Goal: Information Seeking & Learning: Learn about a topic

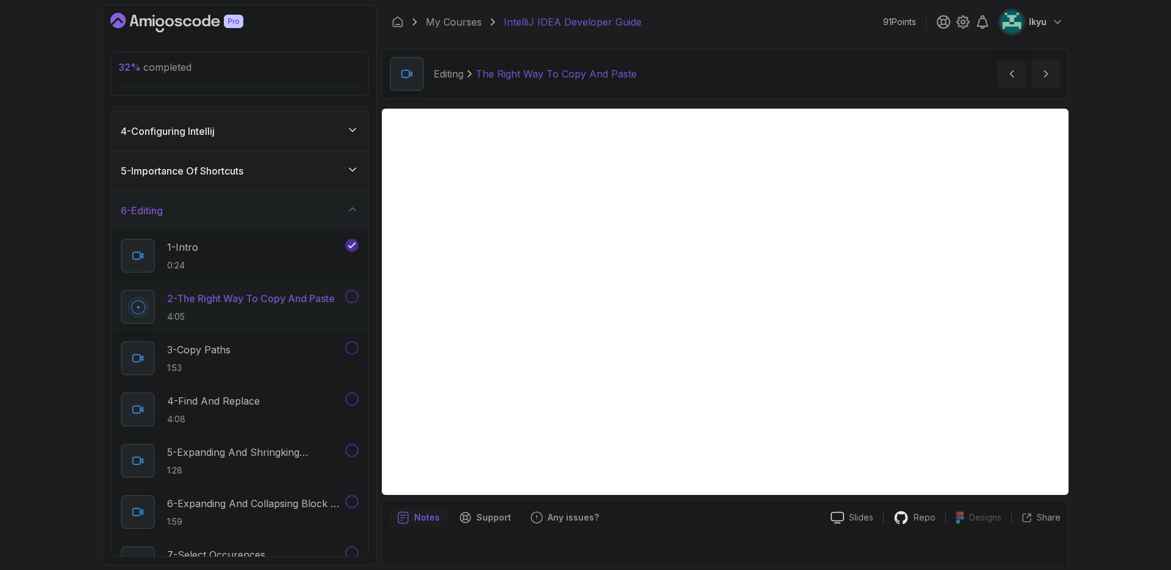
scroll to position [15, 0]
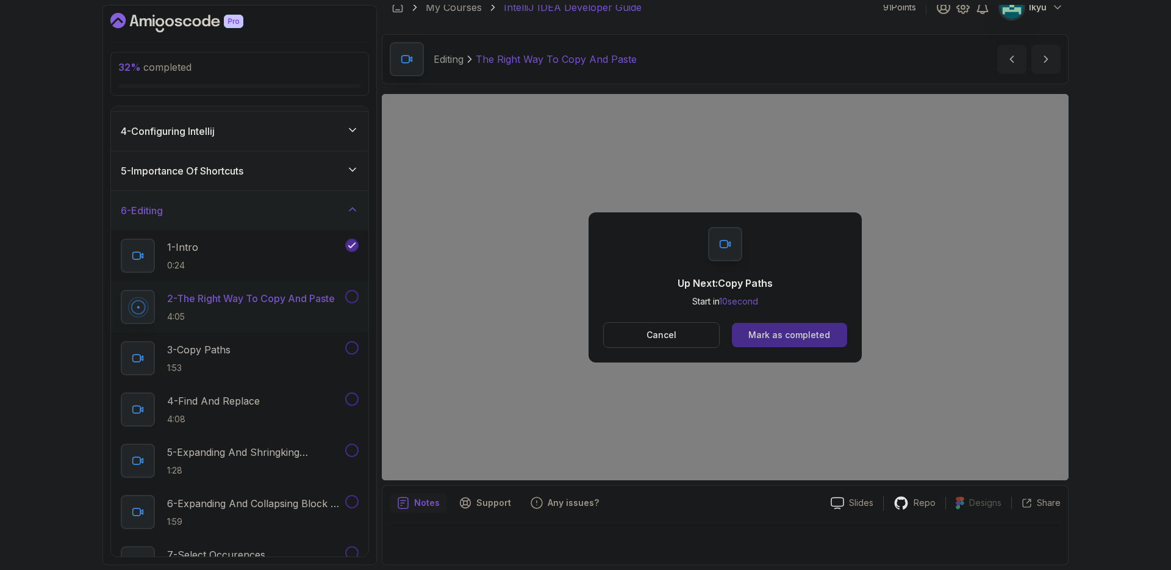
click at [824, 341] on button "Mark as completed" at bounding box center [789, 335] width 115 height 24
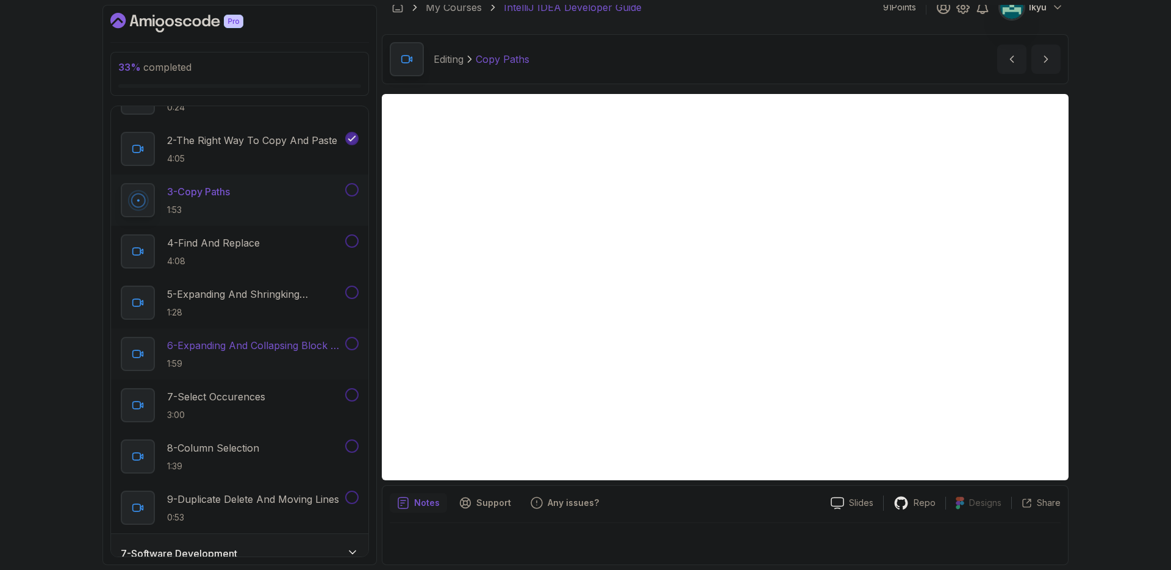
scroll to position [273, 0]
click at [348, 190] on button at bounding box center [351, 187] width 13 height 13
click at [276, 260] on div "4 - Find And Replace 4:08" at bounding box center [232, 249] width 222 height 34
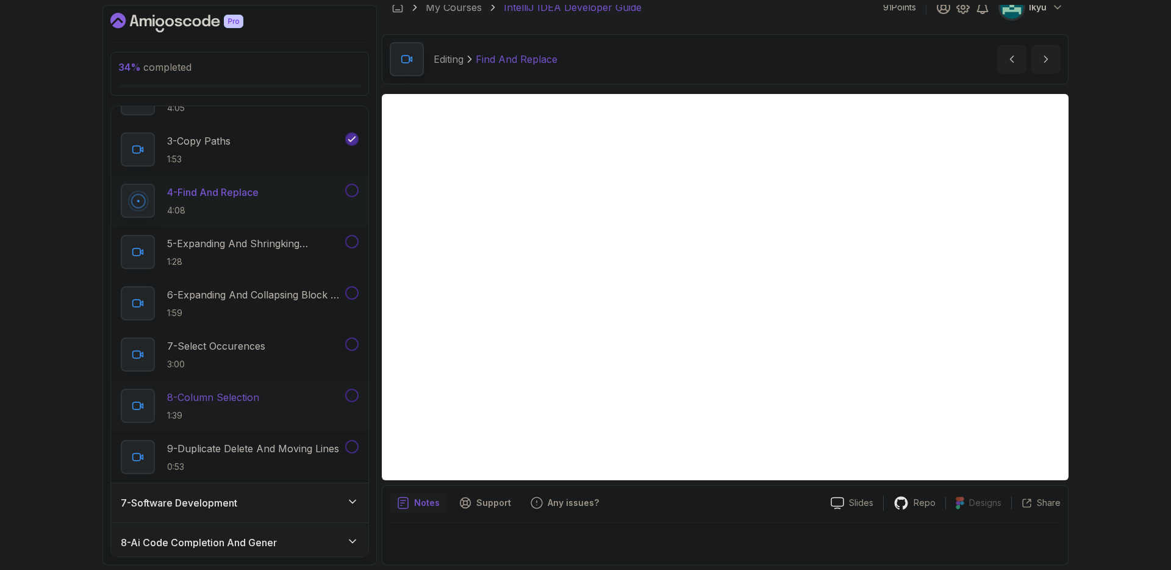
scroll to position [321, 0]
click at [121, 184] on button "4 - Find And Replace 4:08" at bounding box center [240, 201] width 238 height 34
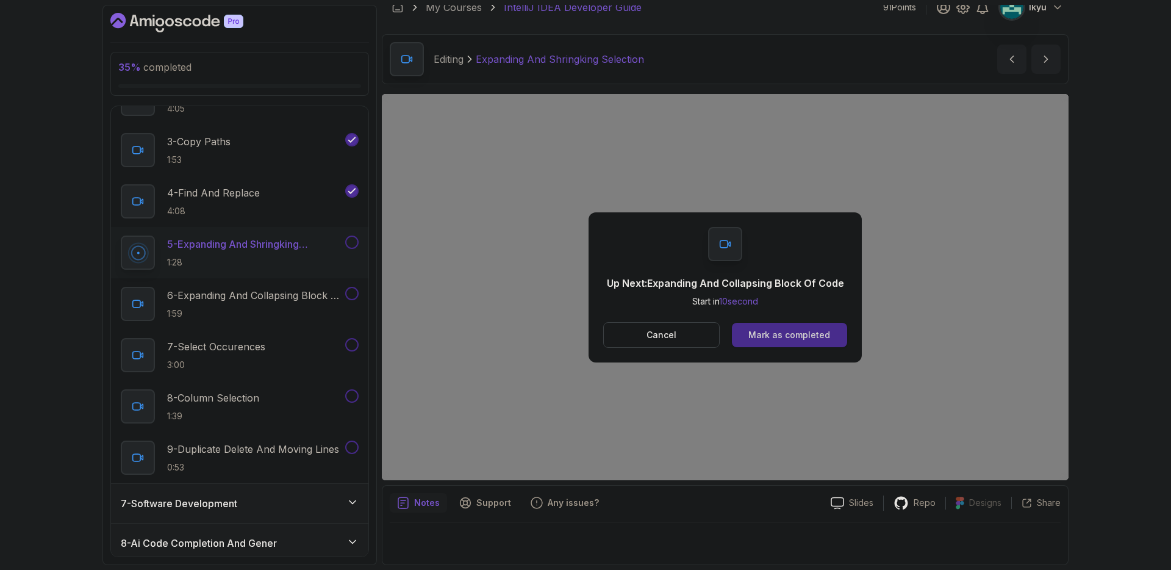
click at [811, 332] on div "Mark as completed" at bounding box center [789, 335] width 82 height 12
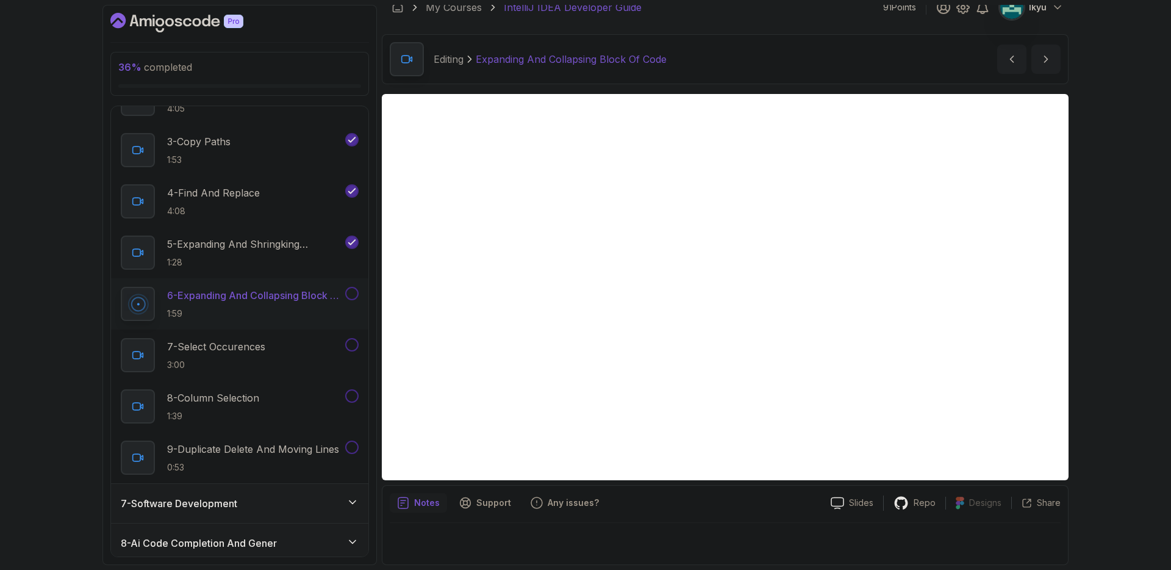
click at [782, 494] on div "Notes Support Any issues?" at bounding box center [605, 503] width 431 height 20
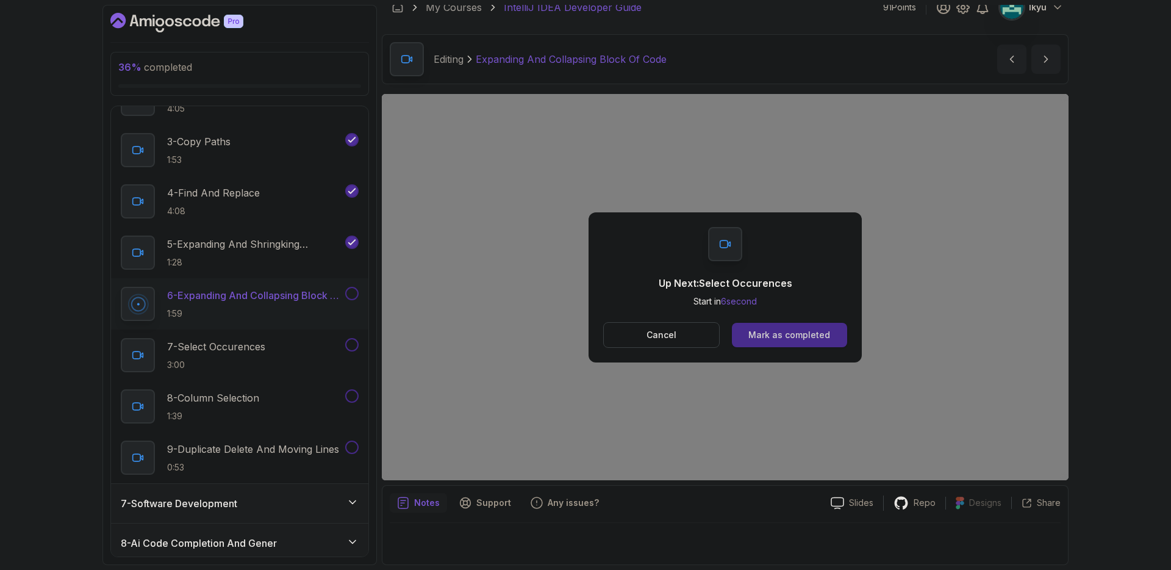
click at [808, 346] on button "Mark as completed" at bounding box center [789, 335] width 115 height 24
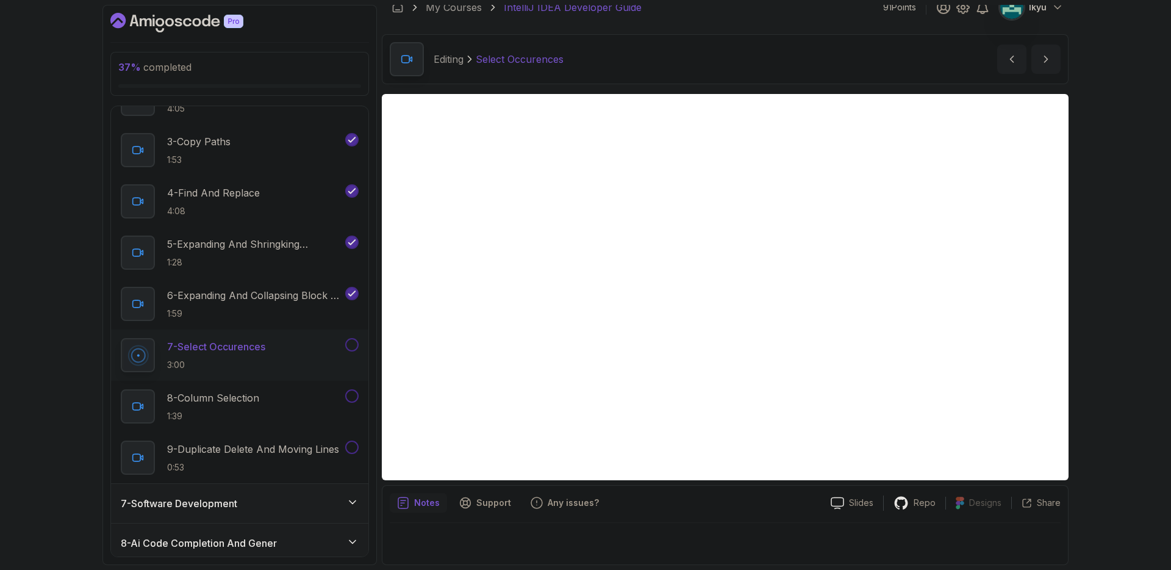
click at [1087, 362] on div "37 % completed 1 - Intro 2 - Getting Started 3 - Up And Running With Intellij 4…" at bounding box center [585, 285] width 1171 height 570
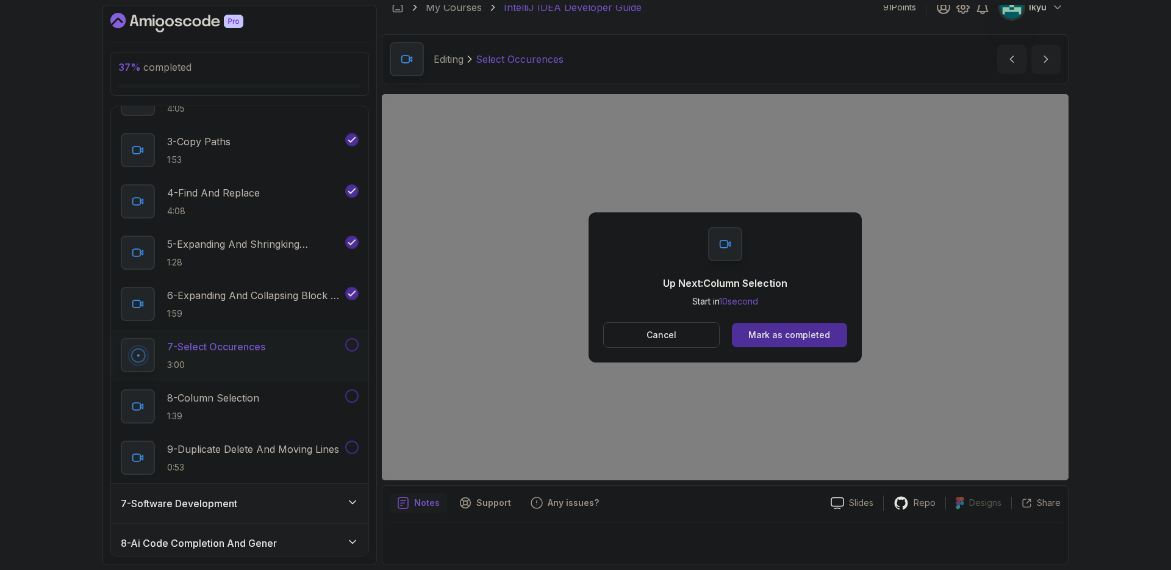
click at [788, 353] on div "Up Next: Column Selection Start in 10 second Cancel Mark as completed" at bounding box center [724, 287] width 273 height 150
click at [793, 341] on button "Mark as completed" at bounding box center [789, 335] width 115 height 24
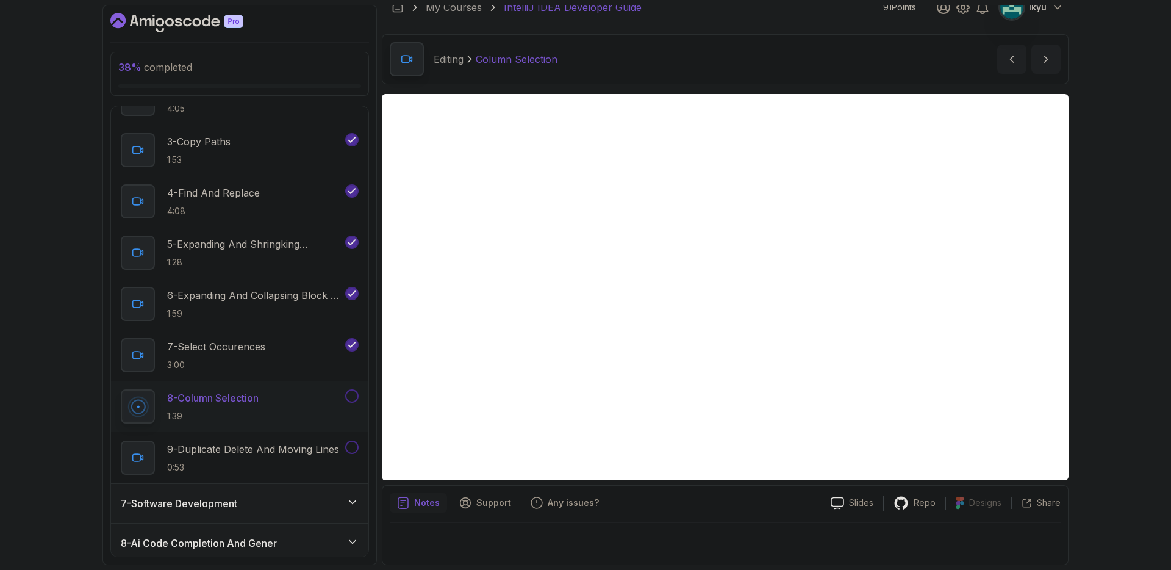
click at [358, 399] on div at bounding box center [351, 395] width 16 height 13
click at [352, 395] on button at bounding box center [351, 395] width 13 height 13
click at [648, 503] on div "Notes Support Any issues?" at bounding box center [605, 503] width 431 height 20
click at [310, 448] on p "9 - Duplicate Delete And Moving Lines" at bounding box center [253, 449] width 172 height 15
click at [347, 451] on button at bounding box center [351, 446] width 13 height 13
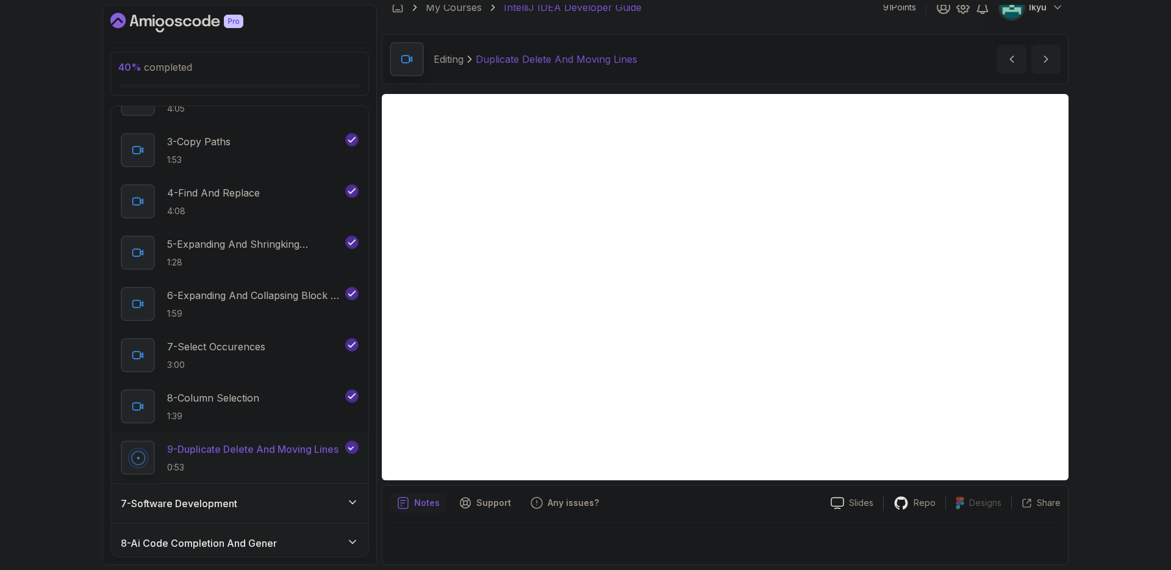
click at [327, 490] on div "7 - Software Development" at bounding box center [239, 503] width 257 height 39
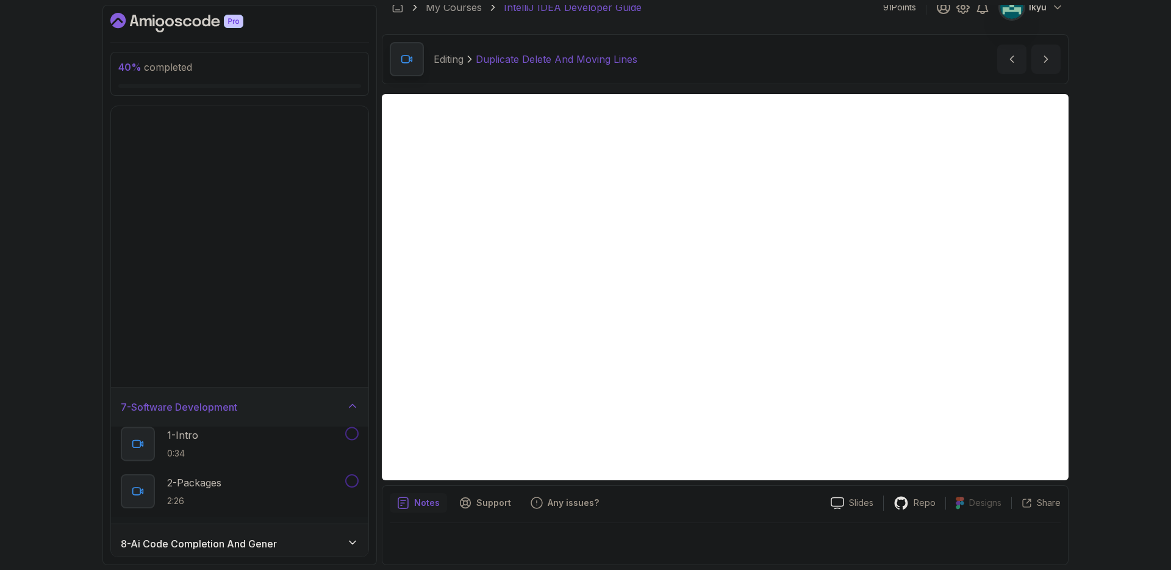
scroll to position [105, 0]
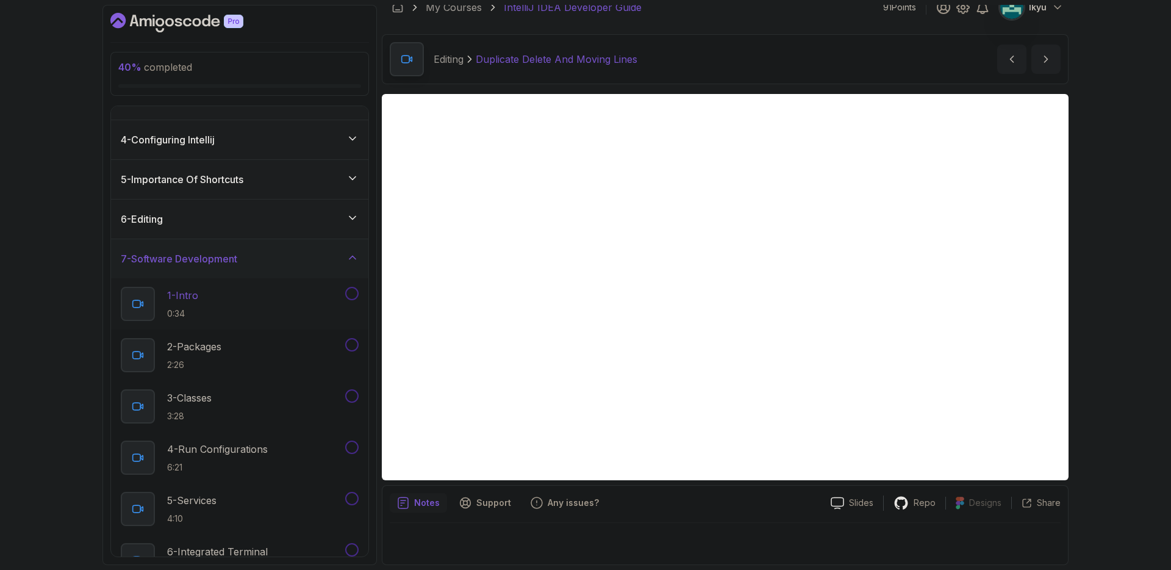
click at [256, 306] on div "1 - Intro 0:34" at bounding box center [232, 304] width 222 height 34
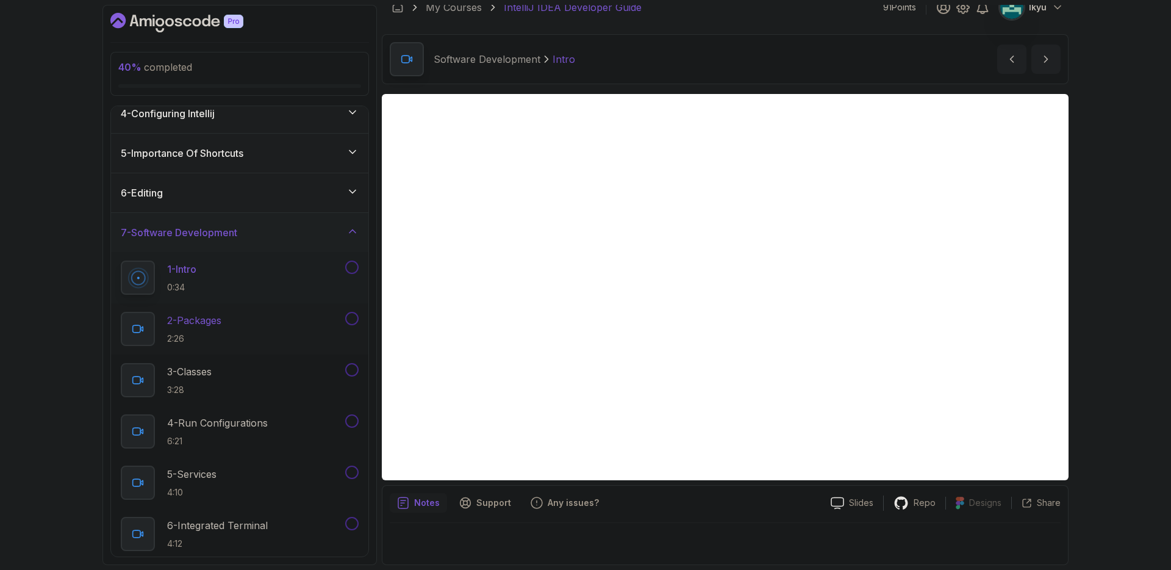
scroll to position [19, 0]
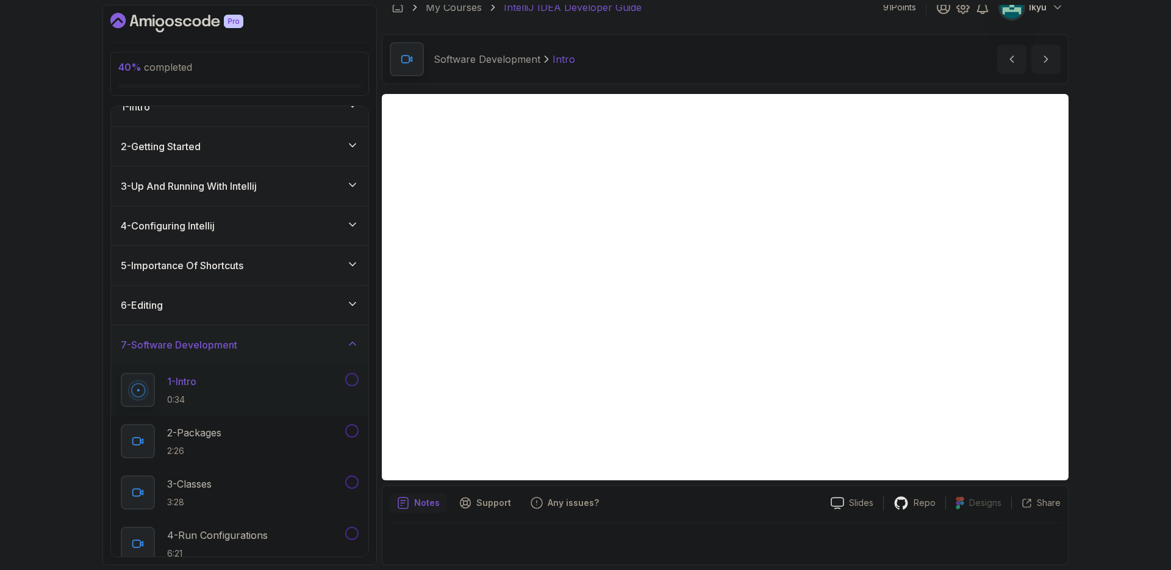
click at [351, 377] on button at bounding box center [351, 379] width 13 height 13
click at [292, 424] on div "2 - Packages 2:26" at bounding box center [232, 441] width 222 height 34
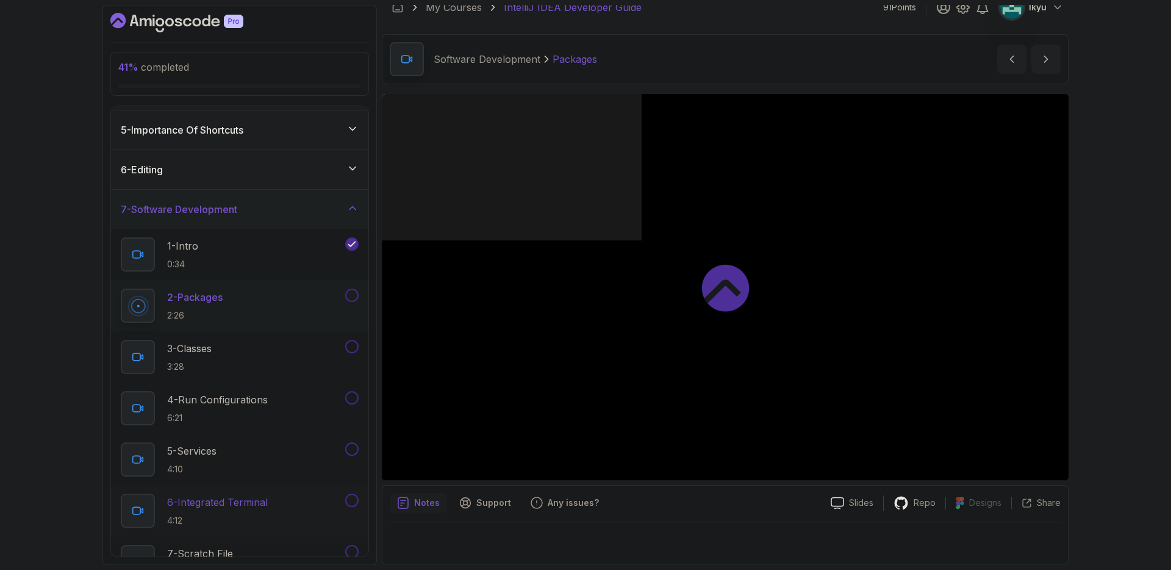
scroll to position [264, 0]
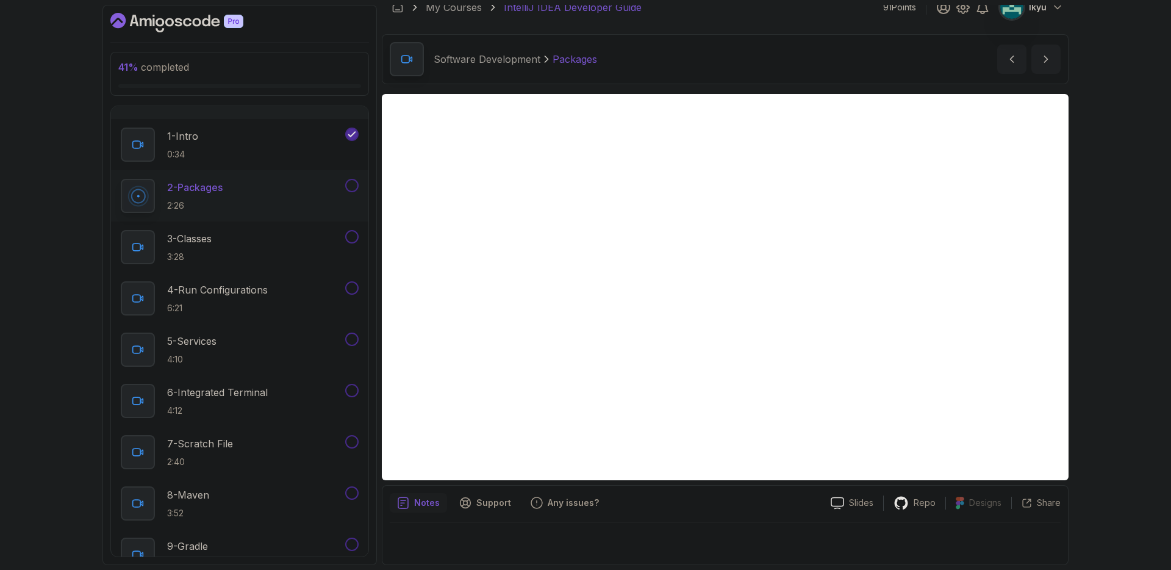
click at [702, 501] on div "Notes Support Any issues?" at bounding box center [605, 503] width 431 height 20
click at [356, 185] on button at bounding box center [351, 185] width 13 height 13
click at [354, 221] on div "3 - Classes 3:28" at bounding box center [239, 246] width 257 height 51
click at [352, 232] on button at bounding box center [351, 236] width 13 height 13
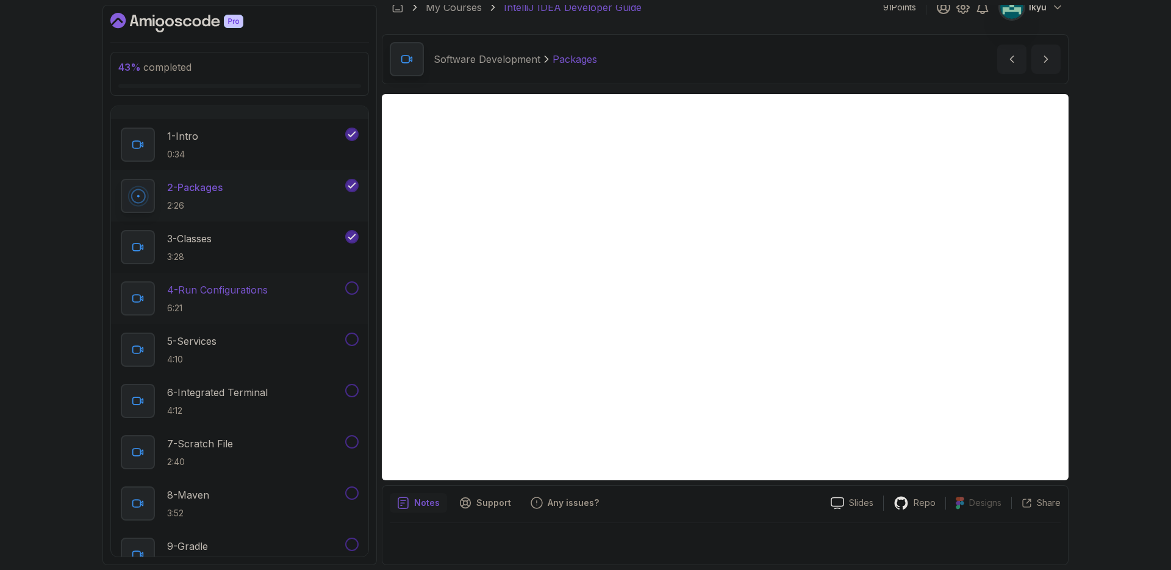
click at [354, 276] on div "4 - Run Configurations 6:21" at bounding box center [239, 298] width 257 height 51
click at [352, 283] on button at bounding box center [351, 287] width 13 height 13
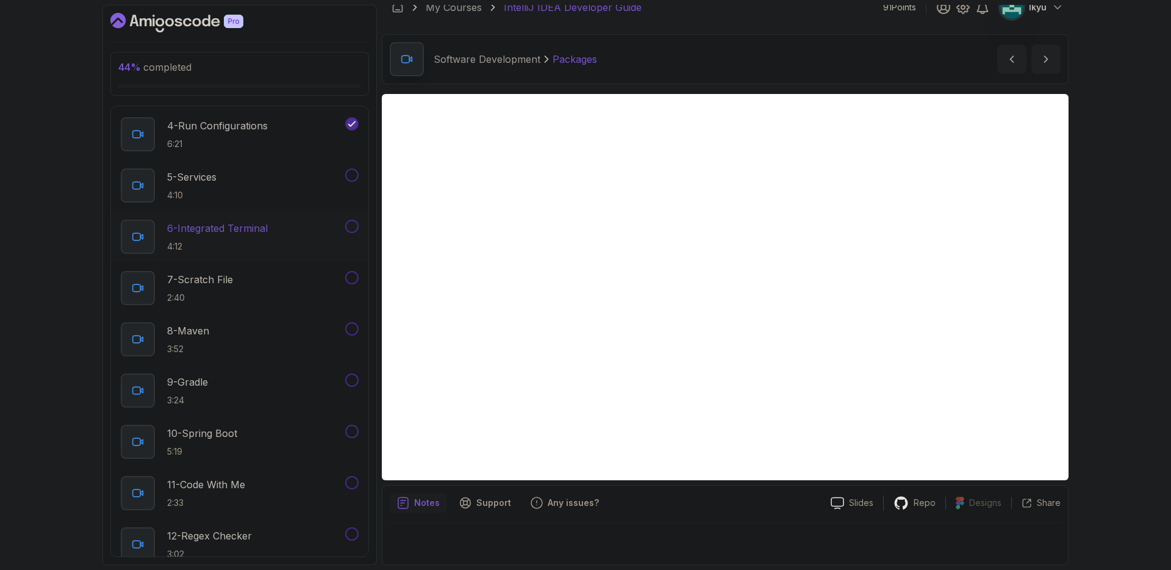
scroll to position [433, 0]
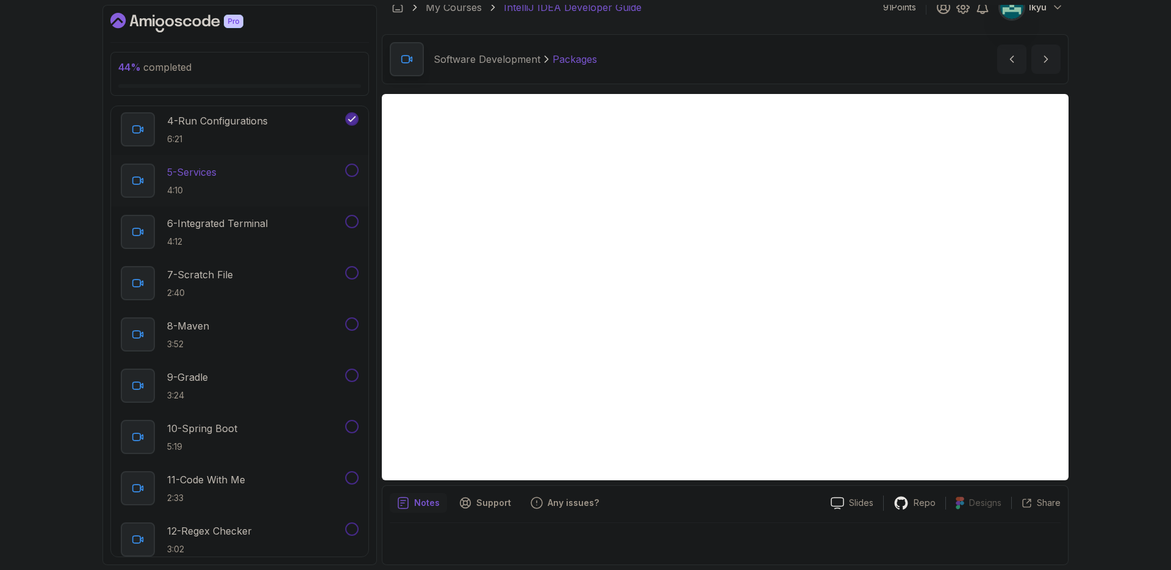
click at [354, 182] on button "5 - Services 4:10" at bounding box center [240, 180] width 238 height 34
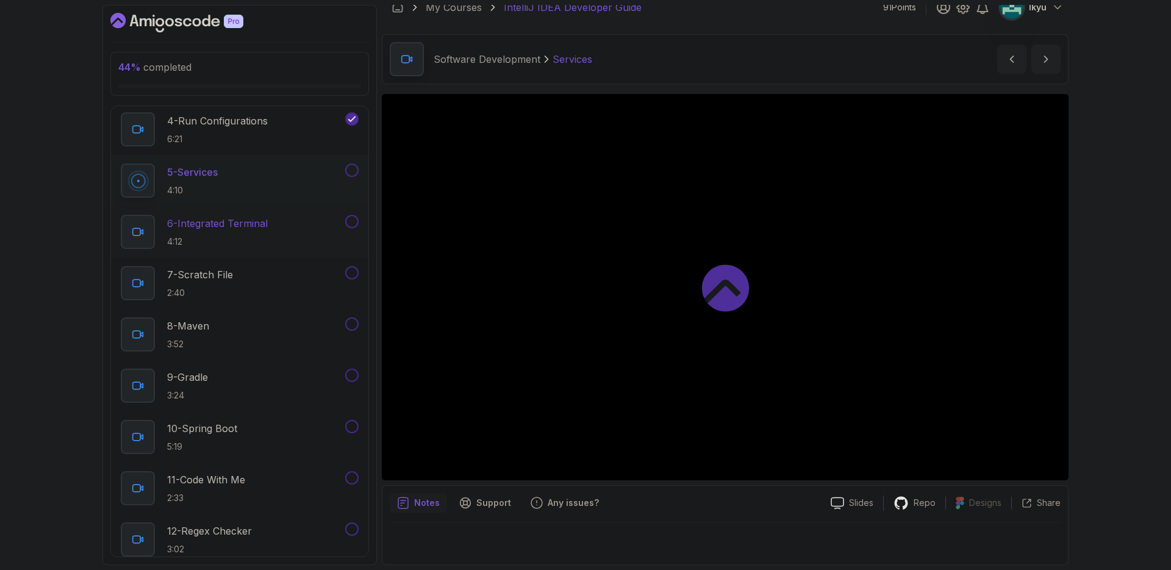
click at [352, 217] on button at bounding box center [351, 221] width 13 height 13
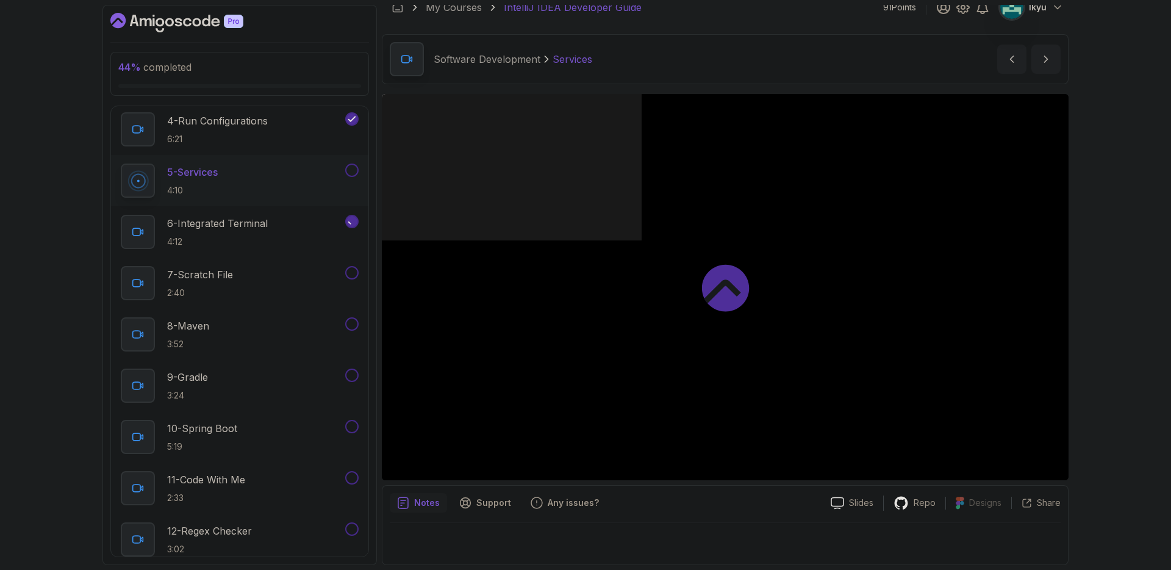
click at [357, 162] on div "5 - Services 4:10" at bounding box center [239, 180] width 257 height 51
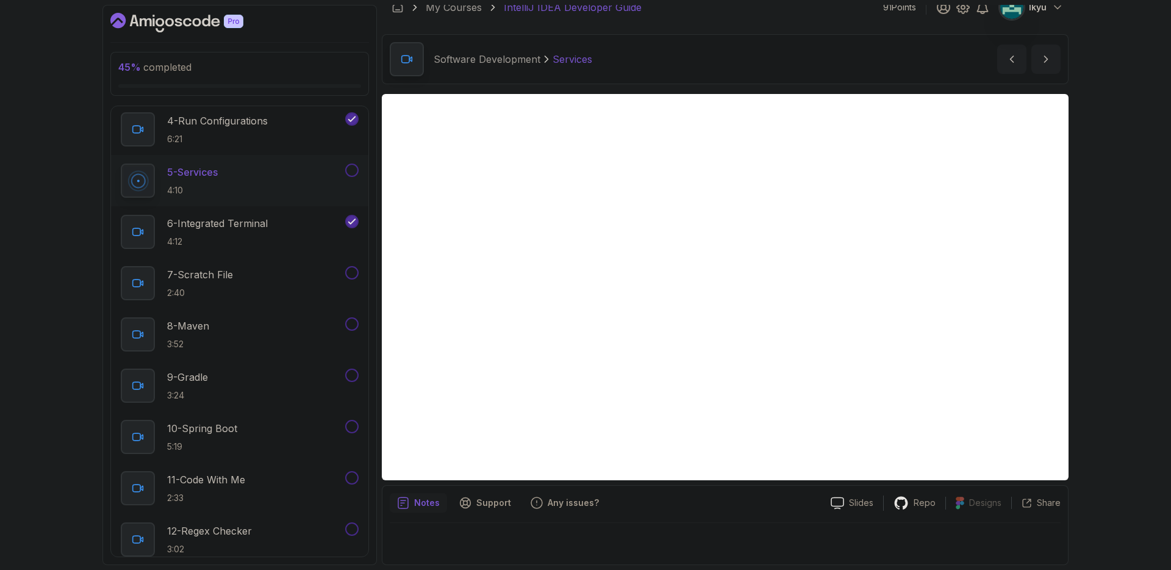
click at [352, 173] on button at bounding box center [351, 169] width 13 height 13
click at [354, 270] on button at bounding box center [351, 272] width 13 height 13
click at [349, 322] on button at bounding box center [351, 323] width 13 height 13
click at [354, 366] on div "9 - Gradle 3:24" at bounding box center [239, 385] width 257 height 51
click at [354, 372] on button at bounding box center [351, 374] width 13 height 13
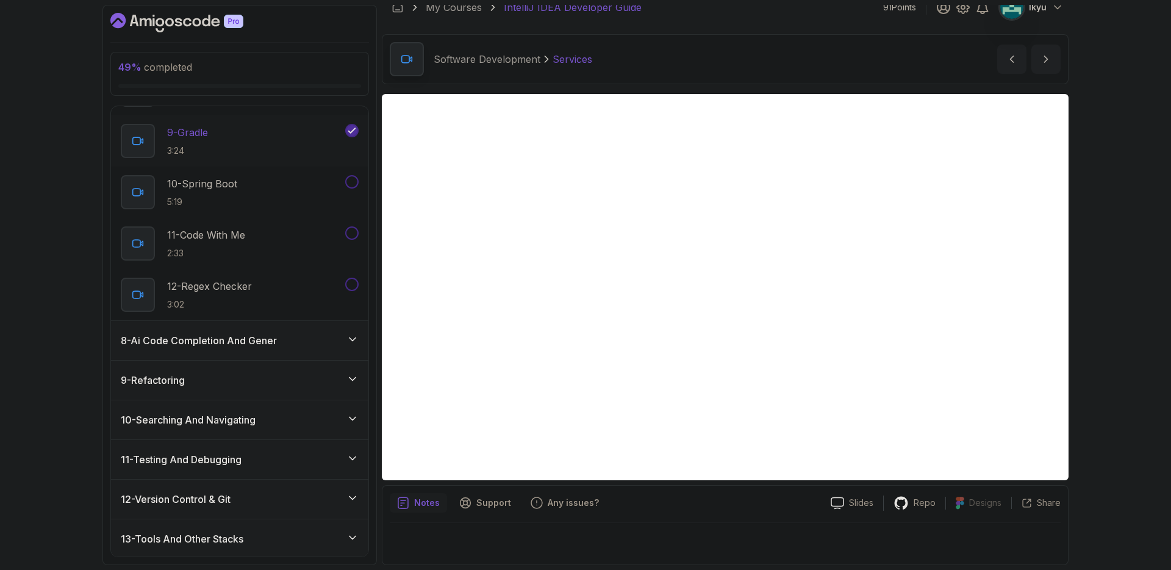
scroll to position [628, 0]
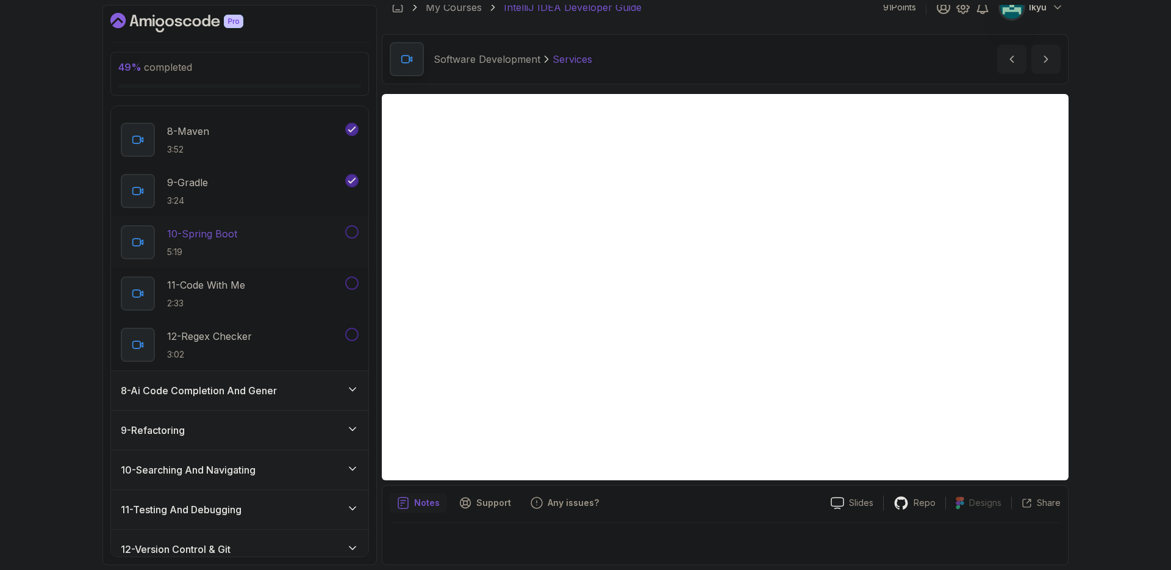
click at [351, 234] on button at bounding box center [351, 231] width 13 height 13
click at [353, 283] on button at bounding box center [351, 282] width 13 height 13
click at [347, 329] on button at bounding box center [351, 333] width 13 height 13
click at [308, 385] on div "8 - Ai Code Completion And Gener" at bounding box center [240, 390] width 238 height 15
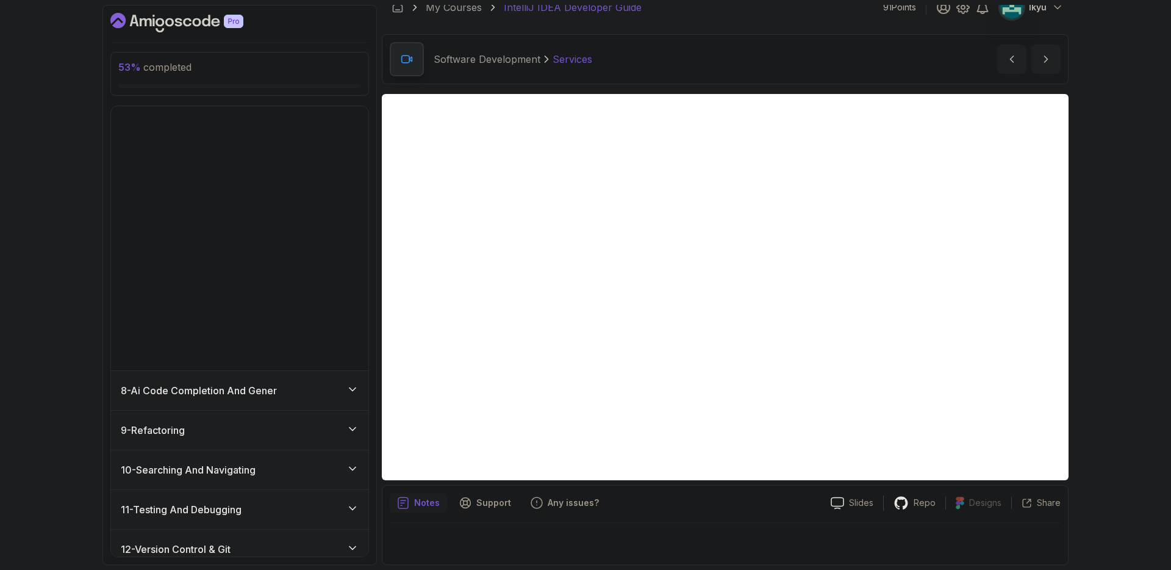
scroll to position [105, 0]
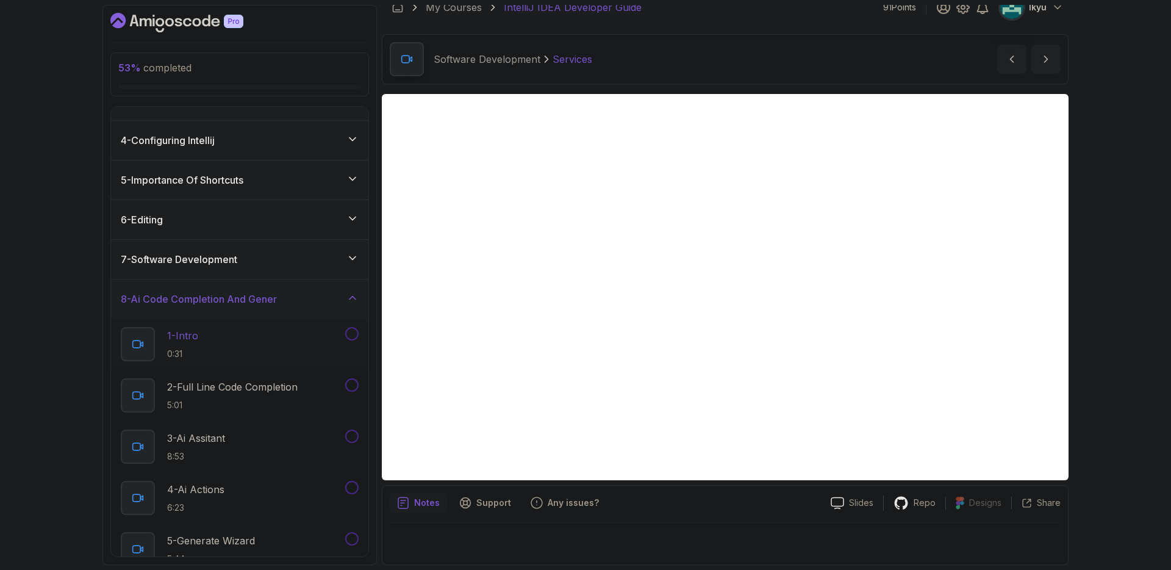
click at [348, 336] on button at bounding box center [351, 333] width 13 height 13
click at [354, 388] on button at bounding box center [351, 384] width 13 height 13
click at [351, 432] on button at bounding box center [351, 435] width 13 height 13
click at [351, 484] on button at bounding box center [351, 487] width 13 height 13
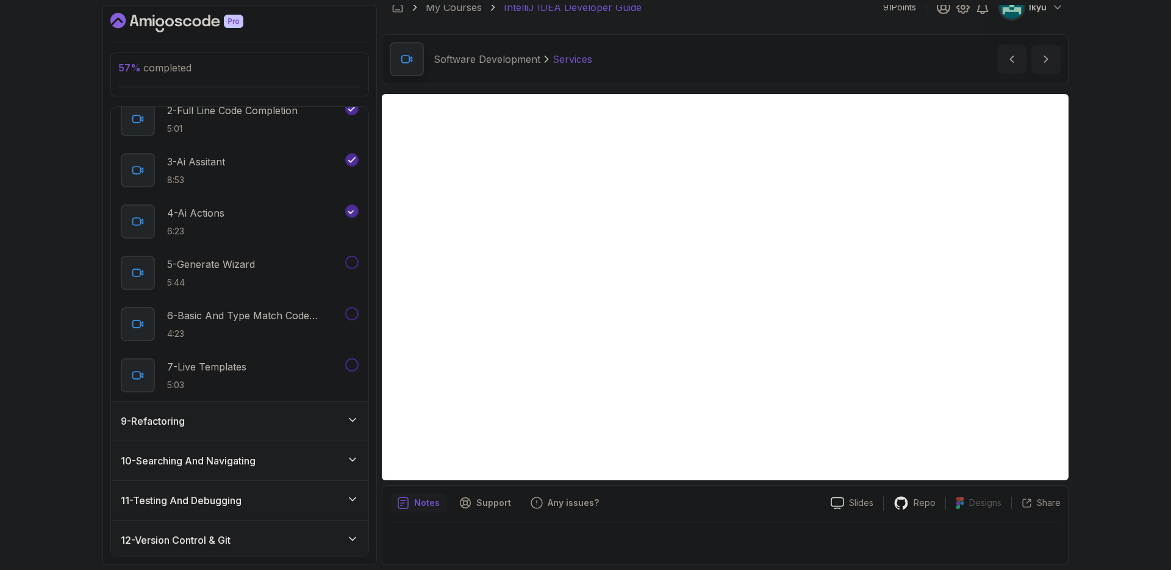
scroll to position [463, 0]
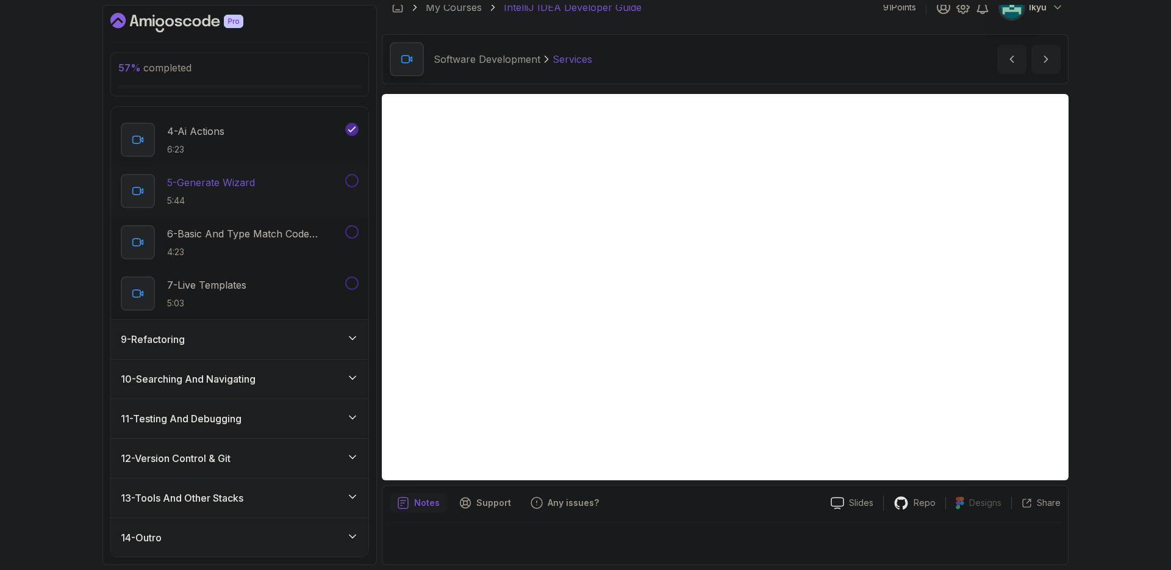
click at [348, 180] on button at bounding box center [351, 180] width 13 height 13
click at [354, 222] on div "6 - Basic And Type Match Code Completion 4:23" at bounding box center [239, 241] width 257 height 51
click at [352, 228] on button at bounding box center [351, 231] width 13 height 13
click at [353, 284] on button at bounding box center [351, 282] width 13 height 13
click at [320, 346] on div "9 - Refactoring" at bounding box center [239, 339] width 257 height 39
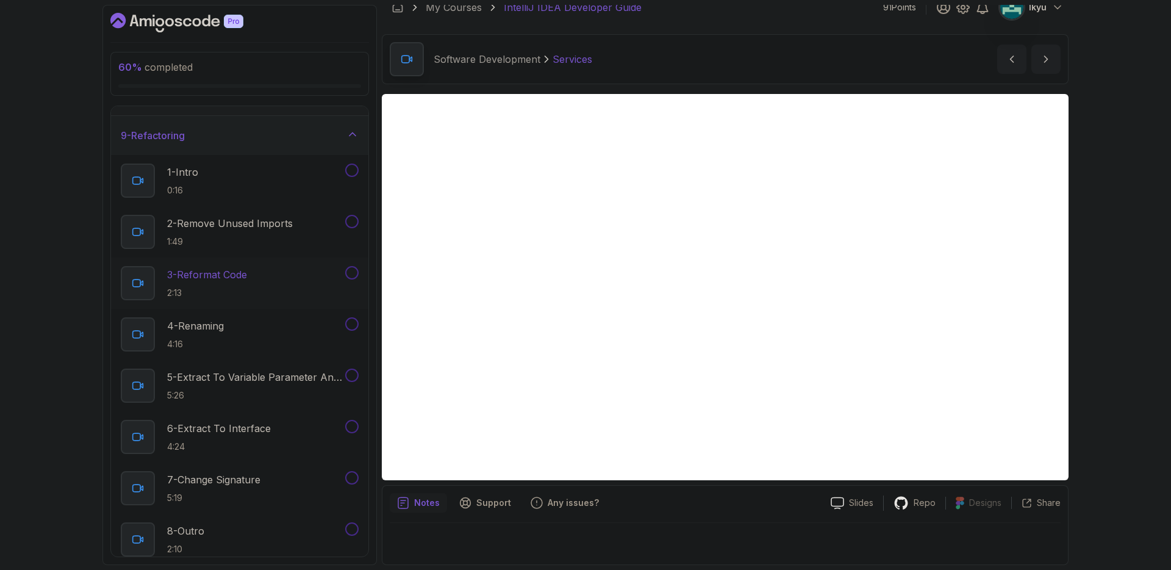
scroll to position [306, 0]
click at [351, 173] on button at bounding box center [351, 171] width 13 height 13
click at [352, 232] on button "2 - Remove Unused Imports 1:49" at bounding box center [240, 233] width 238 height 34
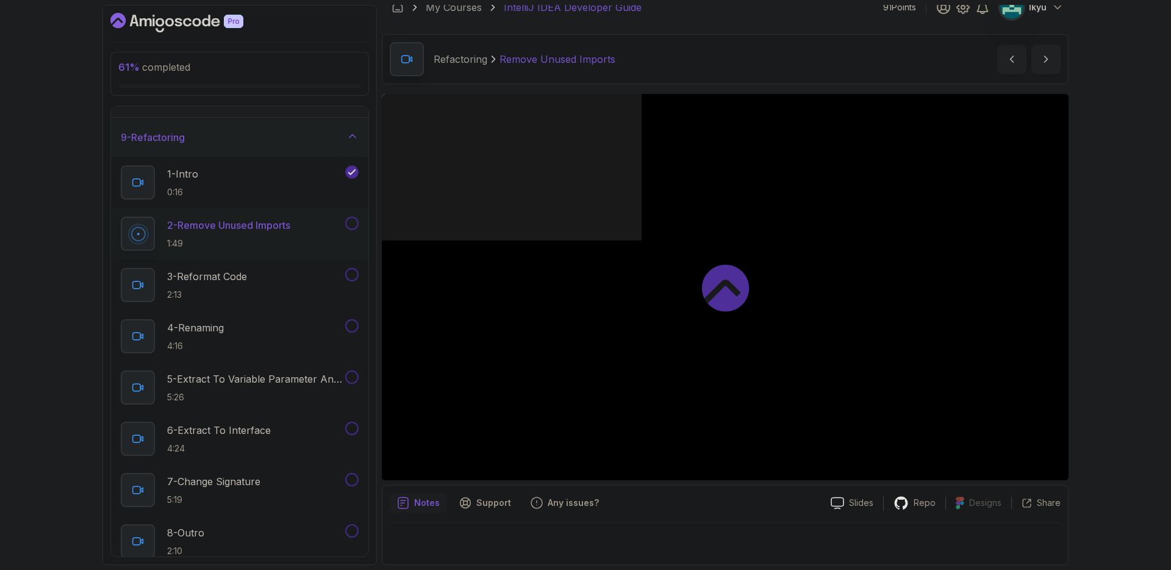
click at [351, 223] on button at bounding box center [351, 222] width 13 height 13
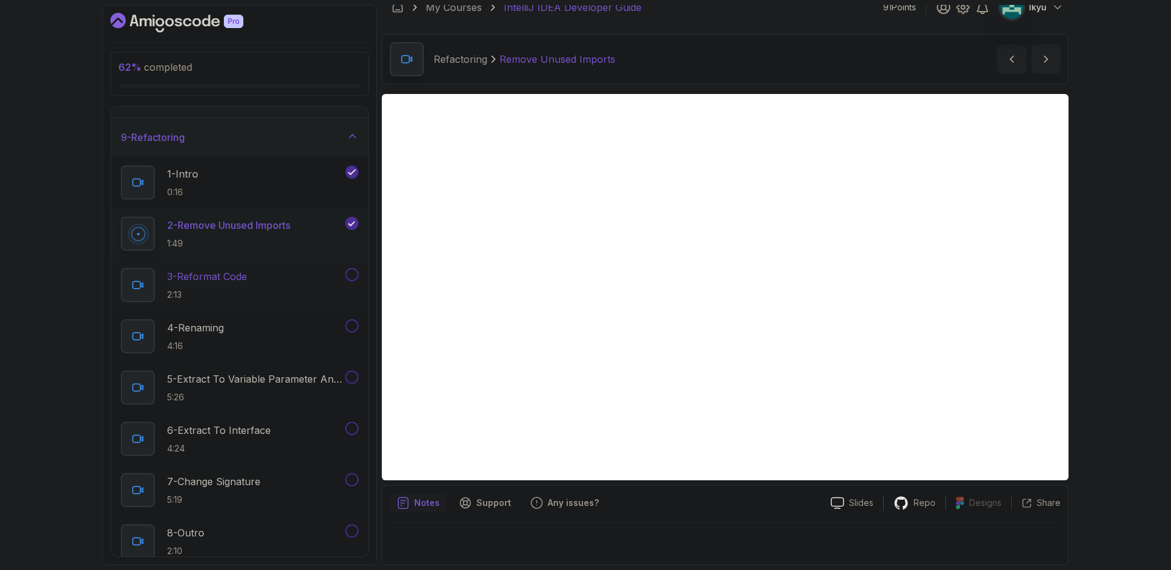
click at [353, 268] on button at bounding box center [351, 274] width 13 height 13
click at [352, 325] on button at bounding box center [351, 325] width 13 height 13
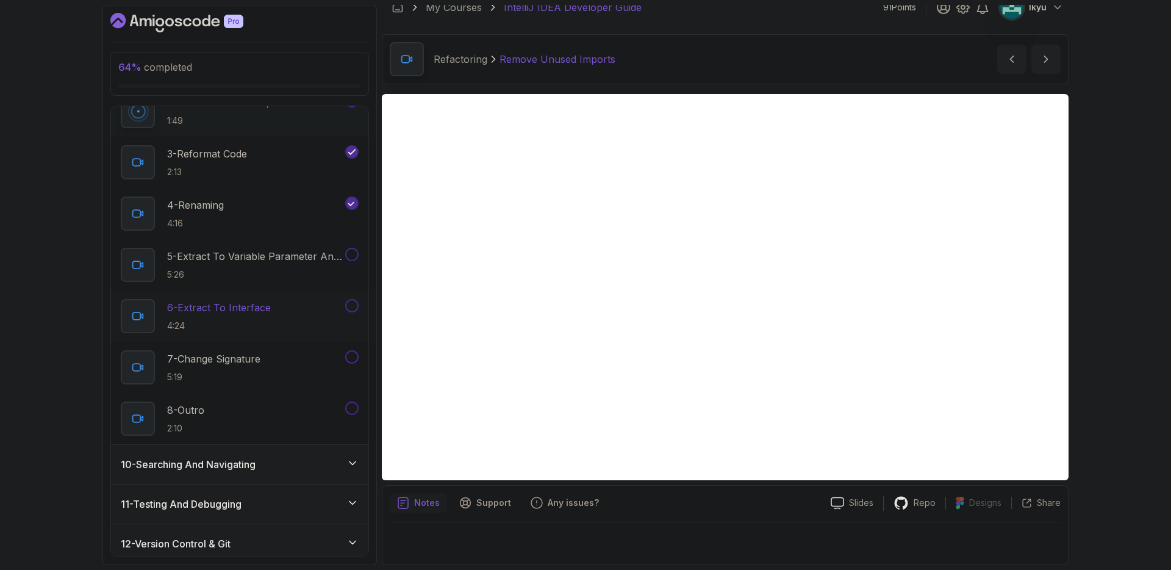
scroll to position [467, 0]
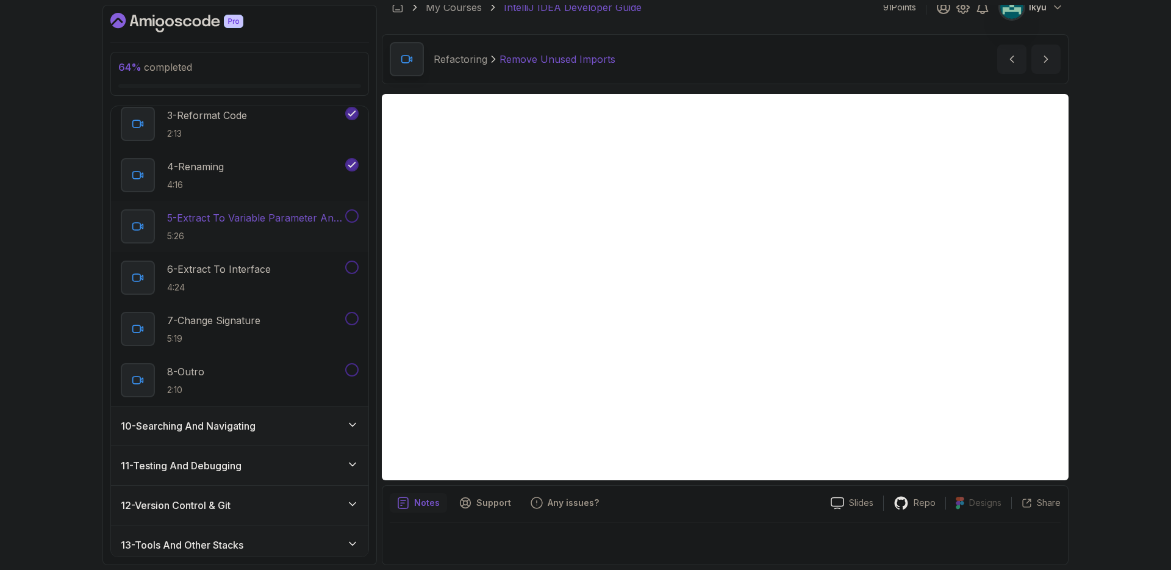
click at [352, 214] on button at bounding box center [351, 215] width 13 height 13
click at [355, 265] on button at bounding box center [351, 266] width 13 height 13
click at [352, 318] on button at bounding box center [351, 318] width 13 height 13
click at [354, 373] on button at bounding box center [351, 369] width 13 height 13
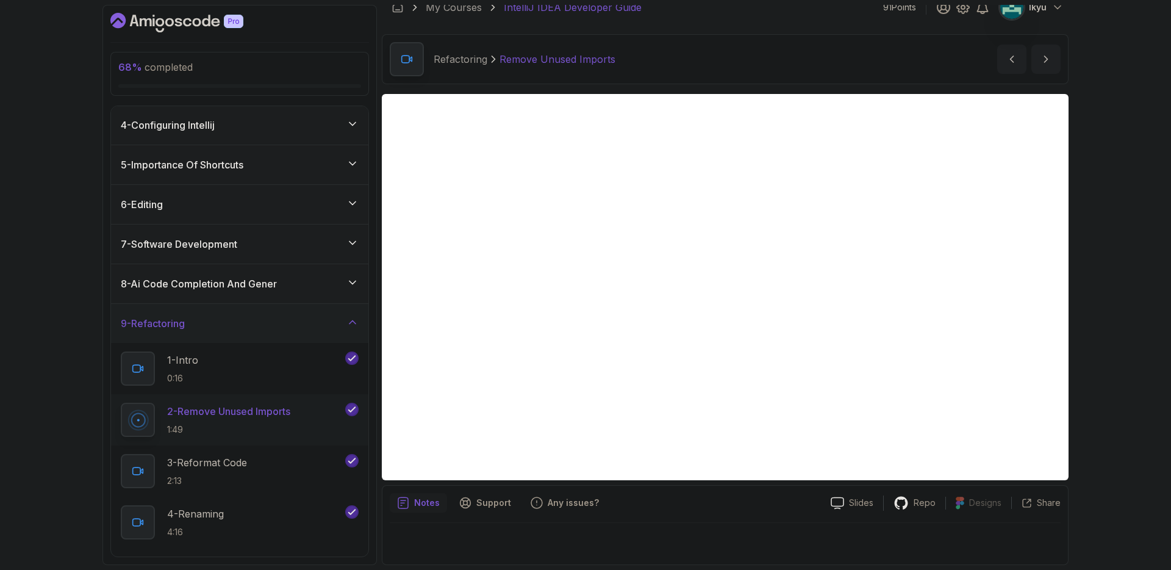
scroll to position [86, 0]
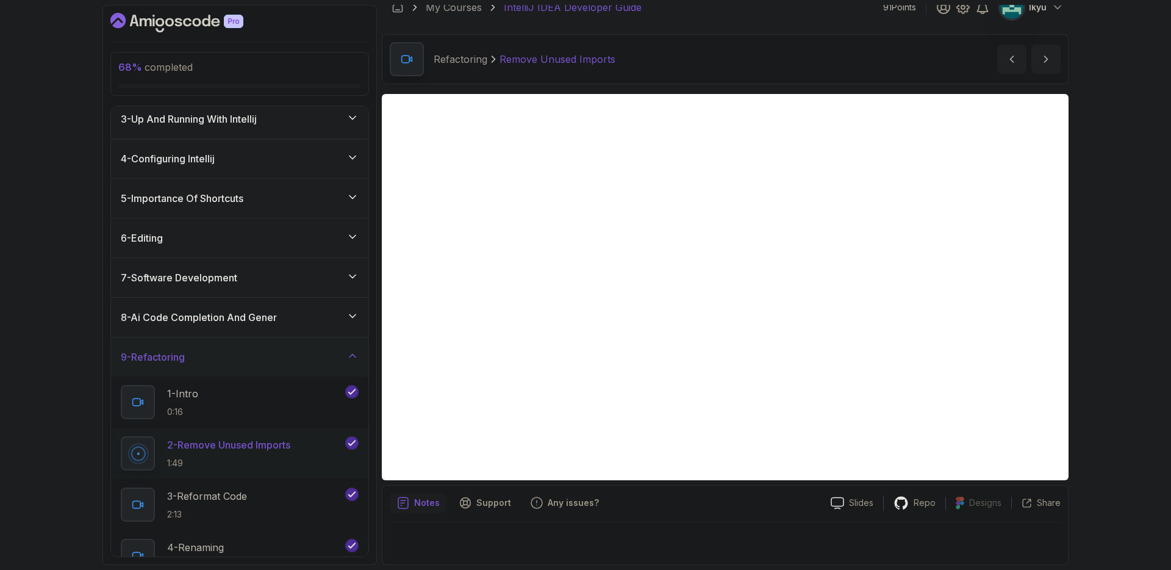
click at [263, 284] on div "7 - Software Development" at bounding box center [240, 277] width 238 height 15
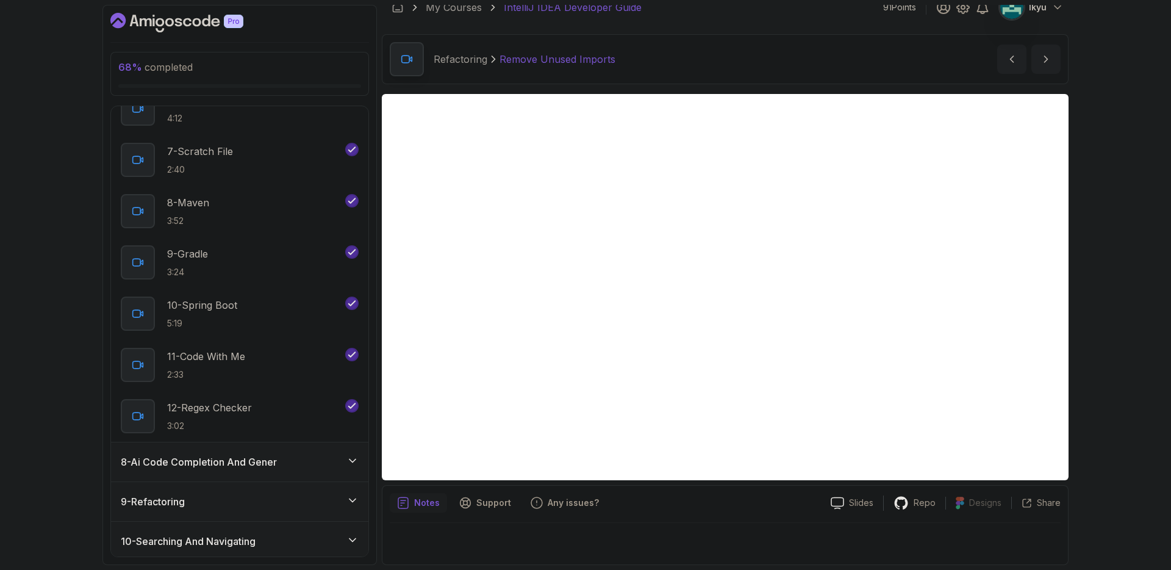
scroll to position [595, 0]
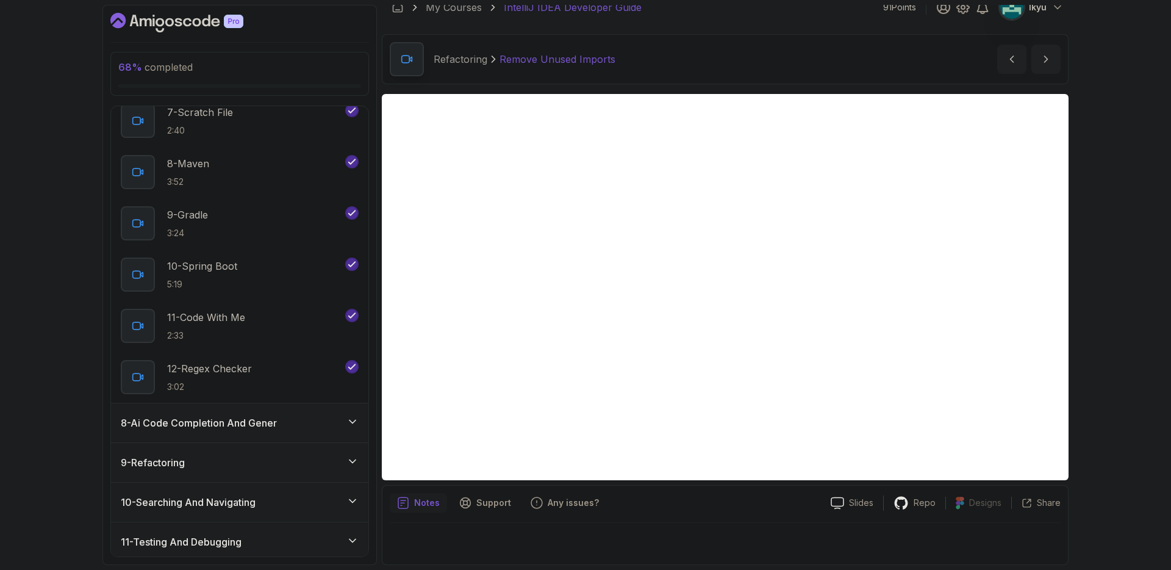
click at [261, 282] on div "10 - Spring Boot 5:19" at bounding box center [232, 274] width 222 height 34
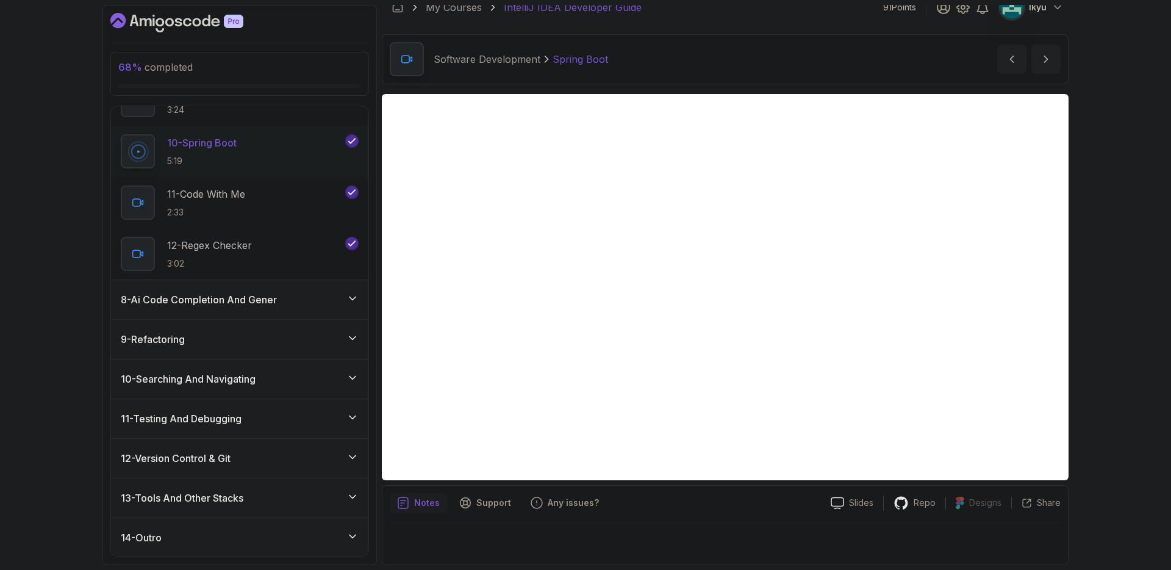
scroll to position [719, 0]
click at [269, 302] on h3 "8 - Ai Code Completion And Gener" at bounding box center [199, 298] width 156 height 15
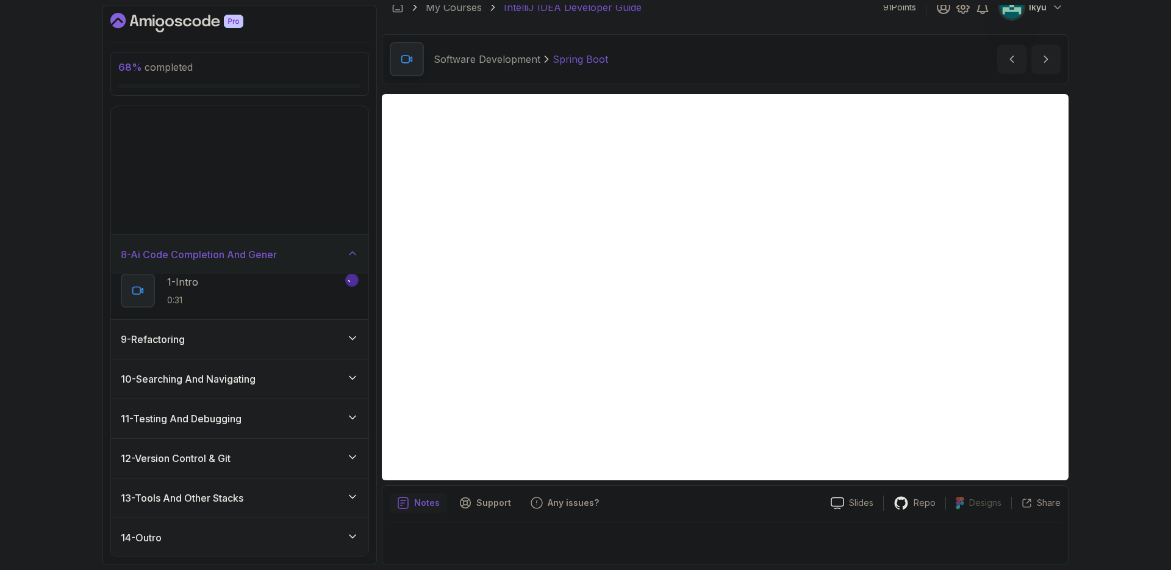
scroll to position [105, 0]
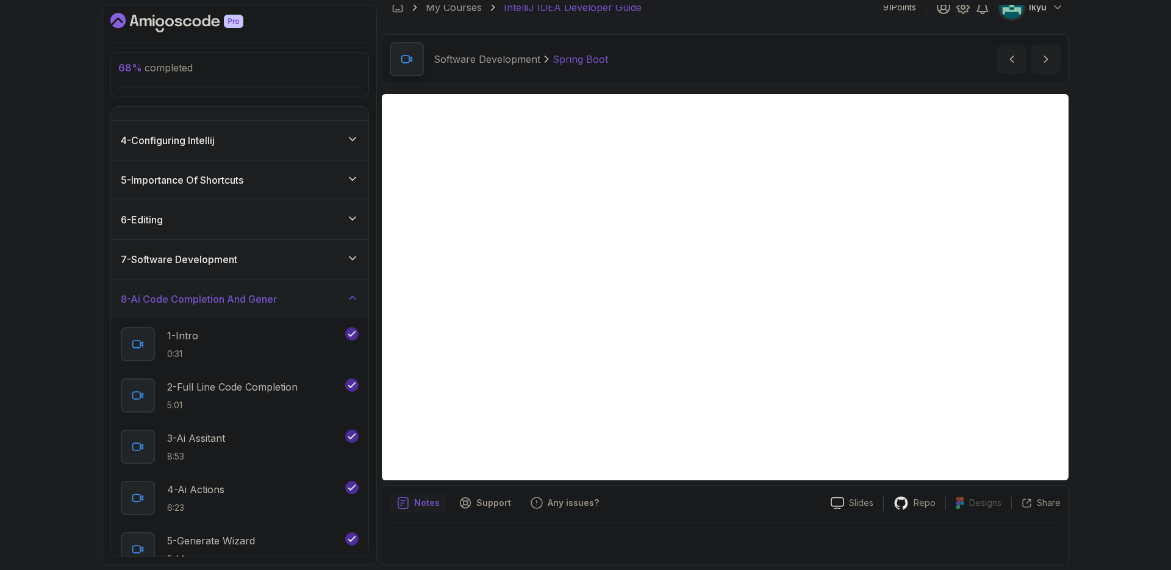
click at [269, 302] on h3 "8 - Ai Code Completion And Gener" at bounding box center [199, 298] width 156 height 15
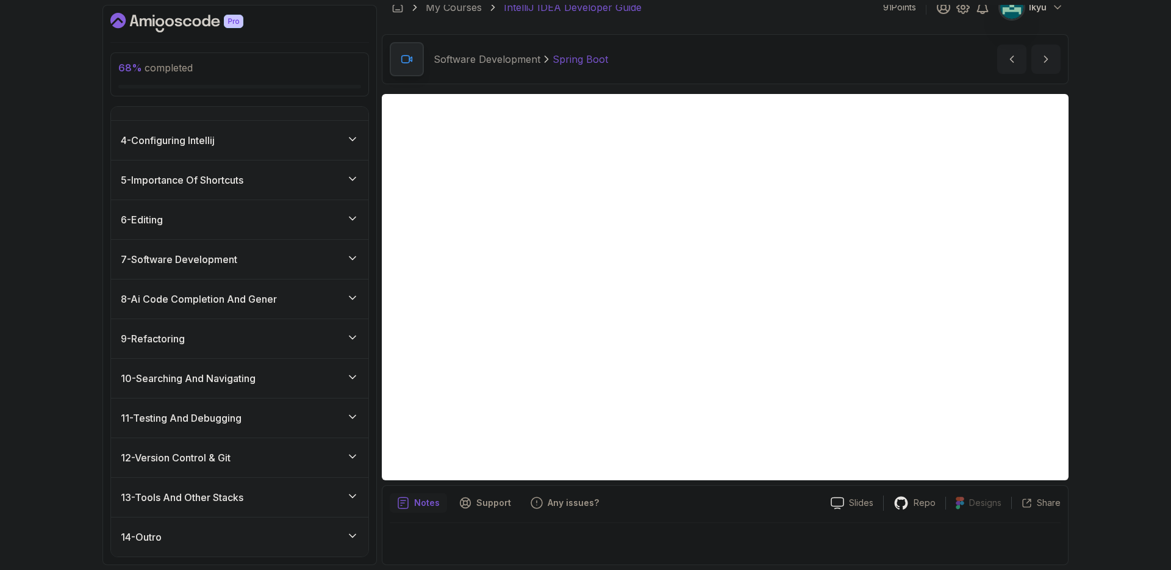
click at [273, 337] on div "9 - Refactoring" at bounding box center [240, 338] width 238 height 15
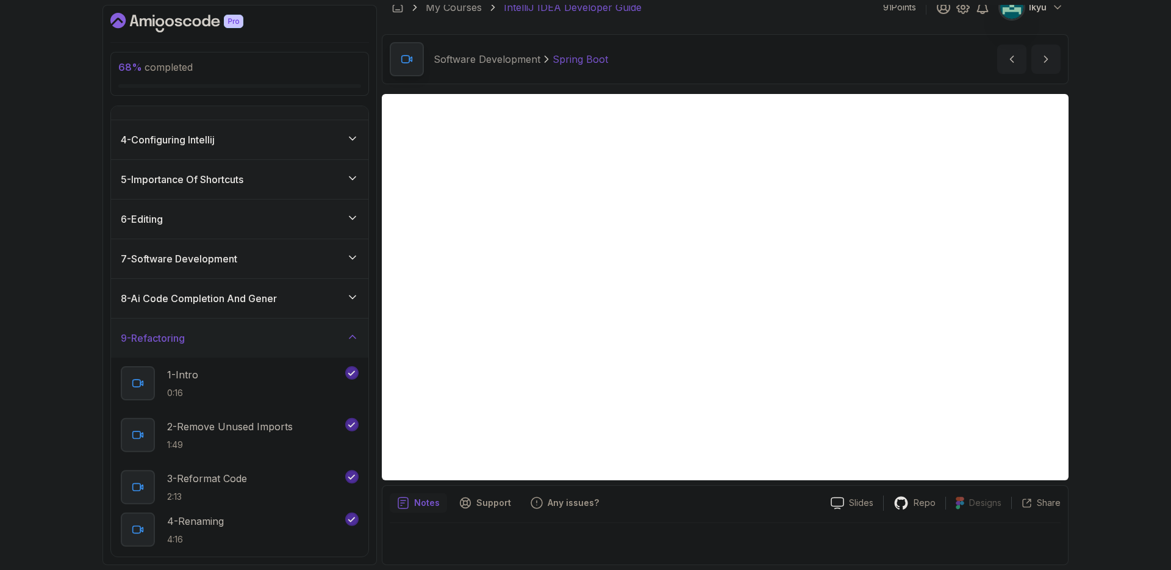
scroll to position [514, 0]
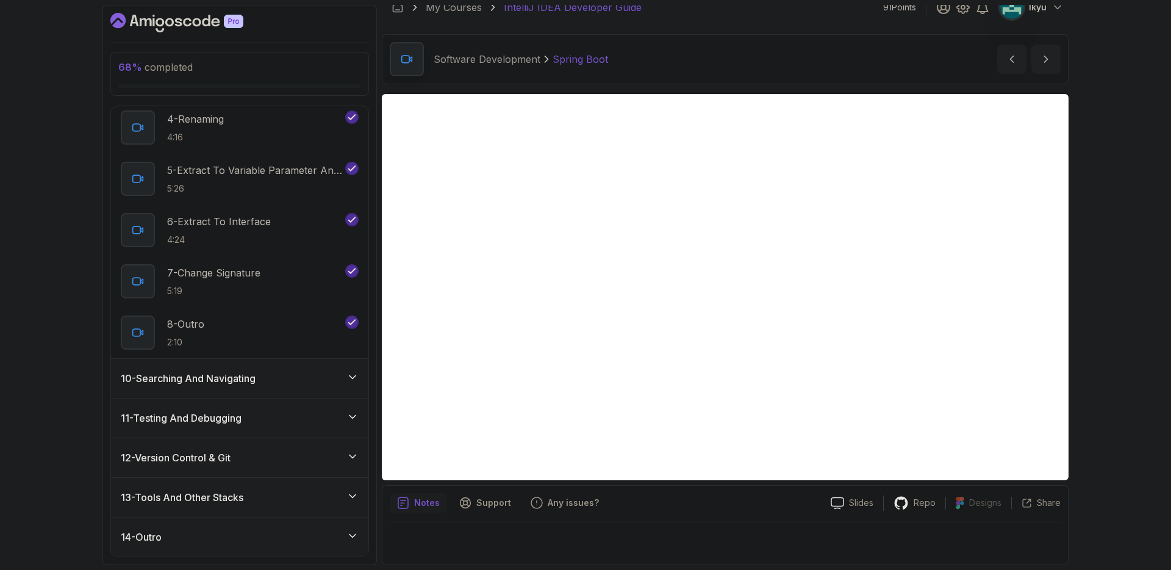
click at [293, 376] on div "10 - Searching And Navigating" at bounding box center [240, 378] width 238 height 15
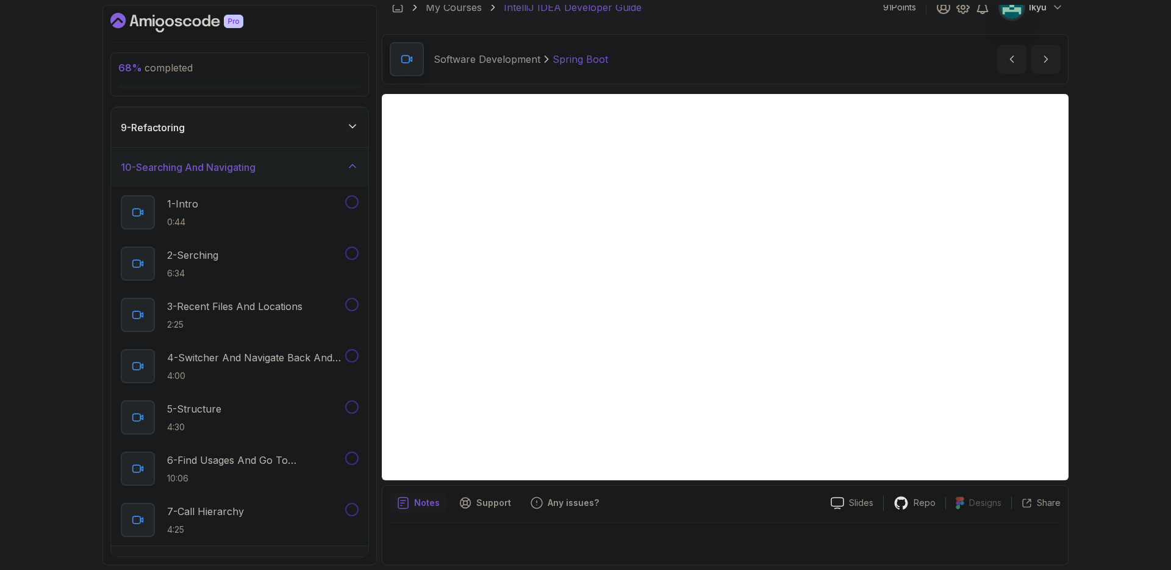
scroll to position [443, 0]
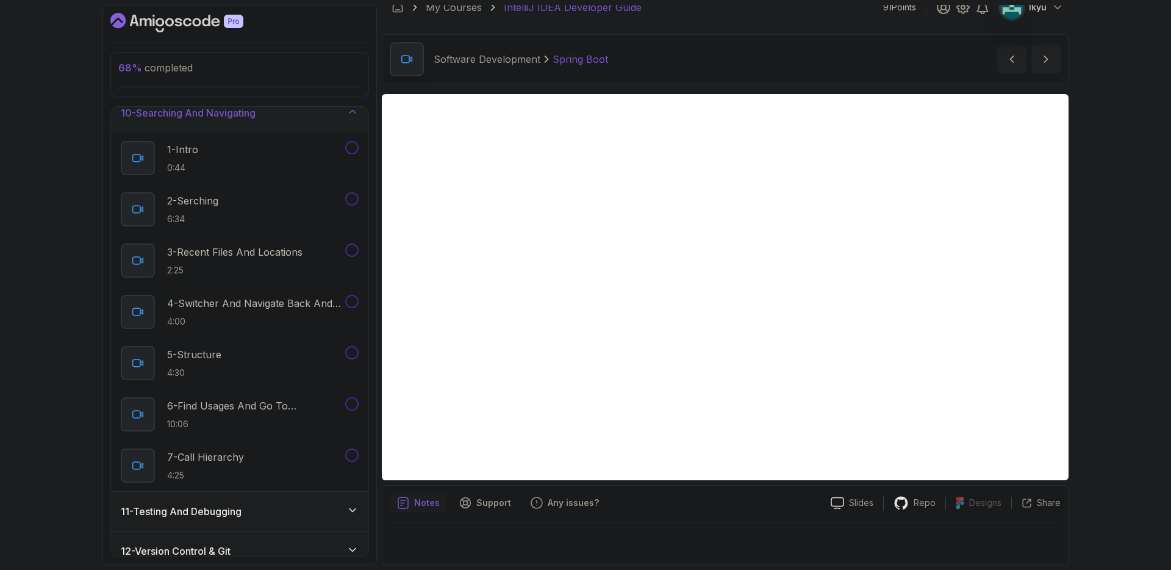
click at [273, 124] on div "10 - Searching And Navigating" at bounding box center [239, 112] width 257 height 39
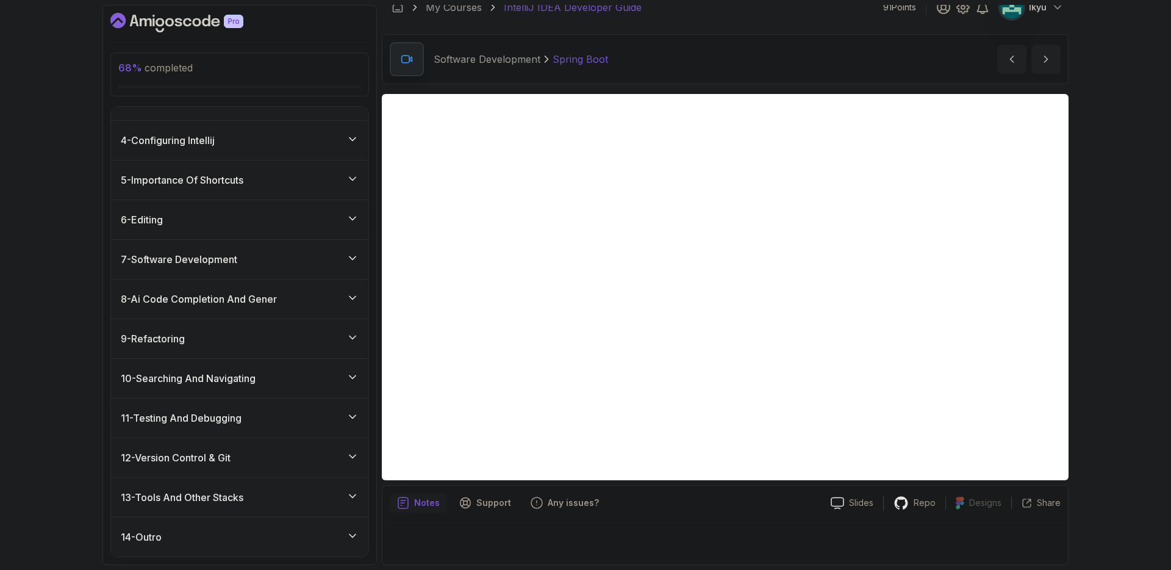
scroll to position [105, 0]
click at [290, 379] on div "10 - Searching And Navigating" at bounding box center [240, 378] width 238 height 15
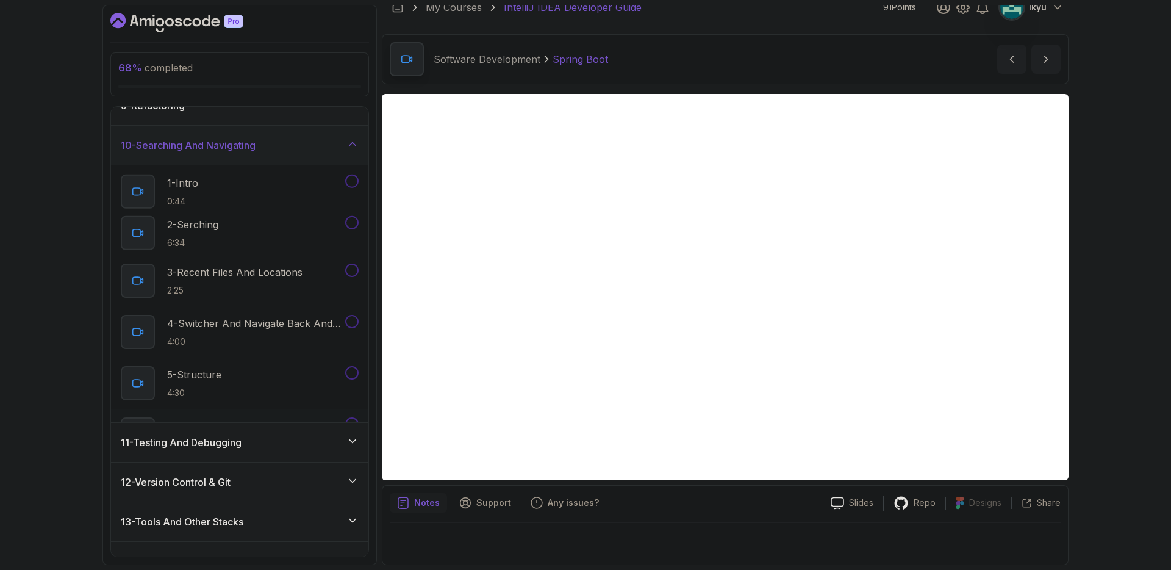
scroll to position [370, 0]
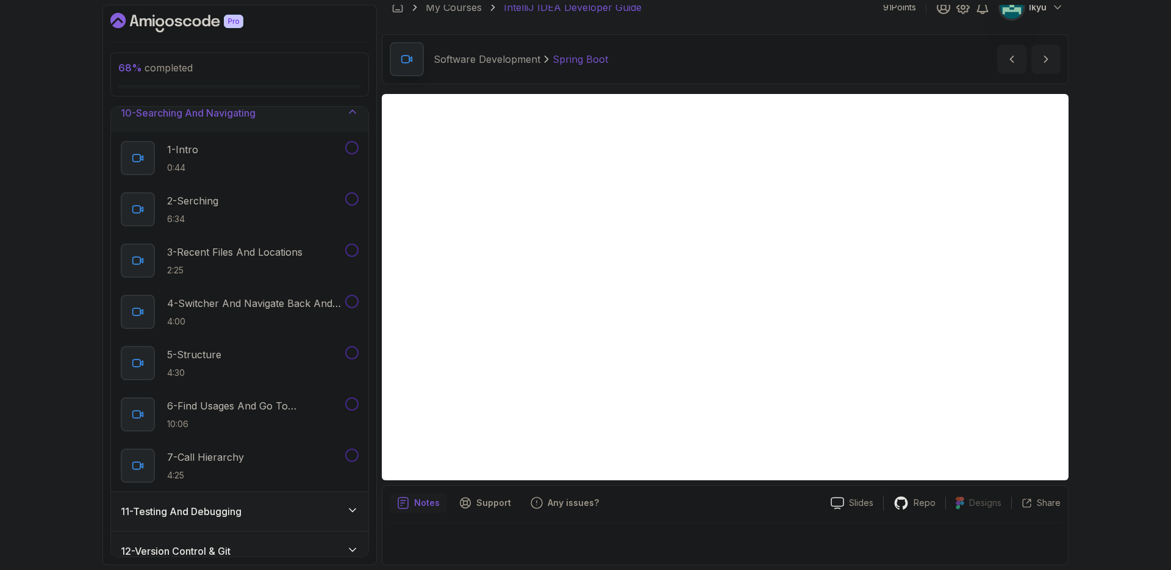
click at [256, 118] on h3 "10 - Searching And Navigating" at bounding box center [188, 112] width 135 height 15
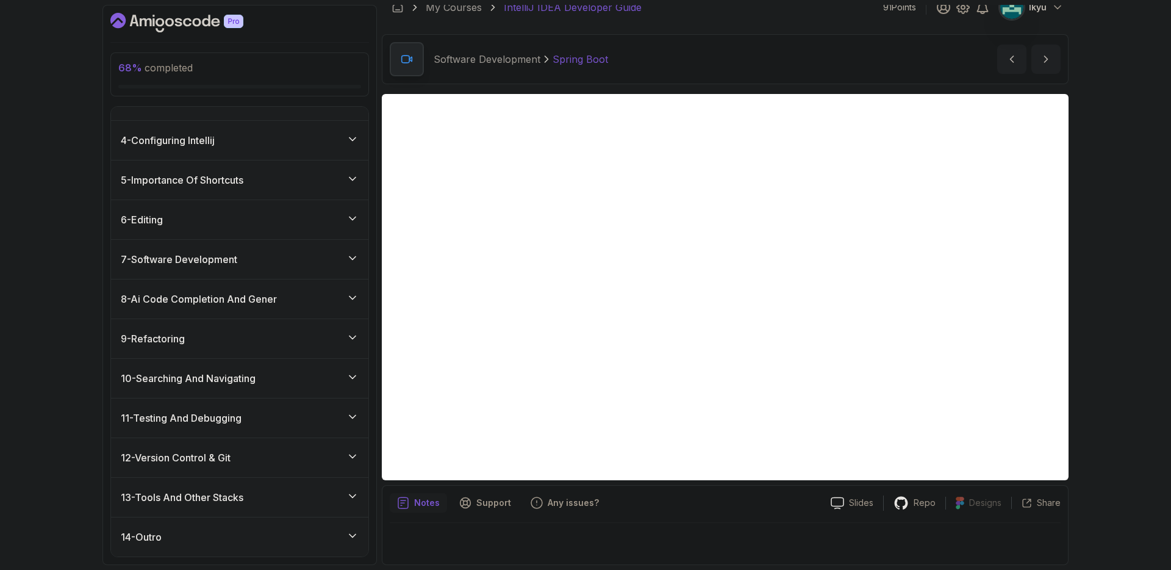
scroll to position [105, 0]
click at [252, 334] on div "9 - Refactoring" at bounding box center [240, 338] width 238 height 15
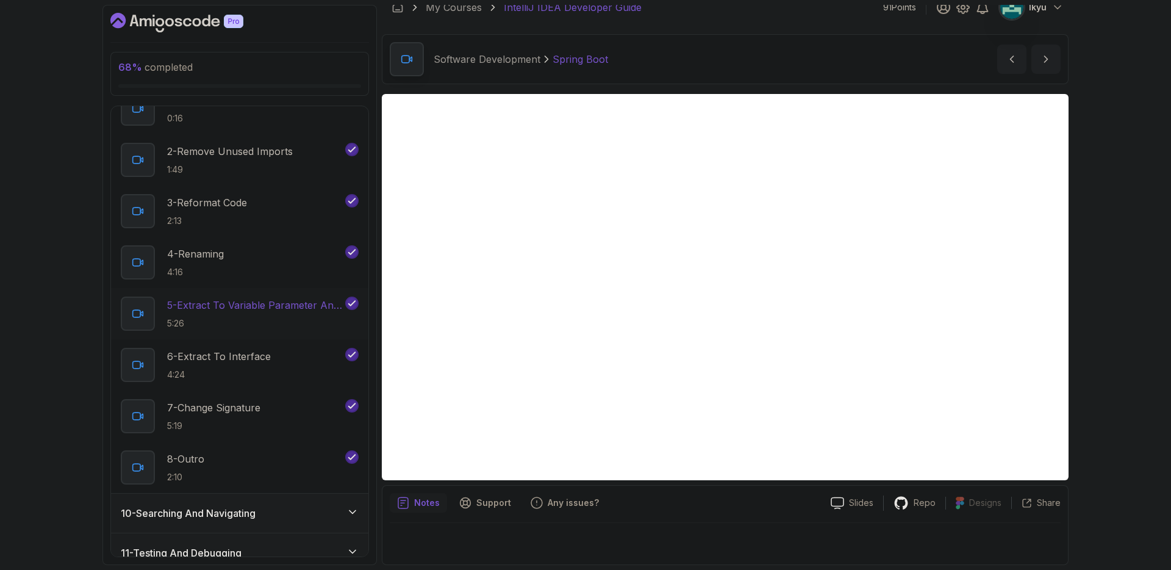
scroll to position [399, 0]
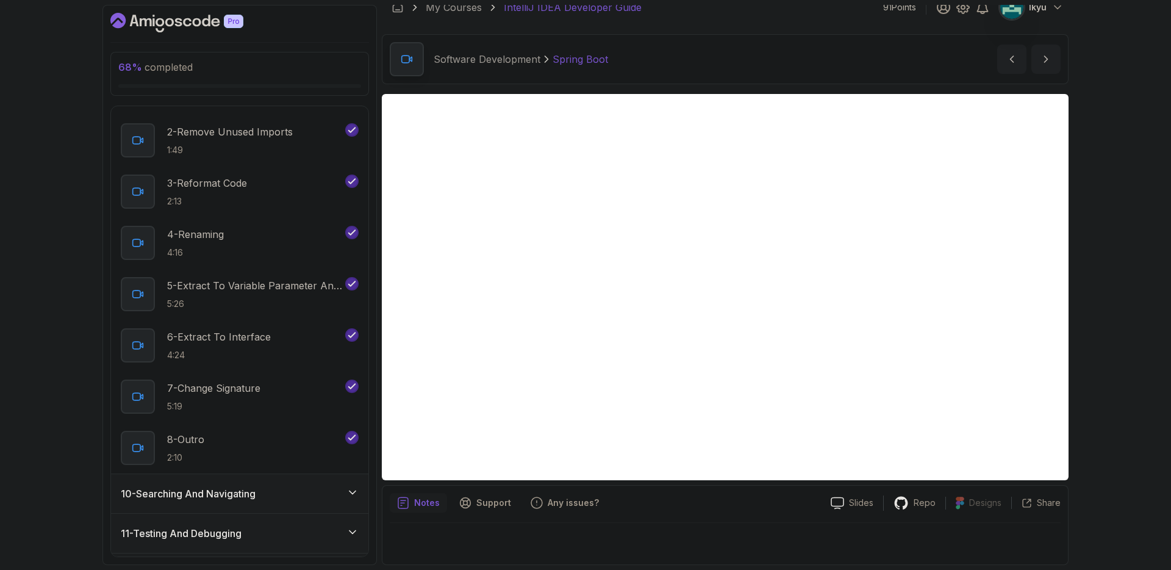
click at [273, 489] on div "10 - Searching And Navigating" at bounding box center [240, 493] width 238 height 15
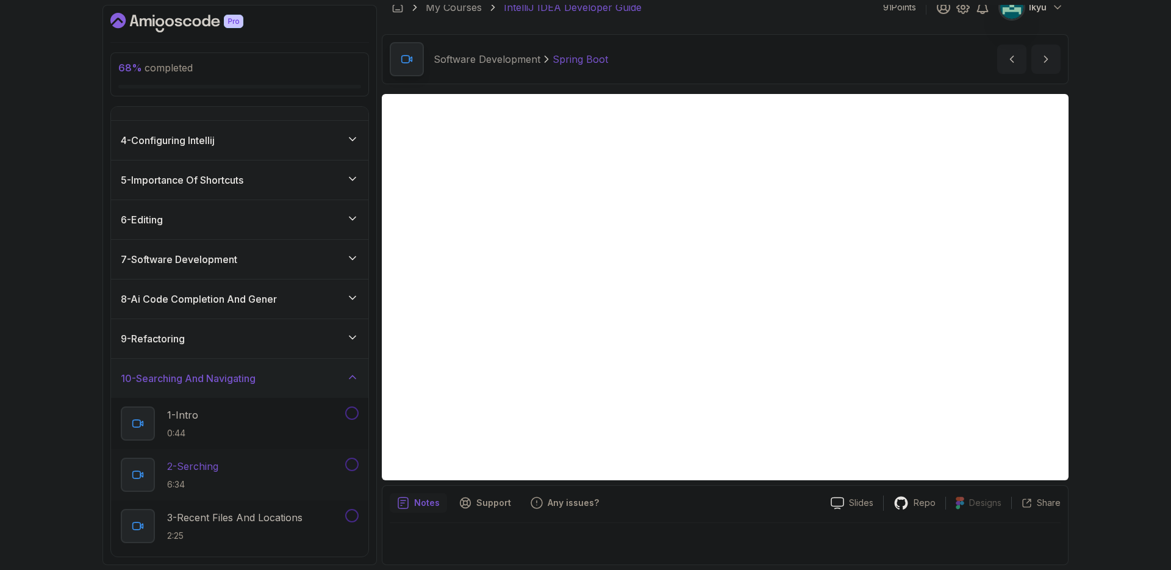
scroll to position [463, 0]
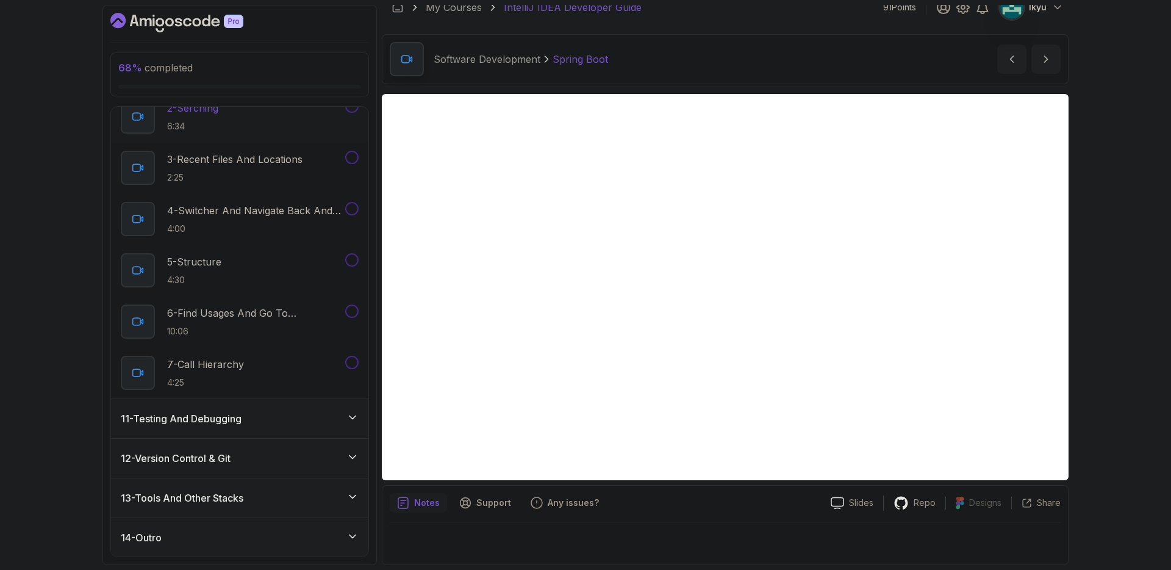
click at [352, 111] on button at bounding box center [351, 105] width 13 height 13
click at [349, 156] on button at bounding box center [351, 157] width 13 height 13
click at [354, 206] on button at bounding box center [351, 208] width 13 height 13
click at [354, 261] on button at bounding box center [351, 259] width 13 height 13
click at [356, 310] on button at bounding box center [351, 310] width 13 height 13
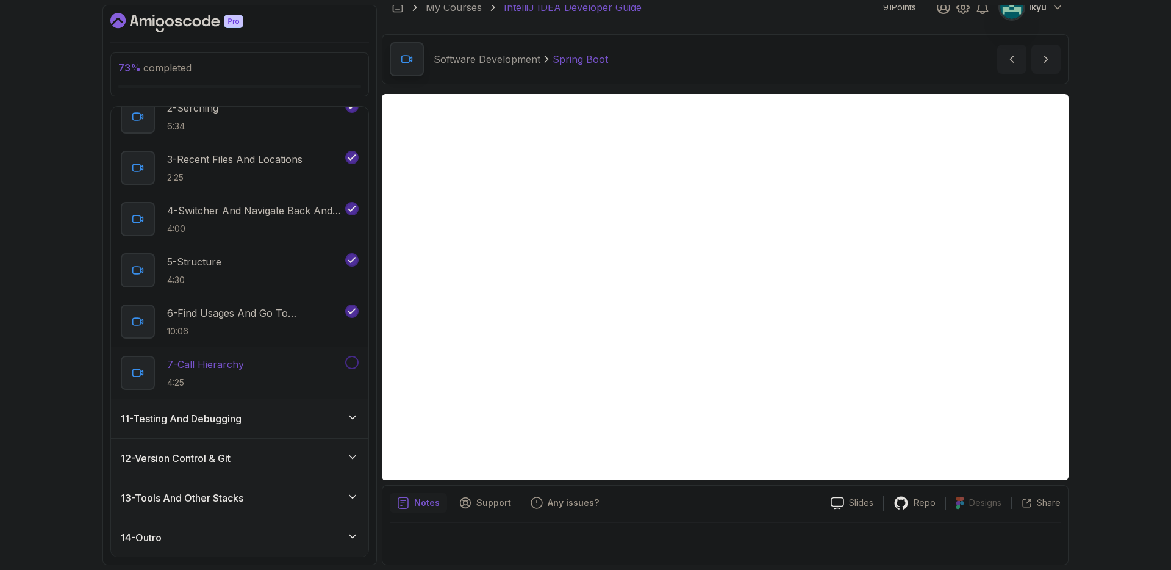
click at [354, 370] on button "7 - Call Hierarchy 4:25" at bounding box center [240, 373] width 238 height 34
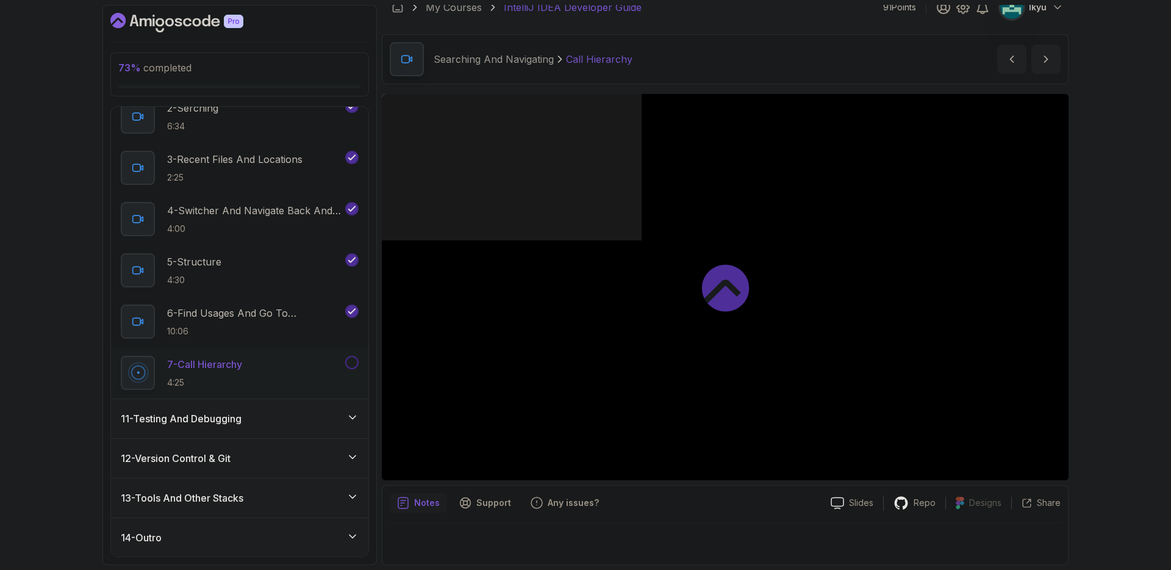
click at [352, 367] on button at bounding box center [351, 362] width 13 height 13
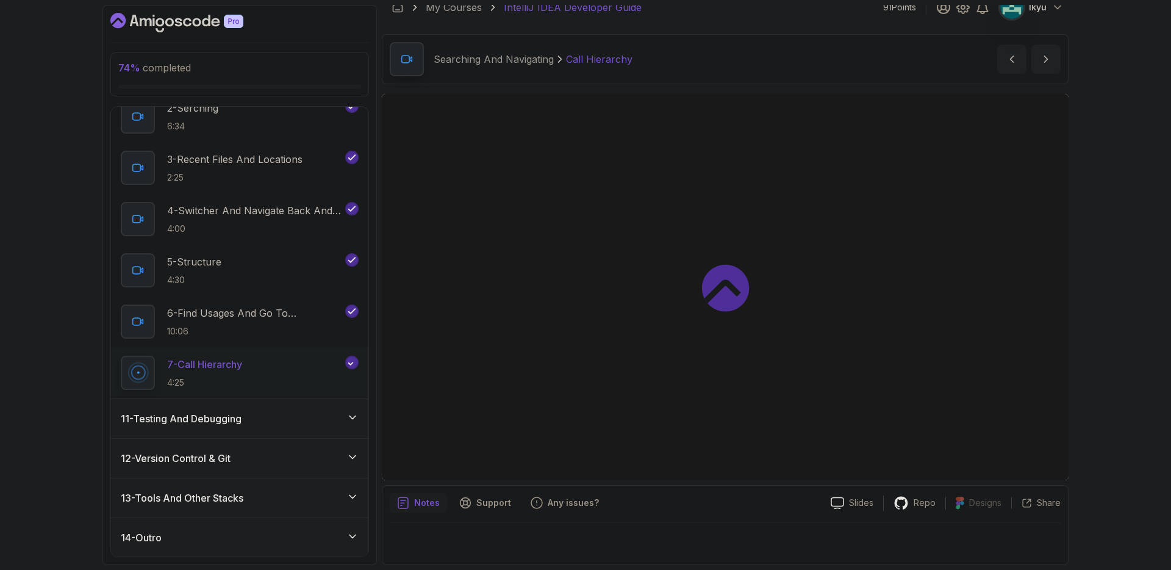
click at [272, 435] on div "11 - Testing And Debugging" at bounding box center [239, 418] width 257 height 39
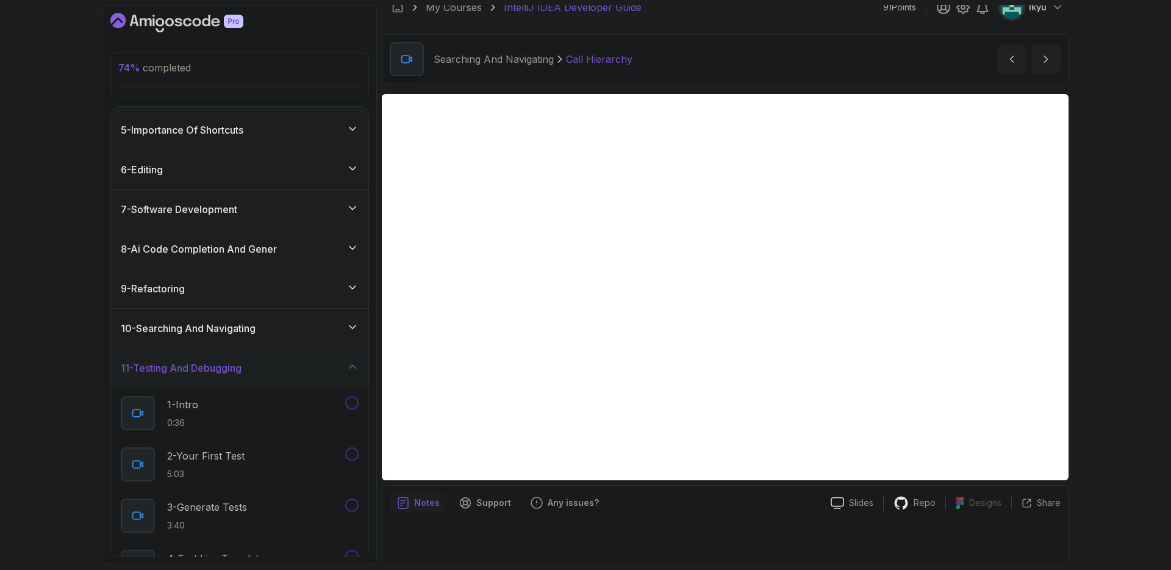
scroll to position [463, 0]
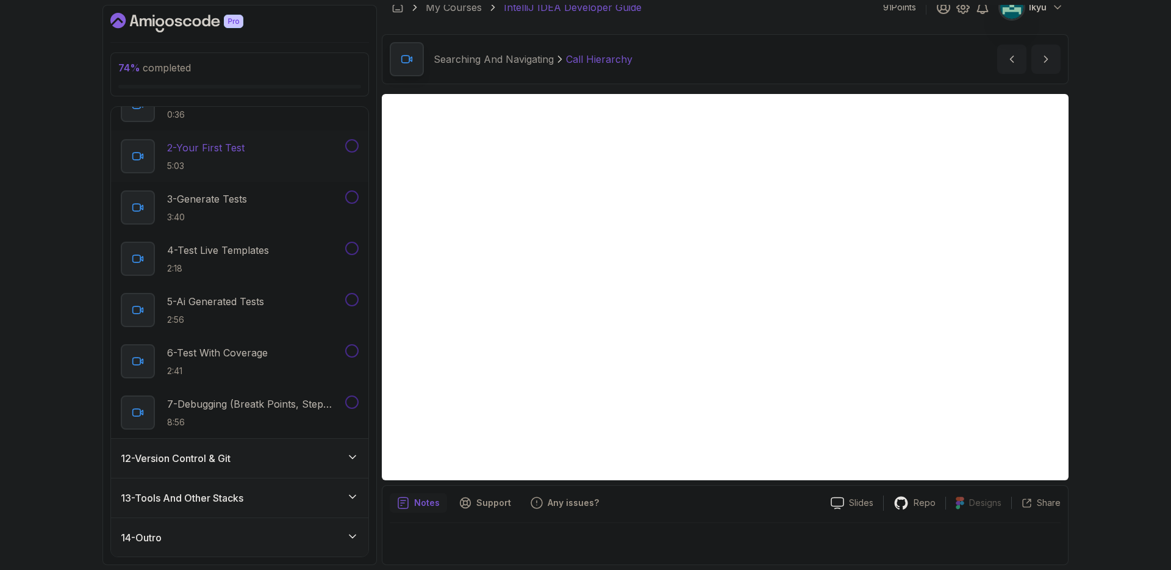
click at [241, 156] on h2 "2 - Your First Test 5:03" at bounding box center [205, 156] width 77 height 32
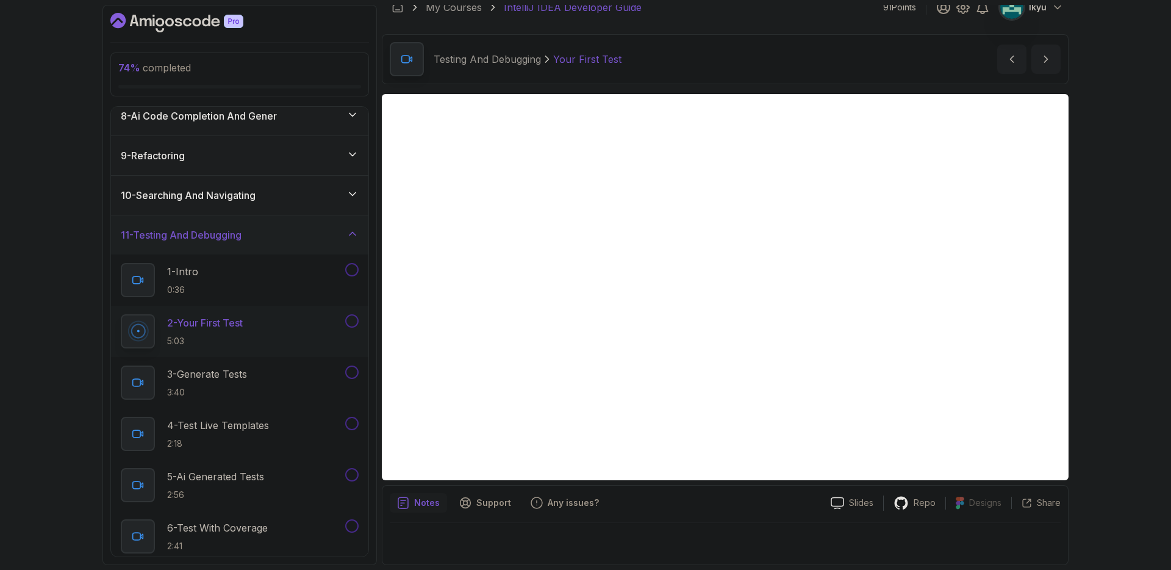
scroll to position [409, 0]
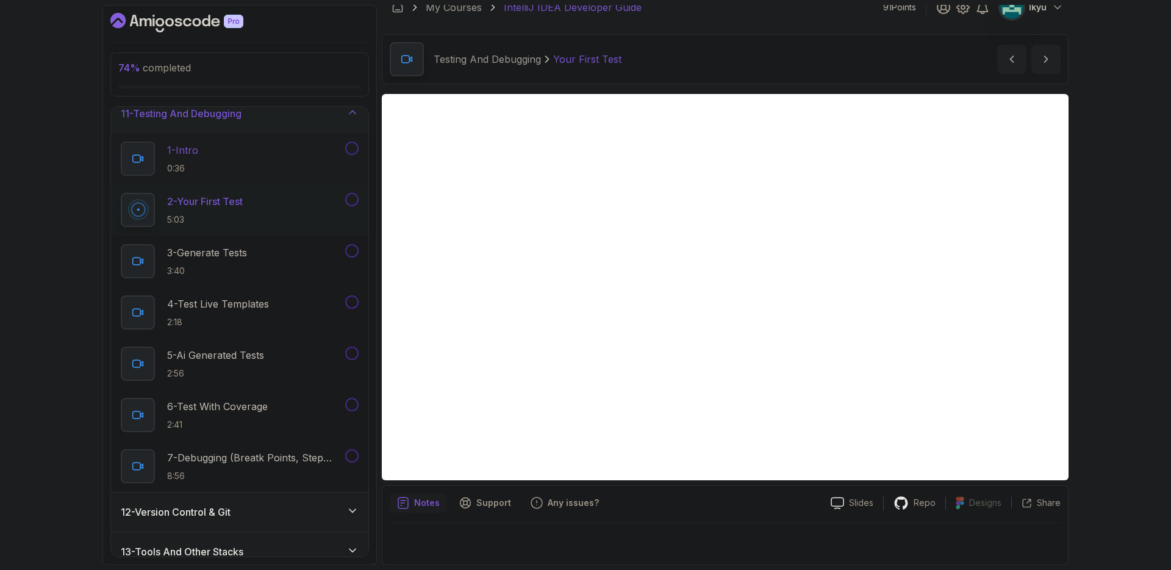
click at [350, 148] on button at bounding box center [351, 147] width 13 height 13
click at [709, 507] on div "Notes Support Any issues?" at bounding box center [605, 503] width 431 height 20
click at [353, 196] on button at bounding box center [351, 199] width 13 height 13
click at [348, 255] on button at bounding box center [351, 250] width 13 height 13
click at [351, 301] on button at bounding box center [351, 301] width 13 height 13
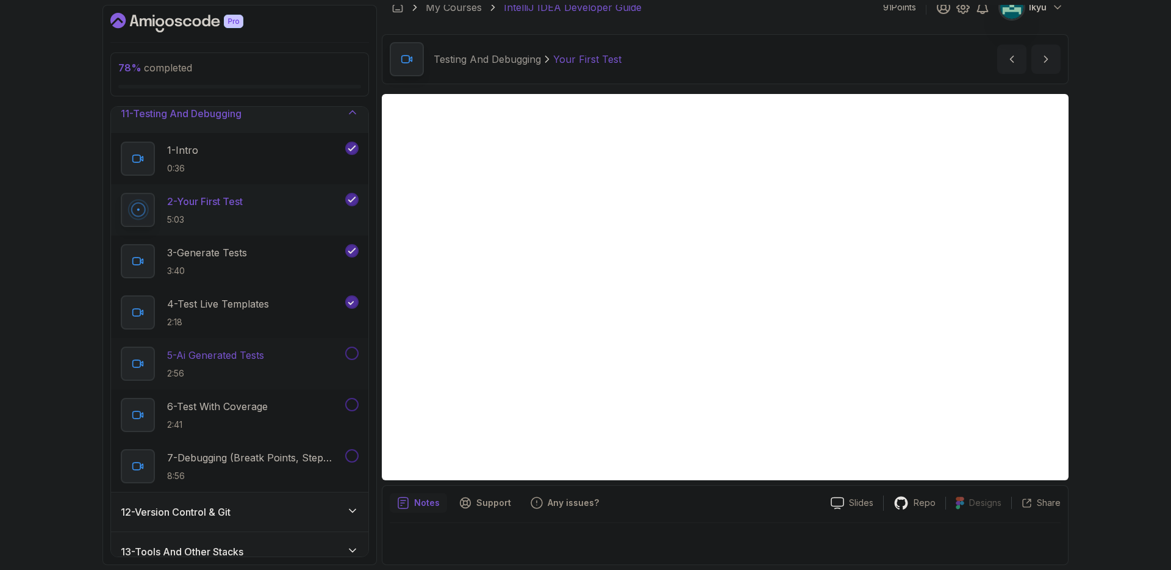
click at [354, 352] on button at bounding box center [351, 352] width 13 height 13
click at [354, 407] on button at bounding box center [351, 404] width 13 height 13
click at [358, 456] on button at bounding box center [351, 455] width 13 height 13
click at [313, 520] on div "12 - Version Control & Git" at bounding box center [239, 511] width 257 height 39
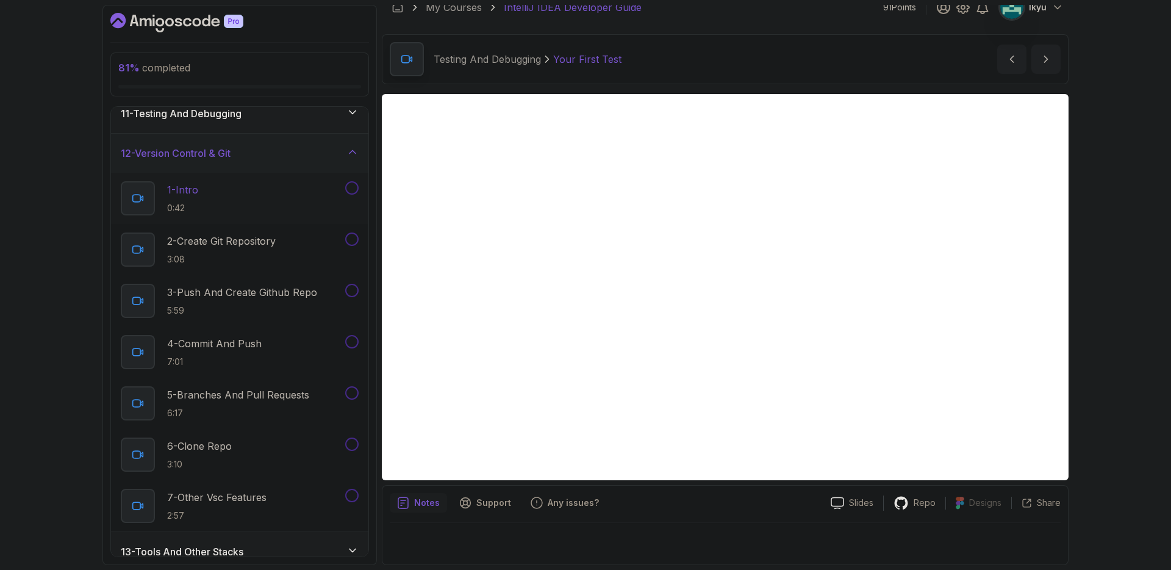
click at [344, 191] on div at bounding box center [351, 187] width 16 height 13
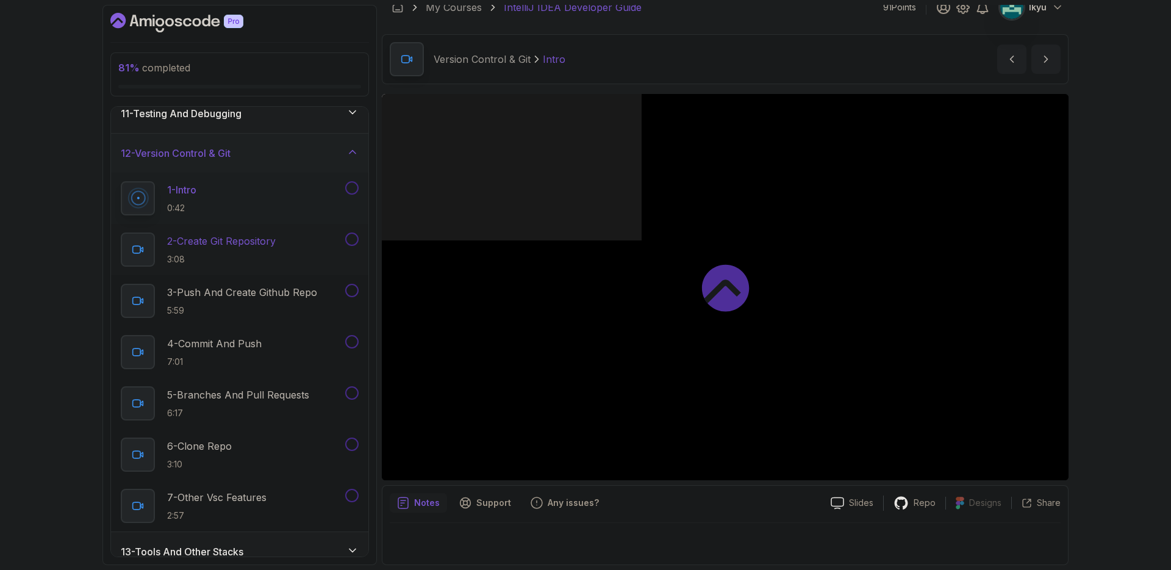
click at [298, 245] on div "2 - Create Git Repository 3:08" at bounding box center [232, 249] width 222 height 34
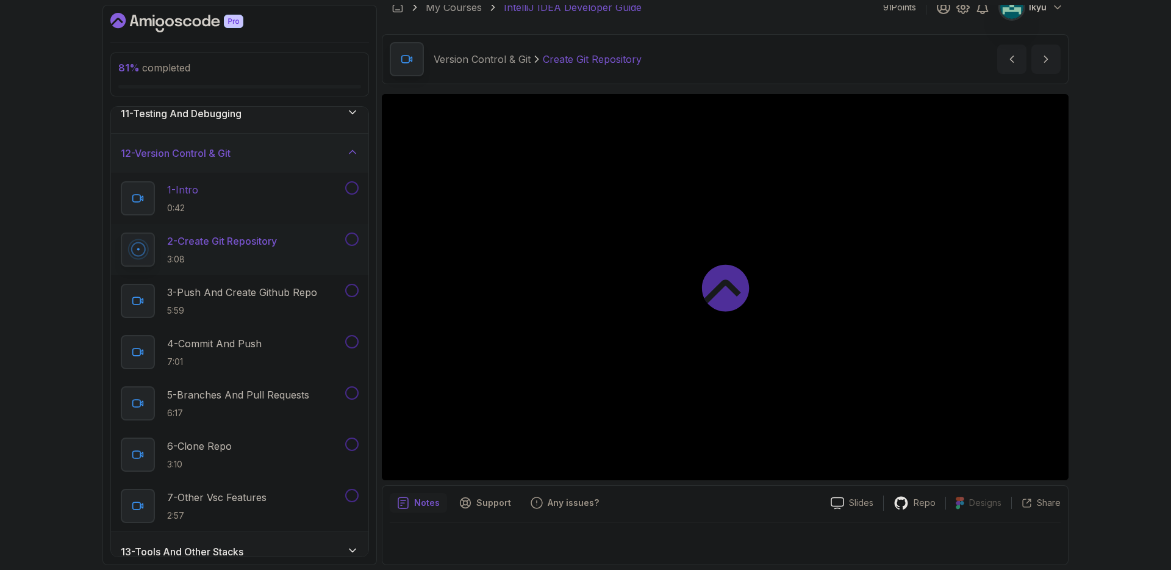
click at [350, 181] on button at bounding box center [351, 187] width 13 height 13
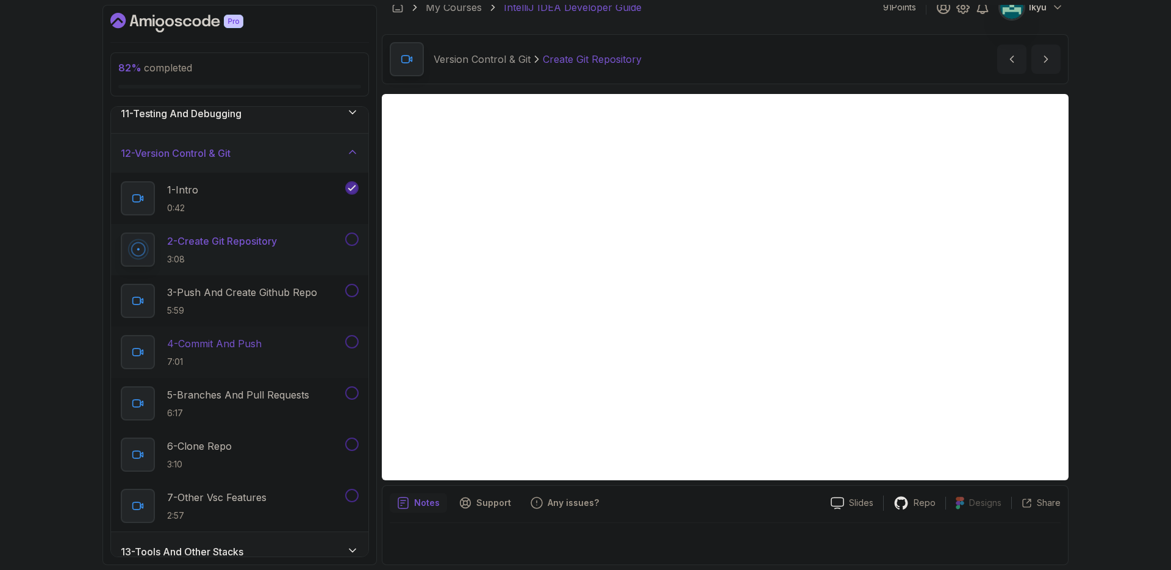
scroll to position [463, 0]
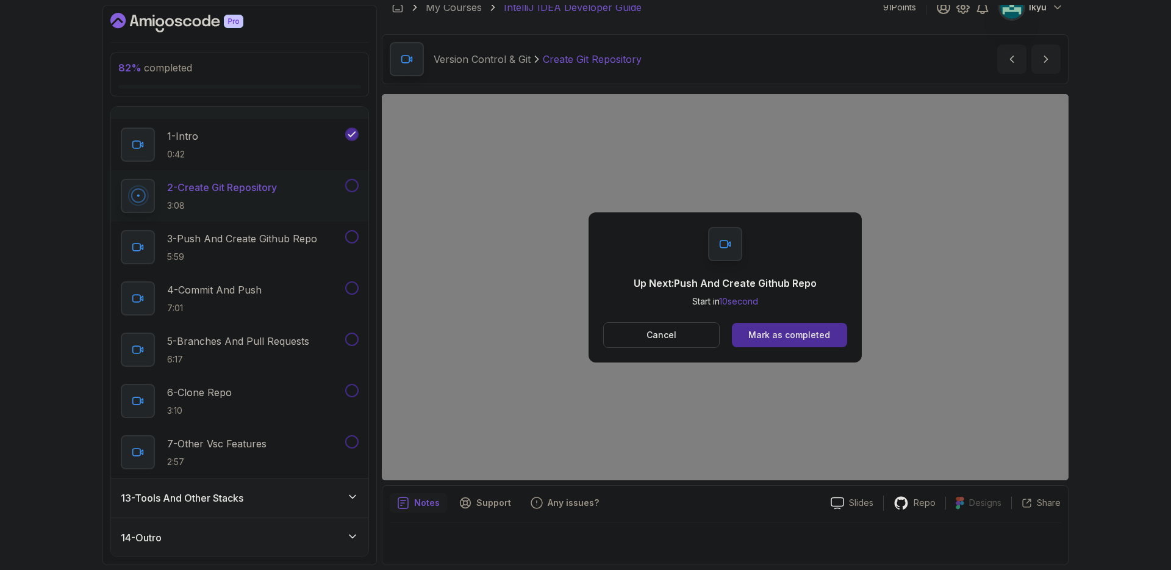
click at [350, 189] on button at bounding box center [351, 185] width 13 height 13
click at [767, 337] on div "Mark as completed" at bounding box center [789, 335] width 82 height 12
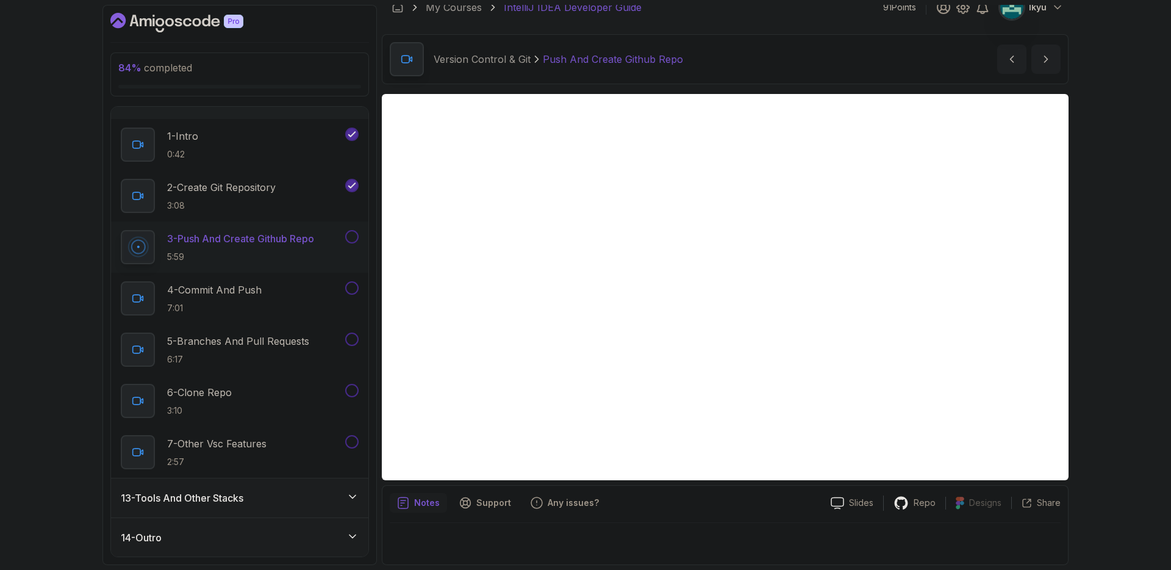
click at [350, 238] on button at bounding box center [351, 236] width 13 height 13
click at [349, 281] on button at bounding box center [351, 287] width 13 height 13
click at [353, 346] on button "5 - Branches And Pull Requests 6:17" at bounding box center [240, 349] width 238 height 34
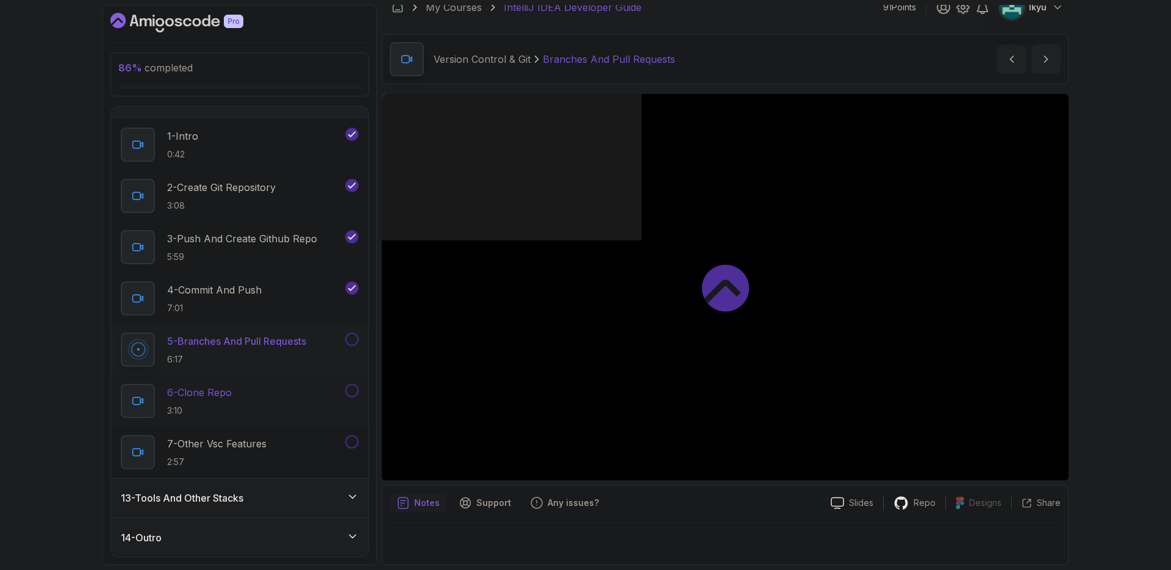
click at [352, 387] on button at bounding box center [351, 390] width 13 height 13
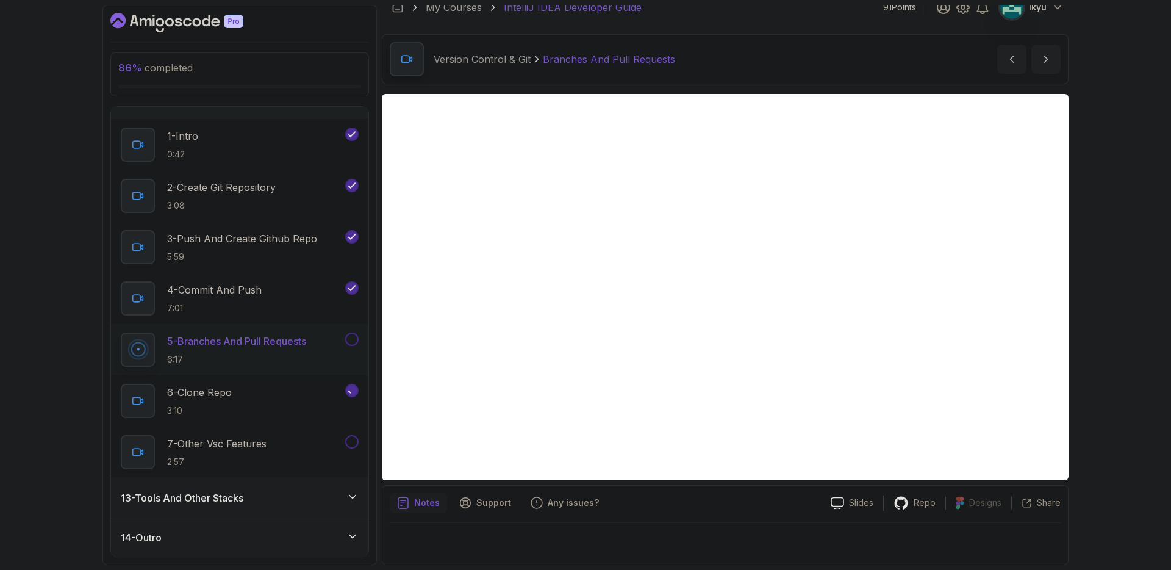
click at [354, 324] on div "5 - Branches And Pull Requests 6:17" at bounding box center [239, 349] width 257 height 51
click at [353, 337] on button at bounding box center [351, 338] width 13 height 13
click at [356, 442] on button at bounding box center [351, 441] width 13 height 13
click at [279, 409] on div "6 - Clone Repo 3:10" at bounding box center [232, 401] width 222 height 34
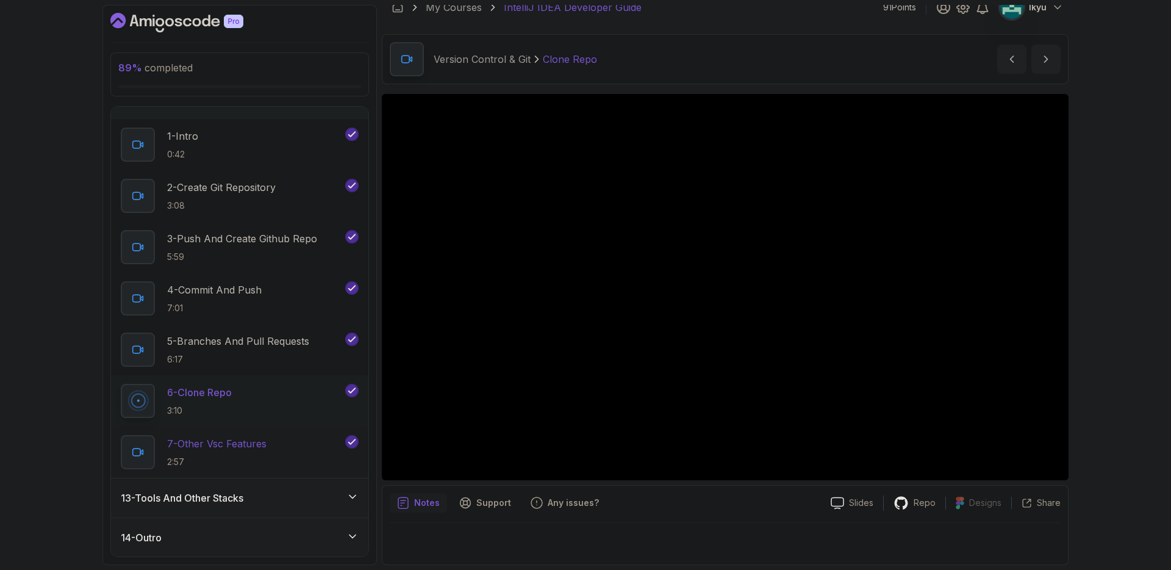
click at [276, 435] on div "7 - Other Vsc Features 2:57" at bounding box center [232, 452] width 222 height 34
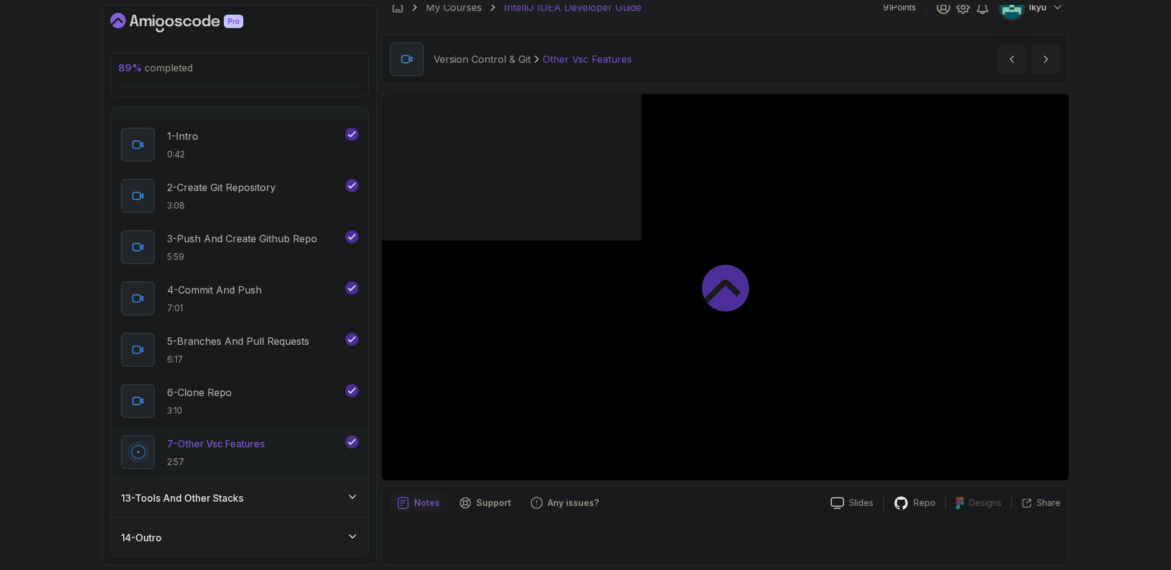
click at [256, 518] on div "14 - Outro" at bounding box center [239, 537] width 257 height 39
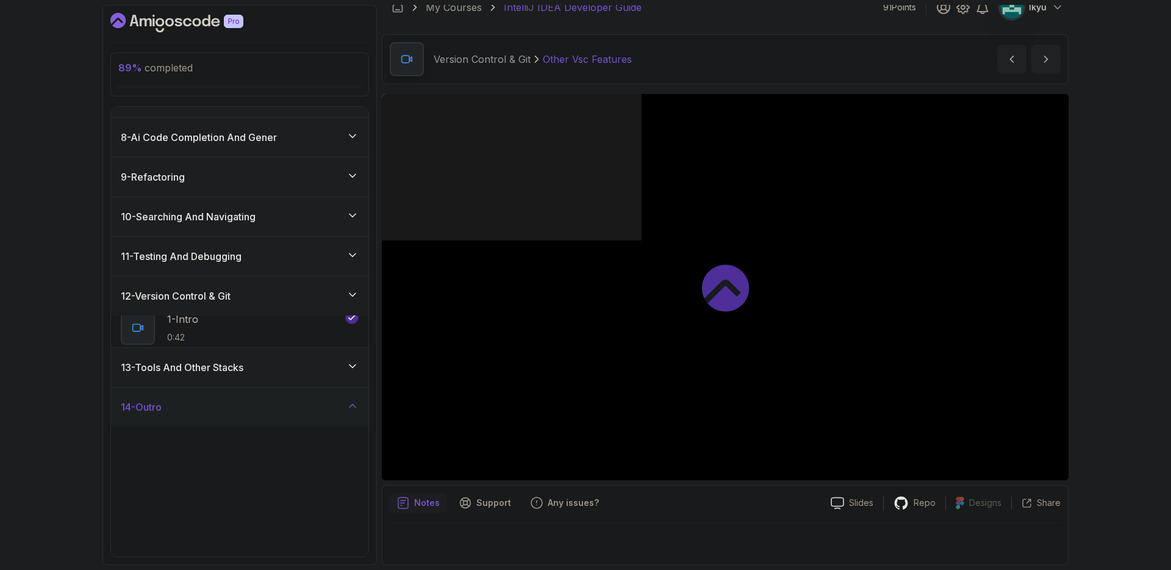
scroll to position [259, 0]
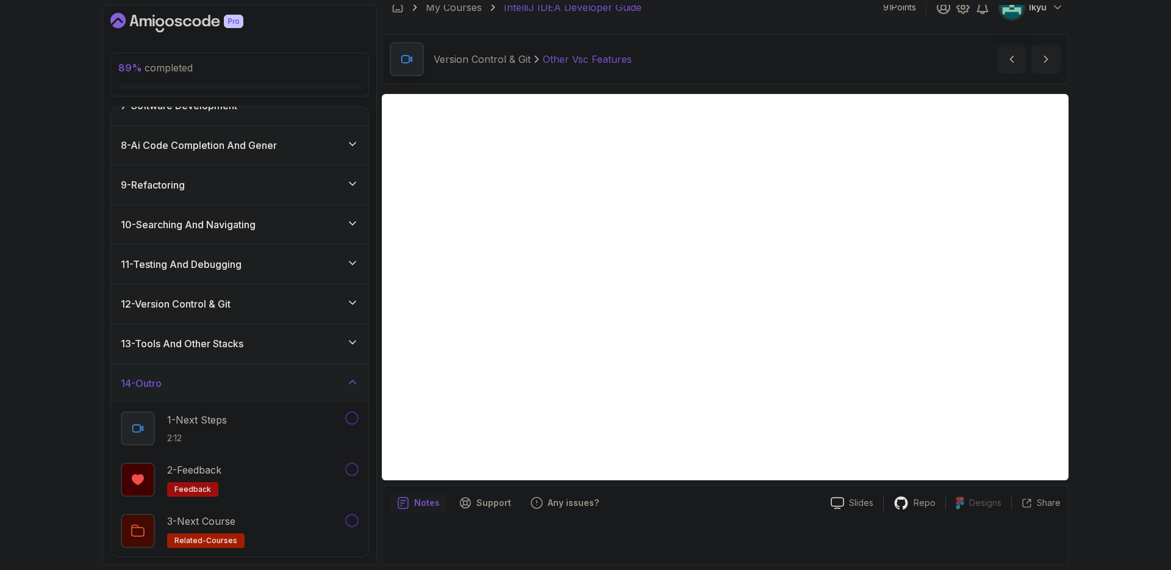
click at [230, 337] on h3 "13 - Tools And Other Stacks" at bounding box center [182, 343] width 123 height 15
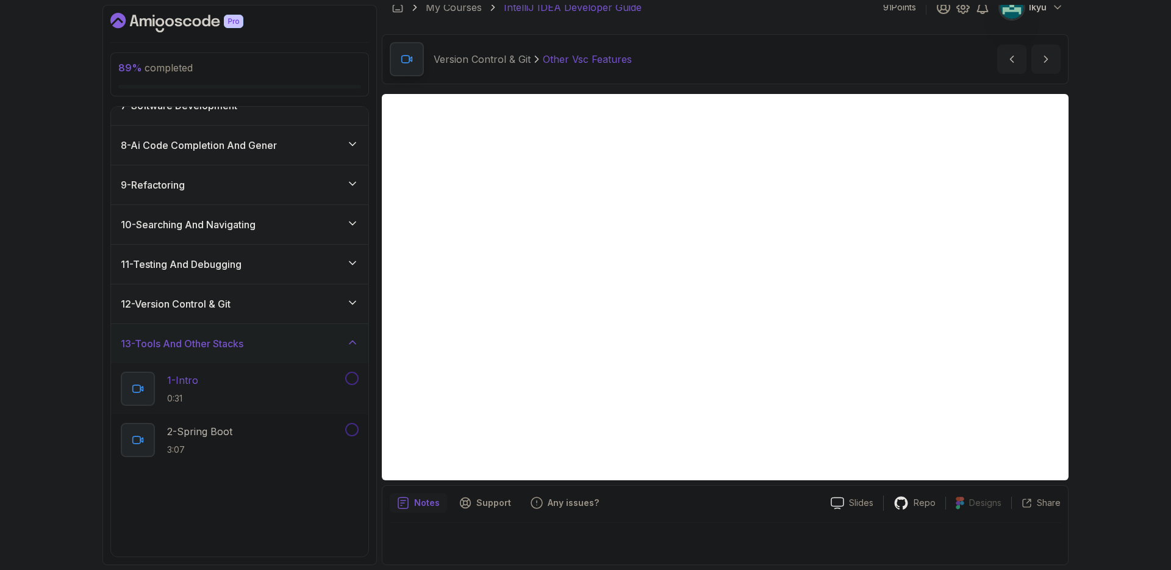
click at [224, 400] on div "1 - Intro 0:31" at bounding box center [232, 388] width 222 height 34
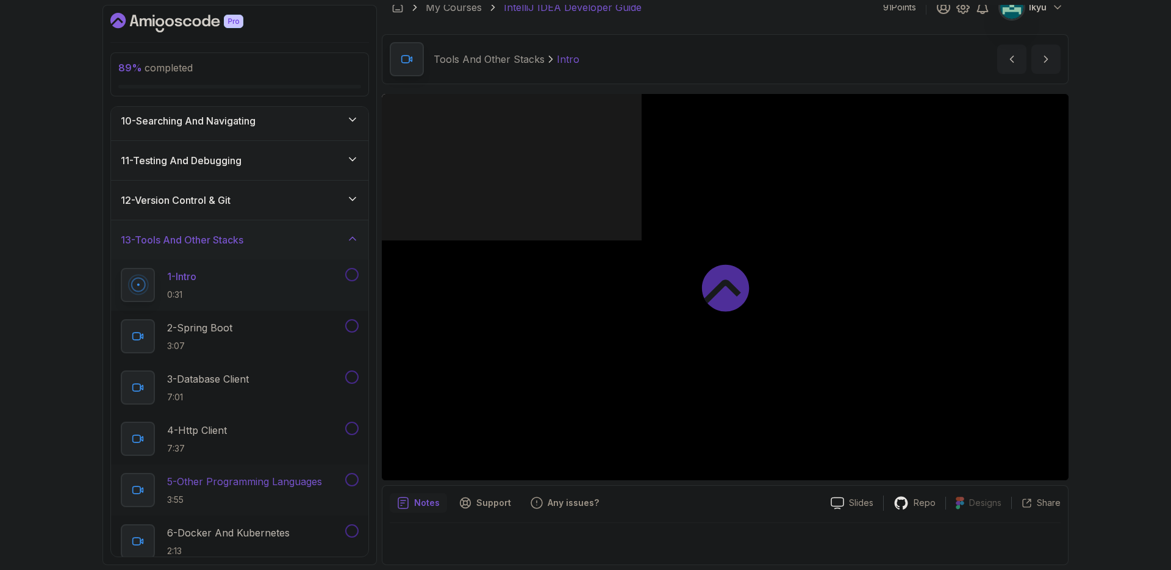
scroll to position [463, 0]
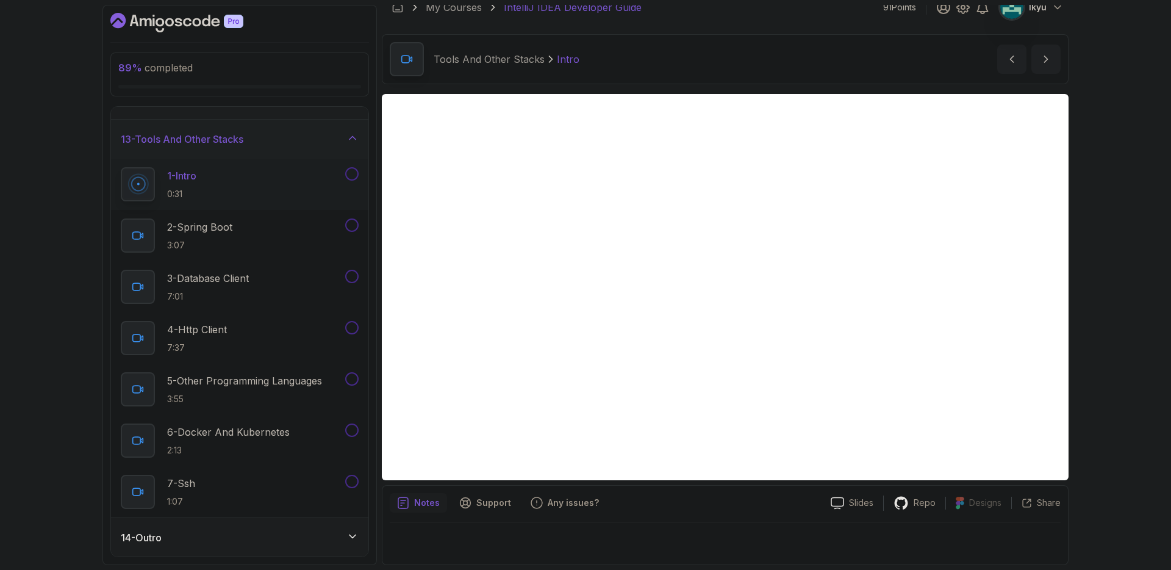
click at [350, 176] on button at bounding box center [351, 173] width 13 height 13
click at [349, 224] on button at bounding box center [351, 224] width 13 height 13
click at [351, 275] on button at bounding box center [351, 276] width 13 height 13
click at [351, 331] on button at bounding box center [351, 327] width 13 height 13
click at [351, 382] on button at bounding box center [351, 378] width 13 height 13
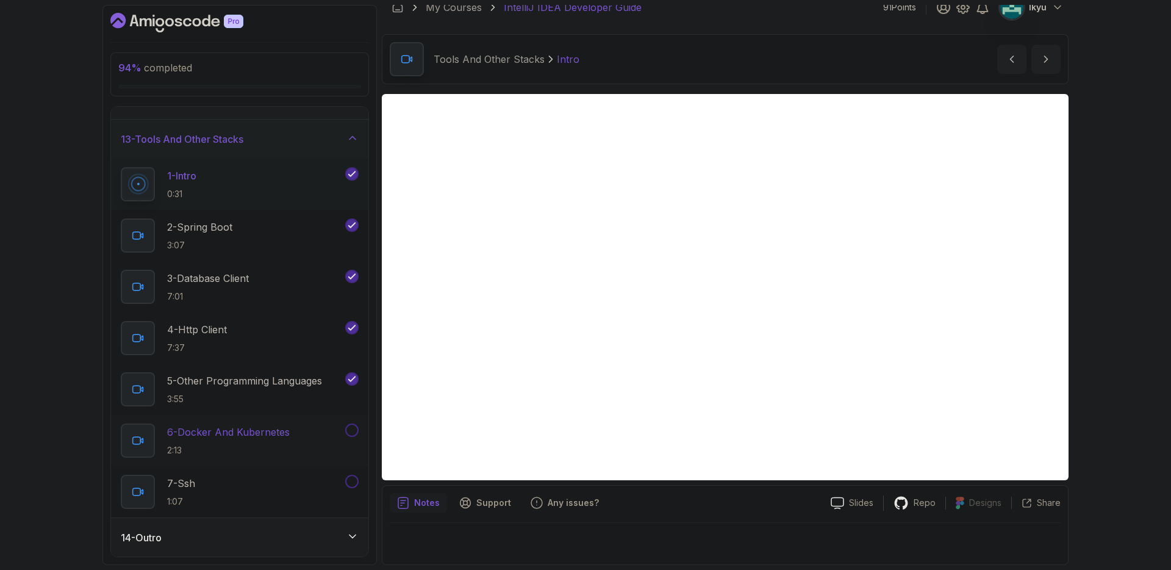
click at [352, 426] on button at bounding box center [351, 429] width 13 height 13
click at [351, 482] on button at bounding box center [351, 480] width 13 height 13
click at [275, 292] on div "3 - Database Client 7:01" at bounding box center [232, 287] width 222 height 34
click at [220, 249] on p "3:07" at bounding box center [199, 245] width 65 height 12
click at [285, 290] on div "3 - Database Client 7:01" at bounding box center [232, 287] width 222 height 34
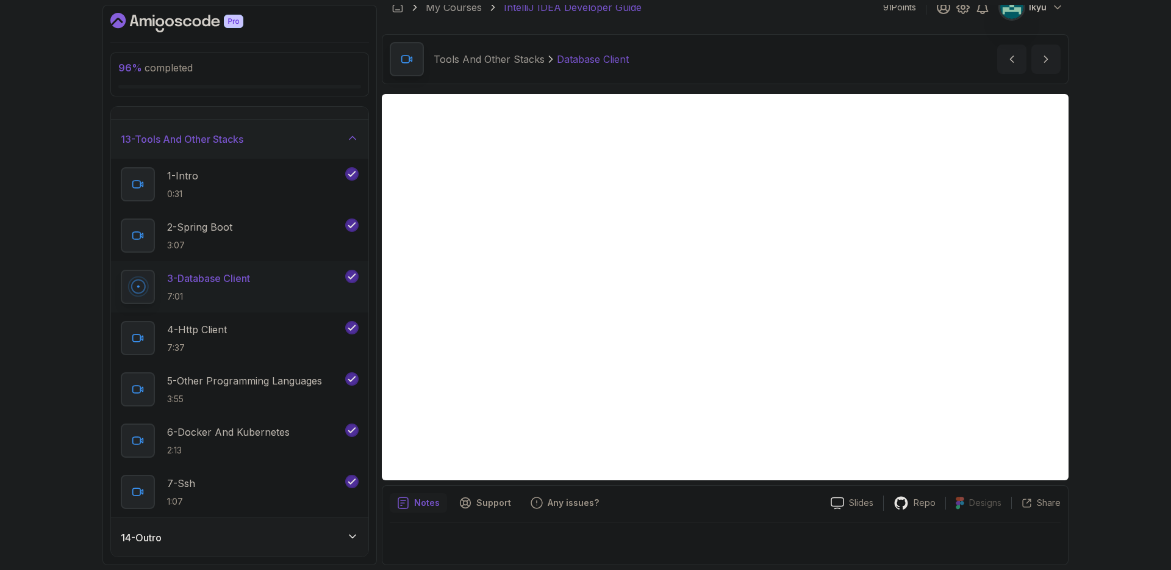
click at [297, 535] on div "14 - Outro" at bounding box center [240, 537] width 238 height 15
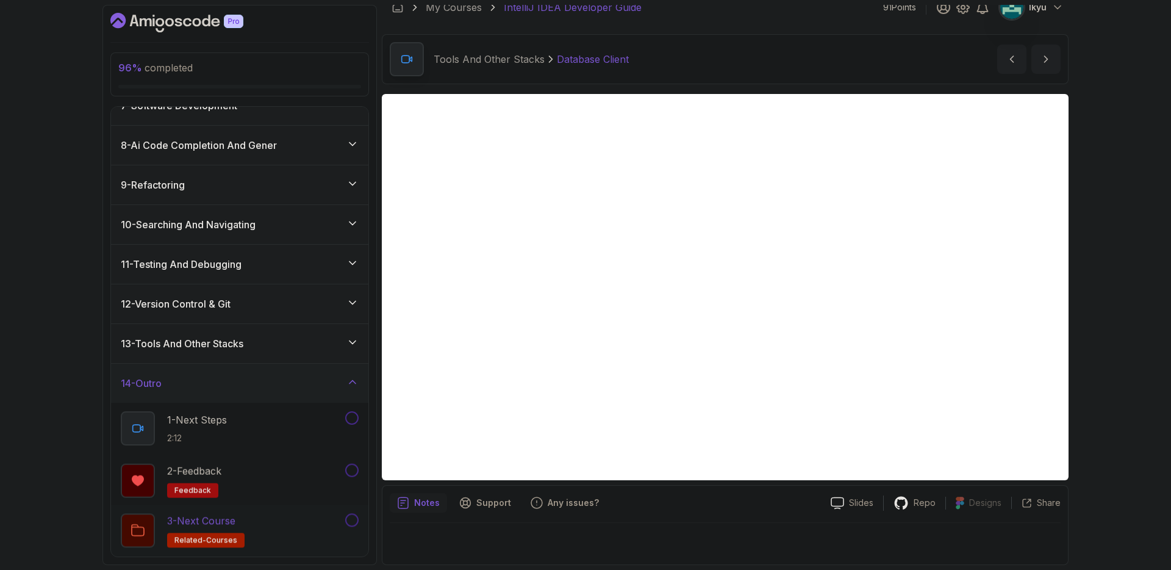
scroll to position [259, 0]
click at [257, 437] on div "1 - Next Steps 2:12" at bounding box center [232, 428] width 222 height 34
click at [354, 421] on button at bounding box center [351, 417] width 13 height 13
click at [354, 476] on button "2 - Feedback feedback" at bounding box center [240, 479] width 238 height 34
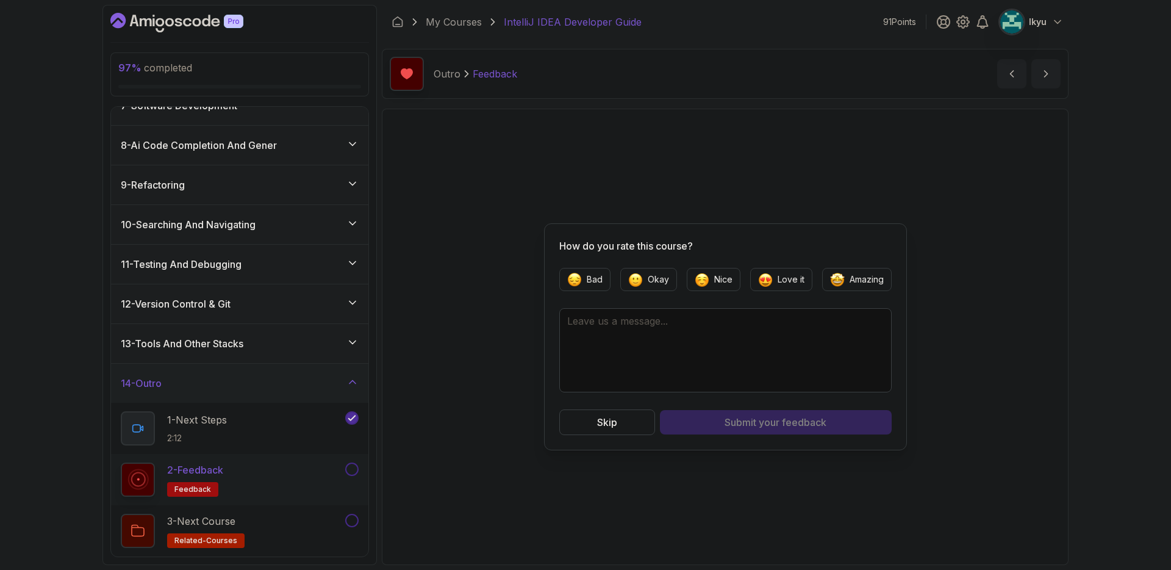
click at [352, 469] on button at bounding box center [351, 468] width 13 height 13
click at [313, 435] on div "1 - Next Steps 2:12" at bounding box center [232, 428] width 222 height 34
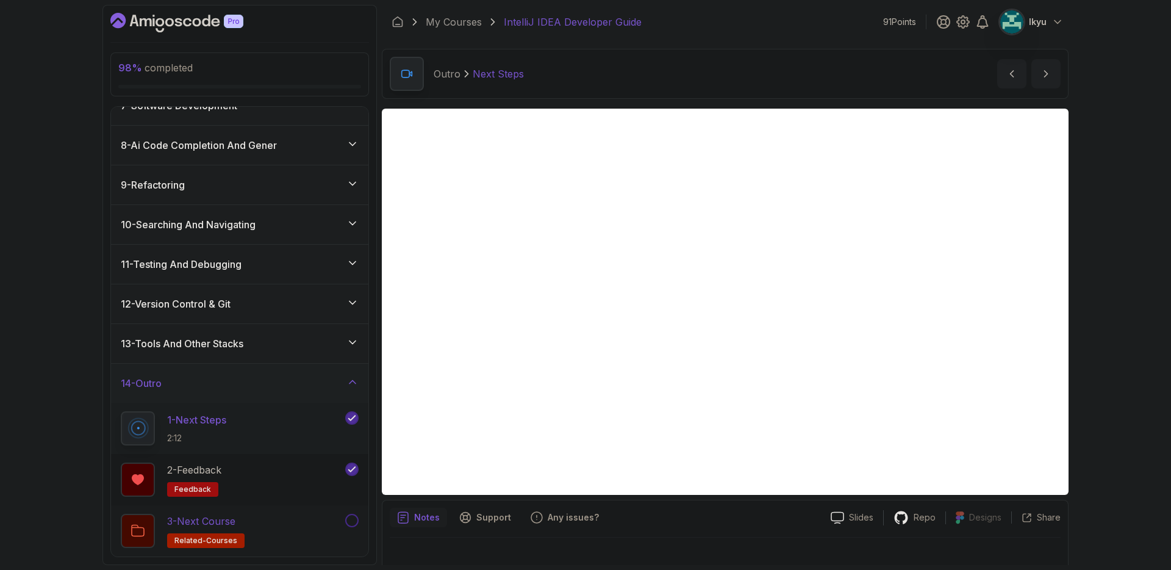
click at [288, 517] on div "3 - Next Course related-courses" at bounding box center [232, 530] width 222 height 34
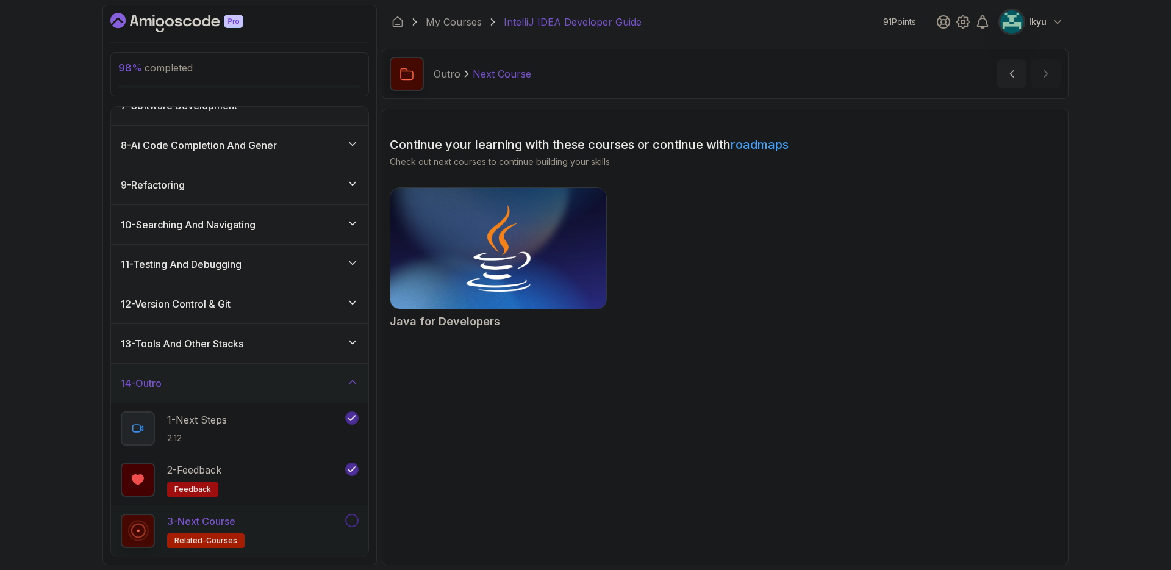
click at [352, 518] on button at bounding box center [351, 519] width 13 height 13
click at [282, 385] on div "14 - Outro" at bounding box center [240, 383] width 238 height 15
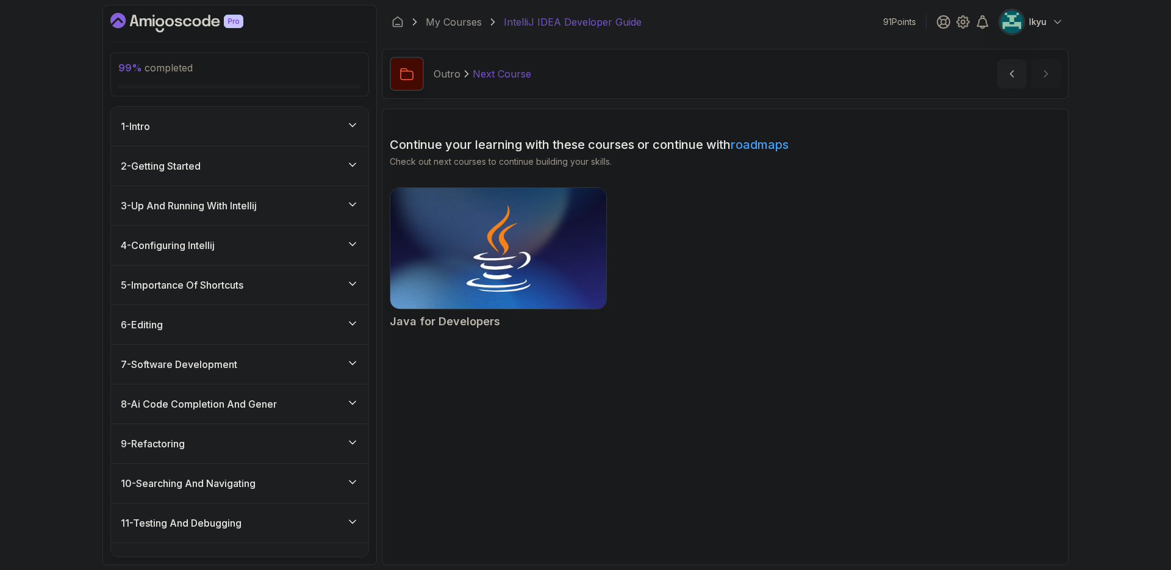
click at [262, 120] on div "1 - Intro" at bounding box center [240, 126] width 238 height 15
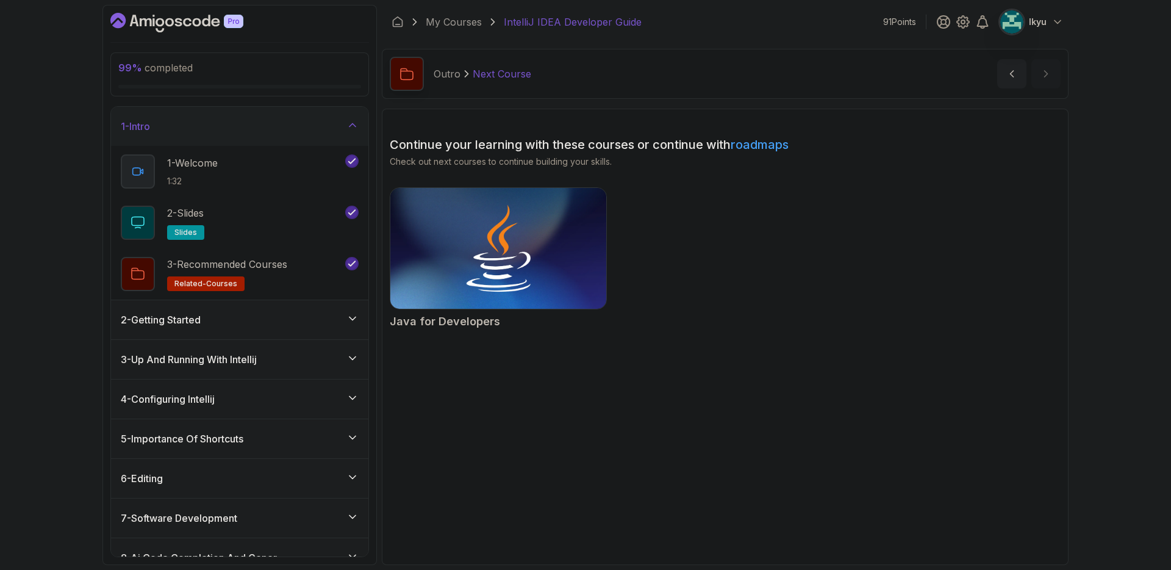
click at [258, 122] on div "1 - Intro" at bounding box center [240, 126] width 238 height 15
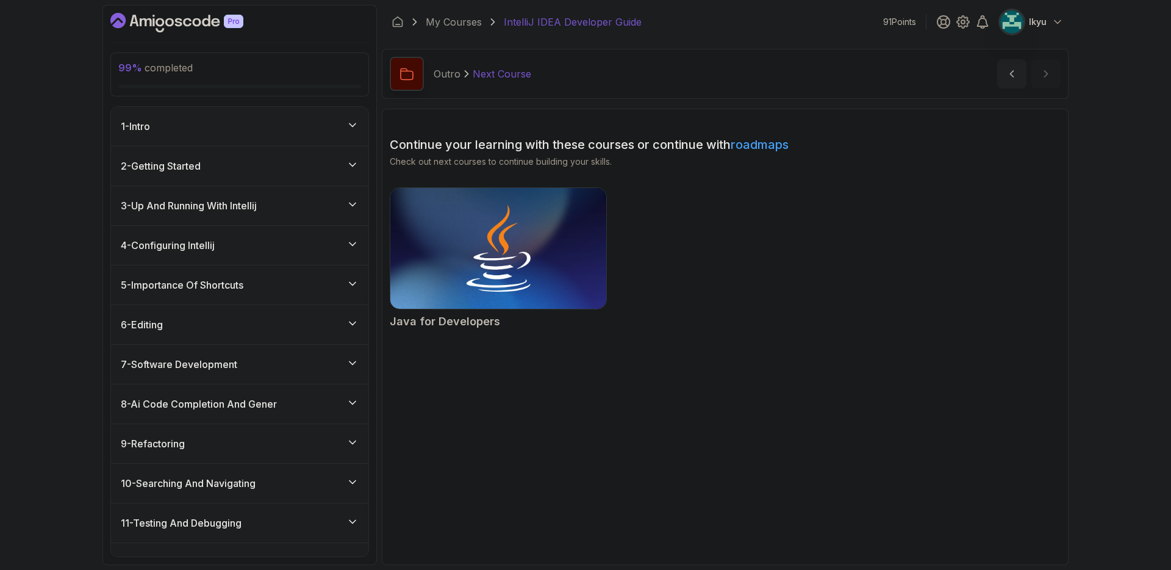
click at [267, 170] on div "2 - Getting Started" at bounding box center [240, 166] width 238 height 15
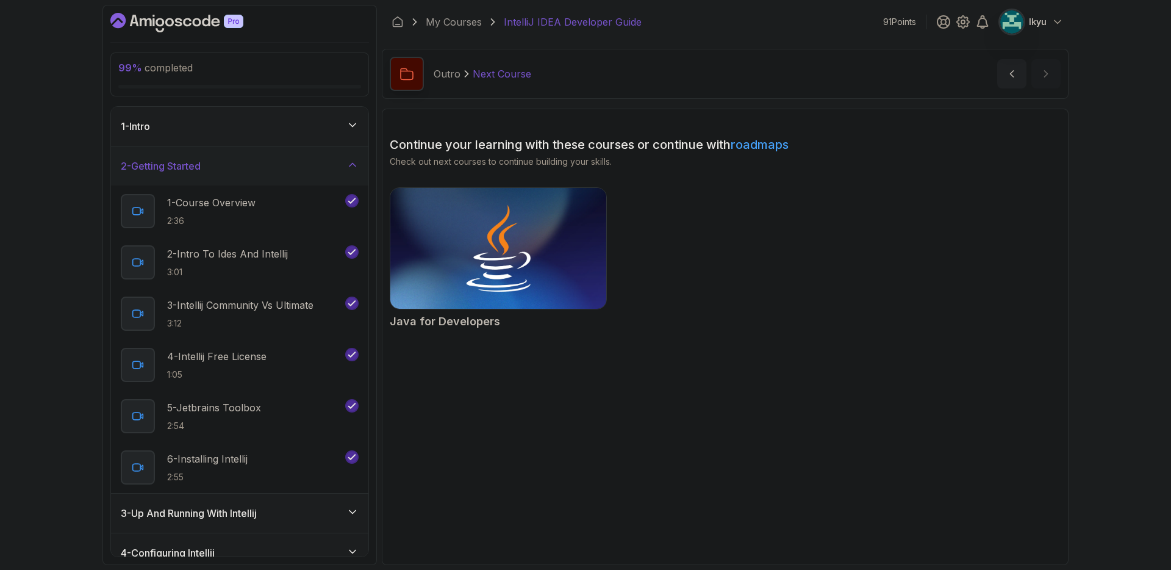
click at [267, 170] on div "2 - Getting Started" at bounding box center [240, 166] width 238 height 15
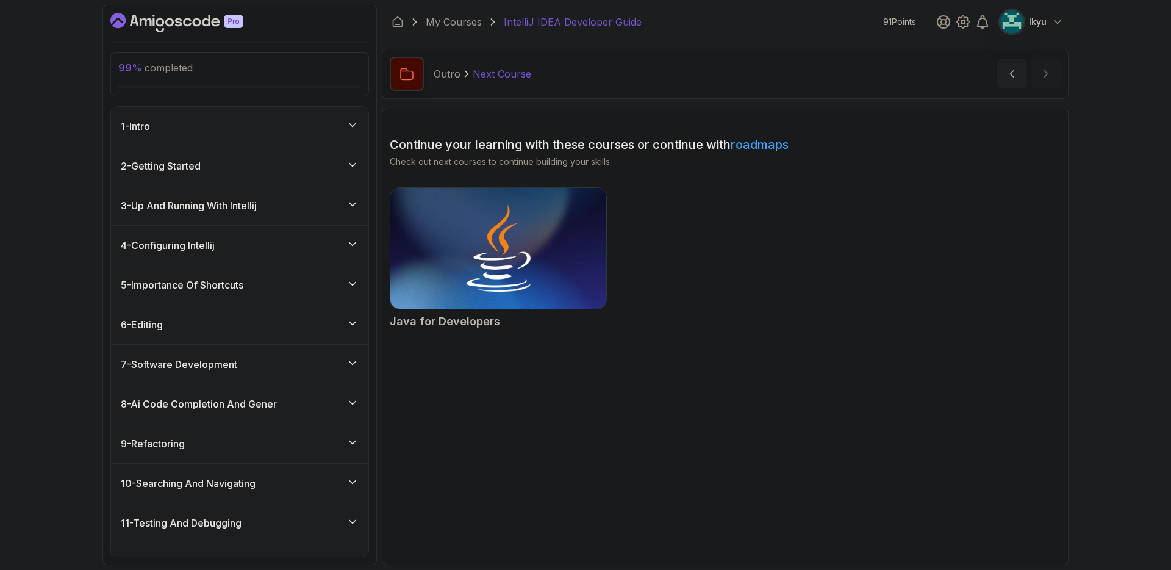
click at [270, 199] on div "3 - Up And Running With Intellij" at bounding box center [240, 205] width 238 height 15
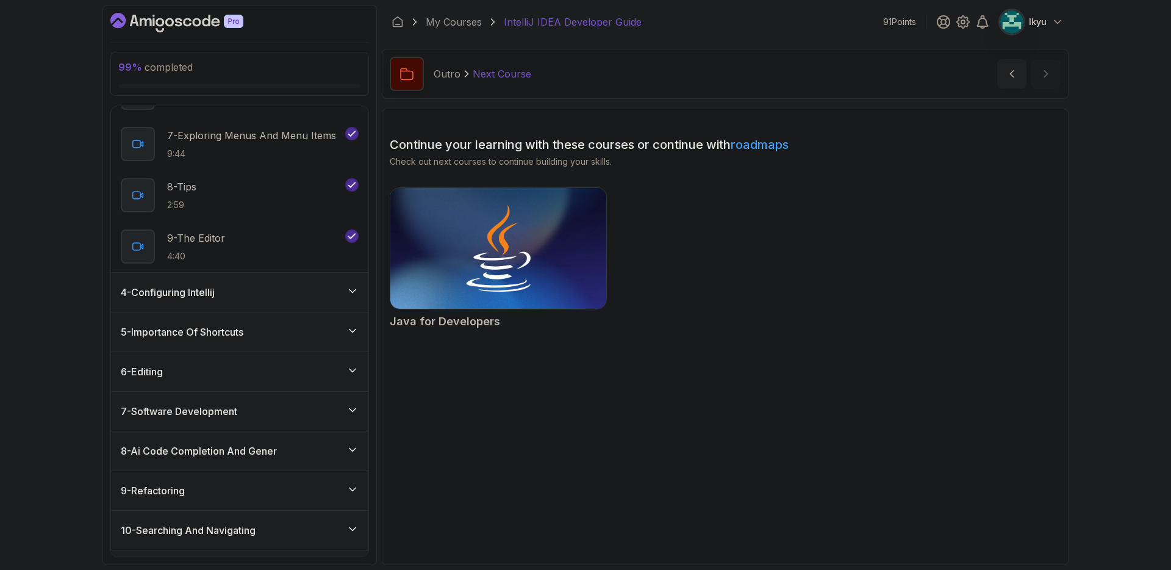
click at [279, 278] on div "4 - Configuring Intellij" at bounding box center [239, 292] width 257 height 39
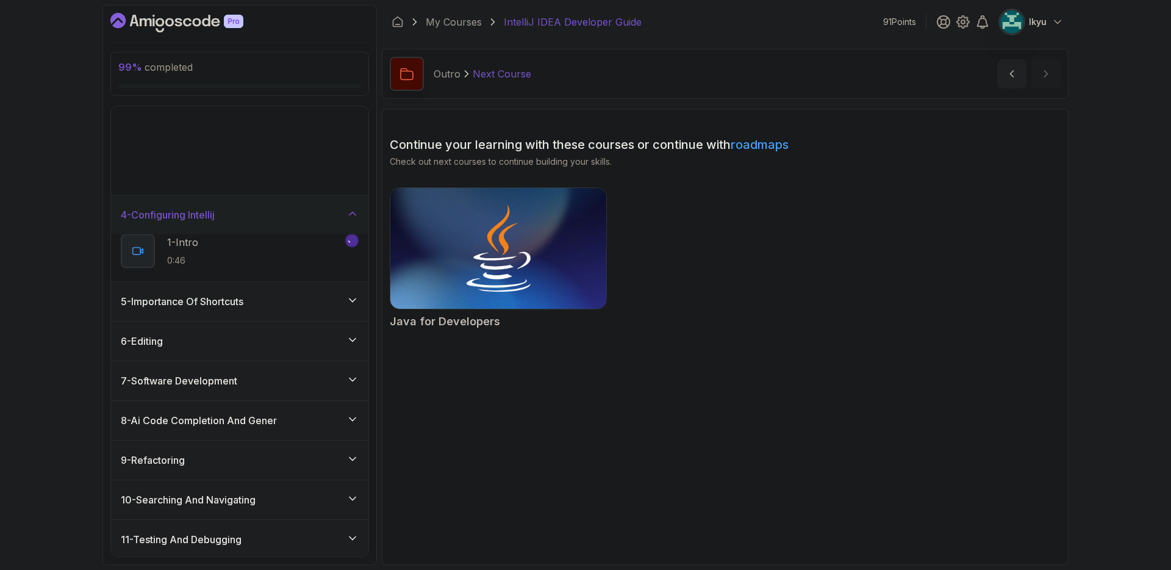
scroll to position [105, 0]
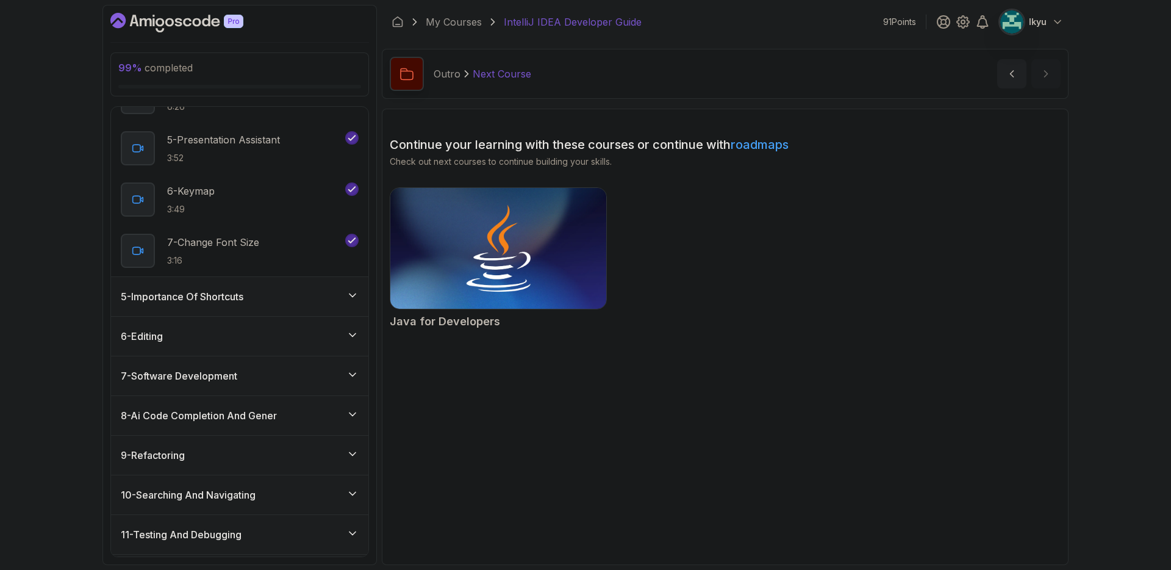
click at [278, 294] on div "5 - Importance Of Shortcuts" at bounding box center [240, 296] width 238 height 15
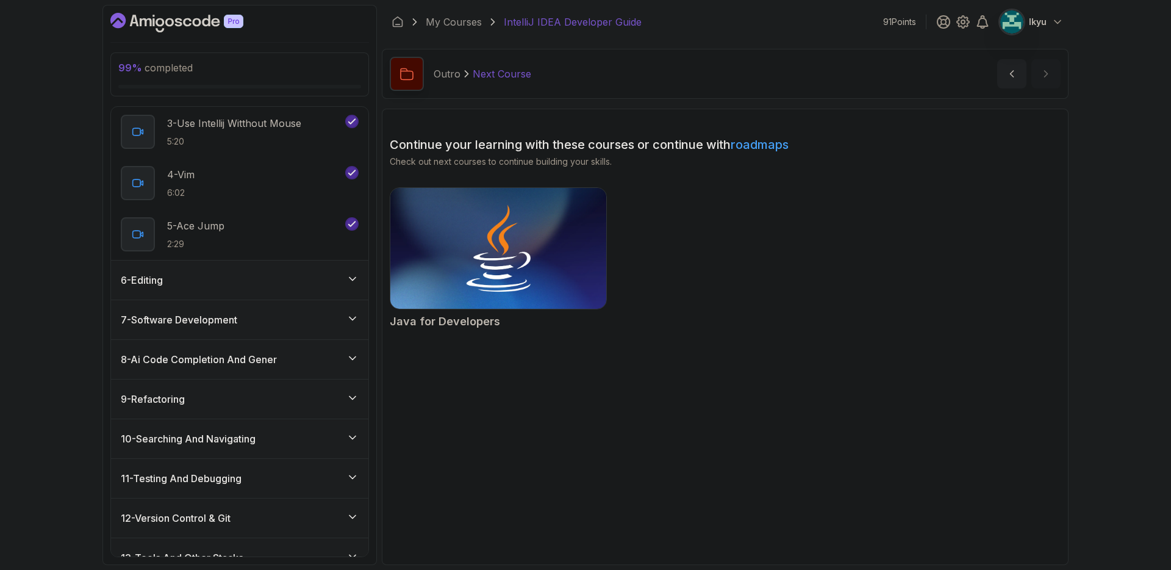
scroll to position [360, 0]
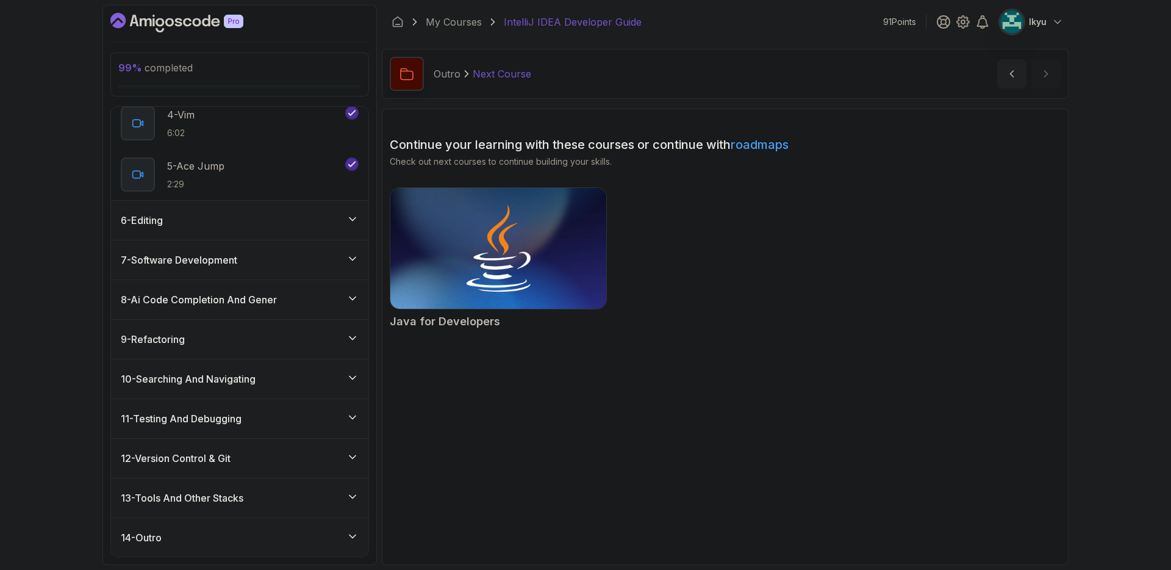
click at [282, 226] on div "6 - Editing" at bounding box center [240, 220] width 238 height 15
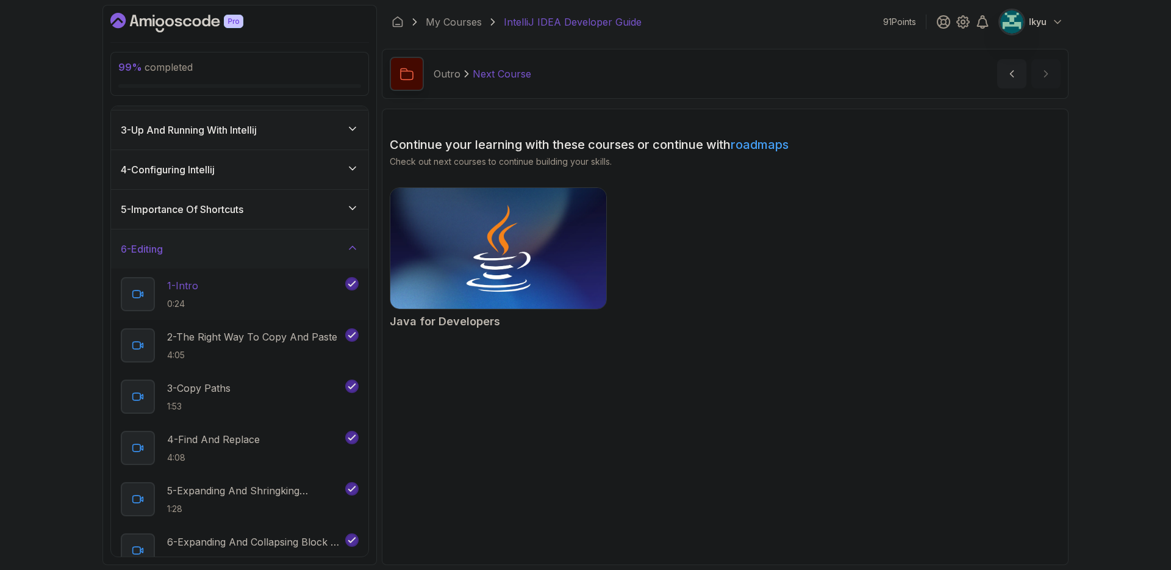
scroll to position [0, 0]
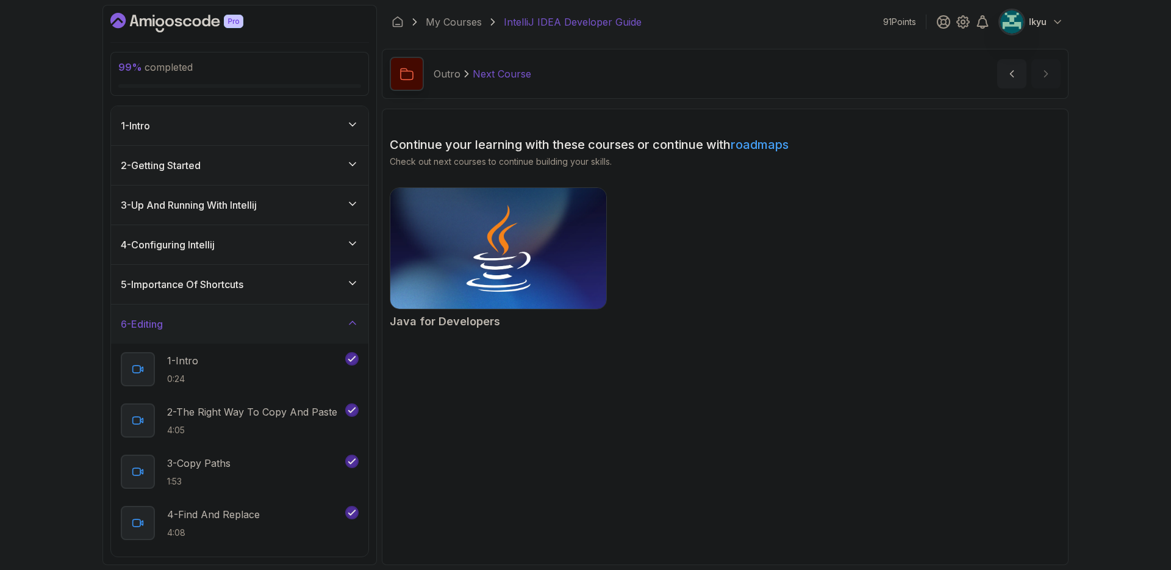
click at [270, 315] on div "6 - Editing" at bounding box center [239, 323] width 257 height 39
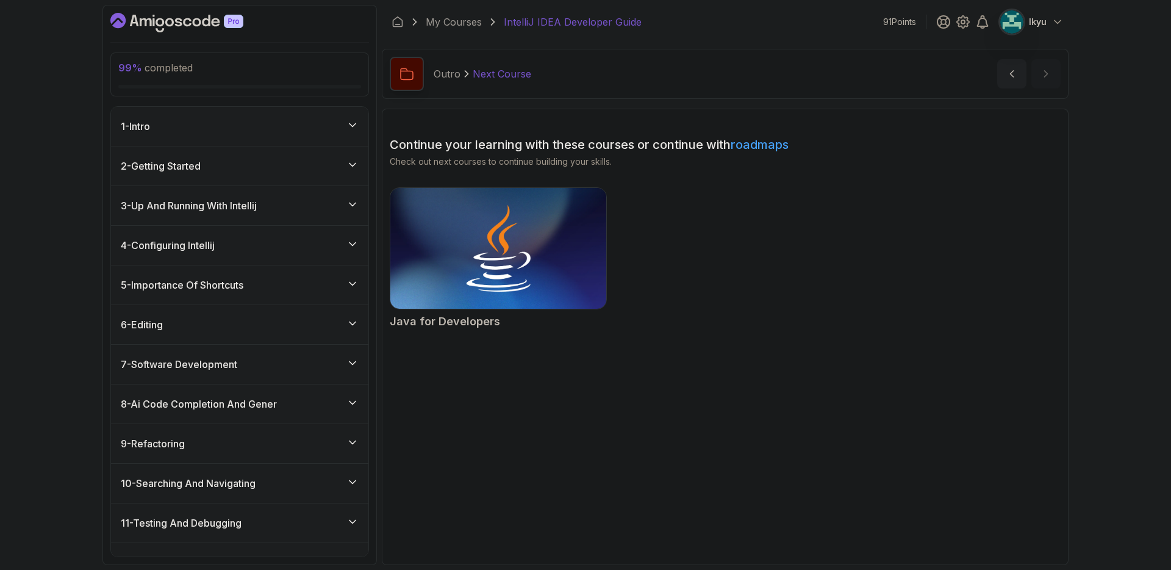
click at [277, 363] on div "7 - Software Development" at bounding box center [240, 364] width 238 height 15
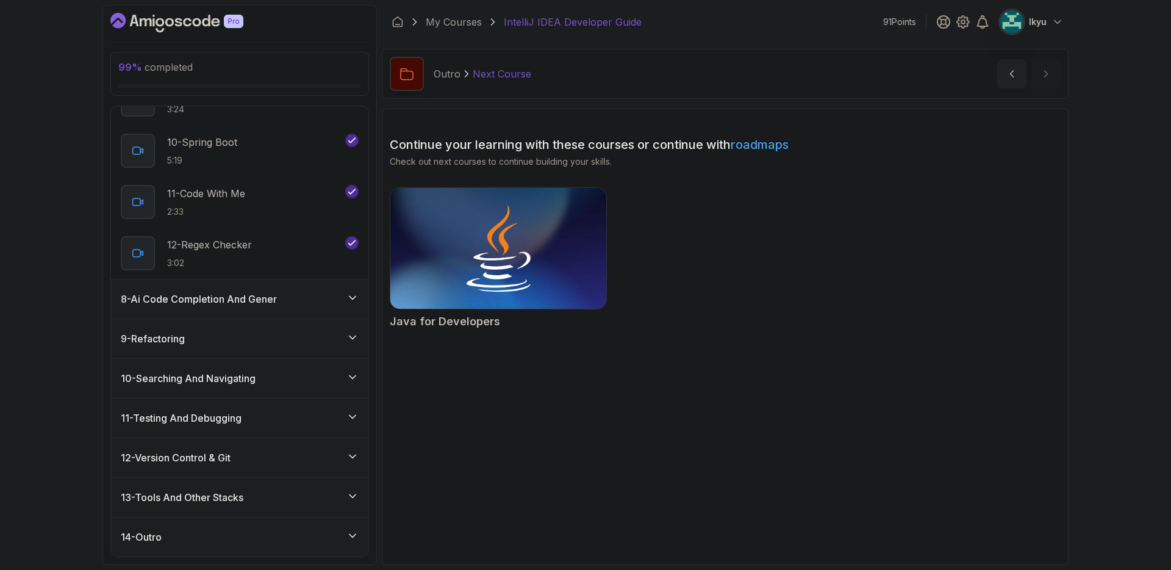
click at [282, 301] on div "8 - Ai Code Completion And Gener" at bounding box center [240, 298] width 238 height 15
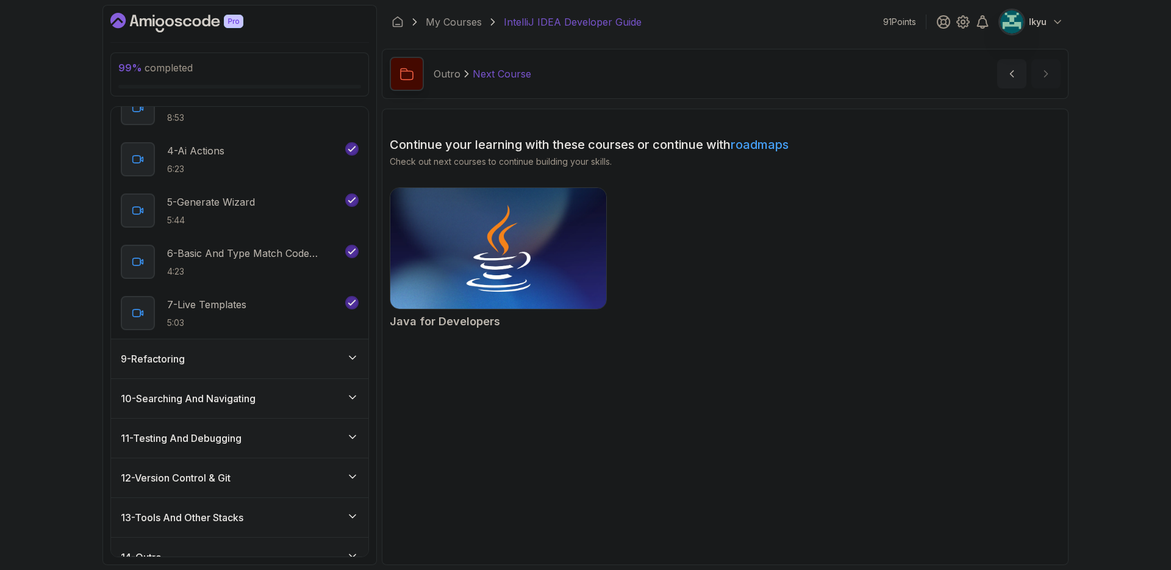
scroll to position [463, 0]
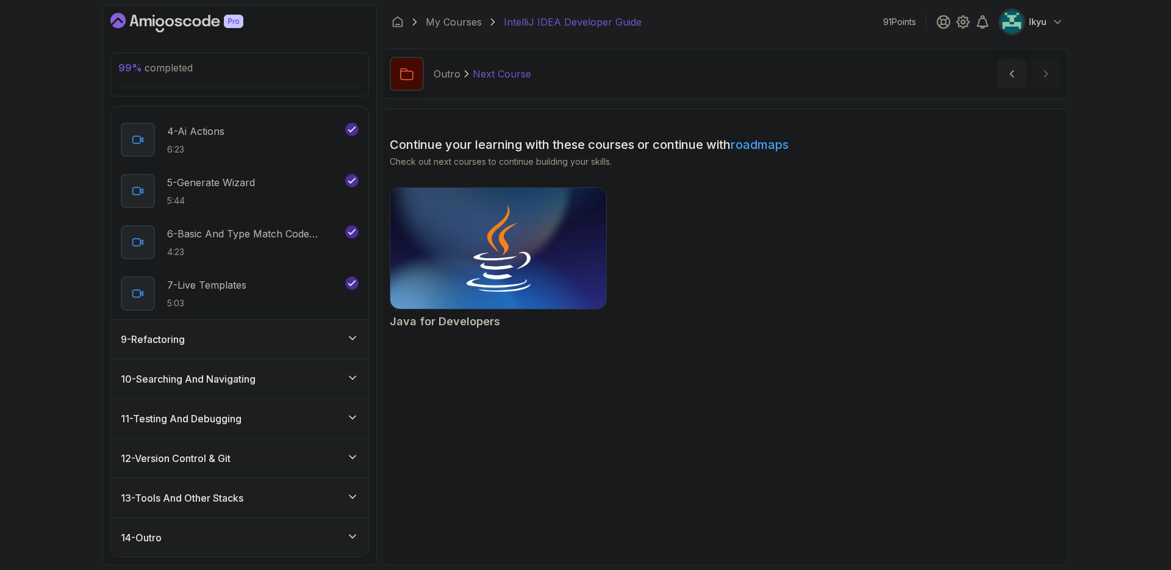
click at [274, 344] on div "9 - Refactoring" at bounding box center [240, 339] width 238 height 15
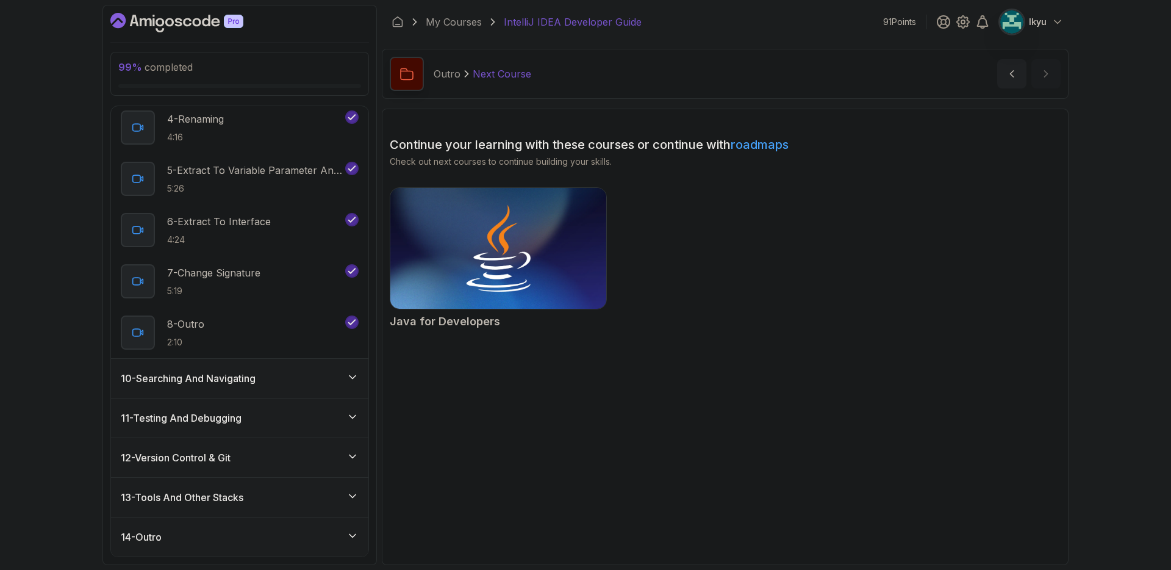
click at [269, 374] on div "10 - Searching And Navigating" at bounding box center [240, 378] width 238 height 15
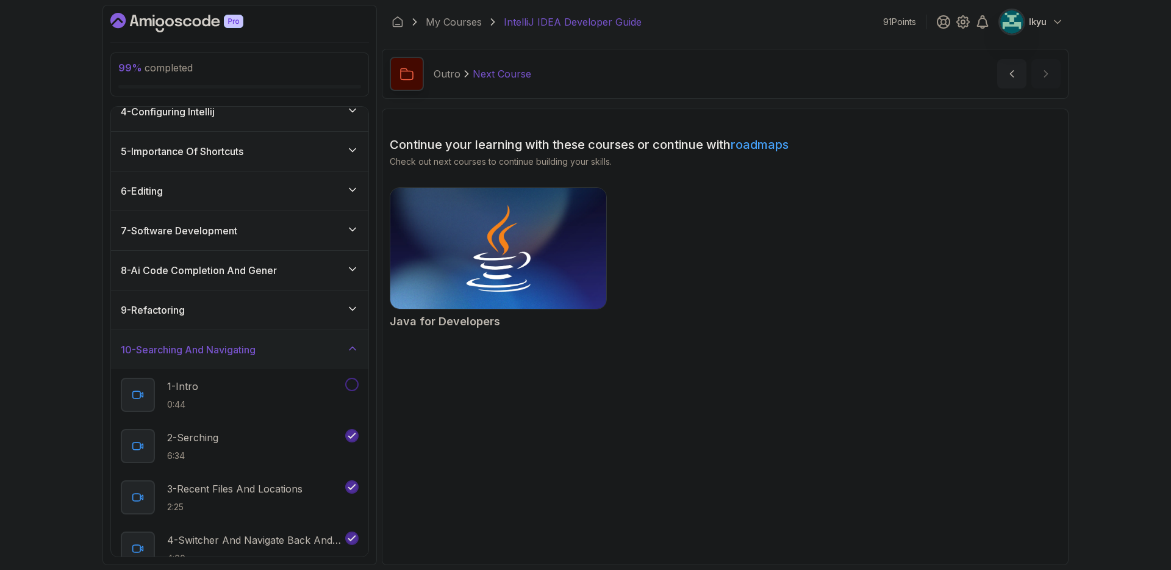
scroll to position [183, 0]
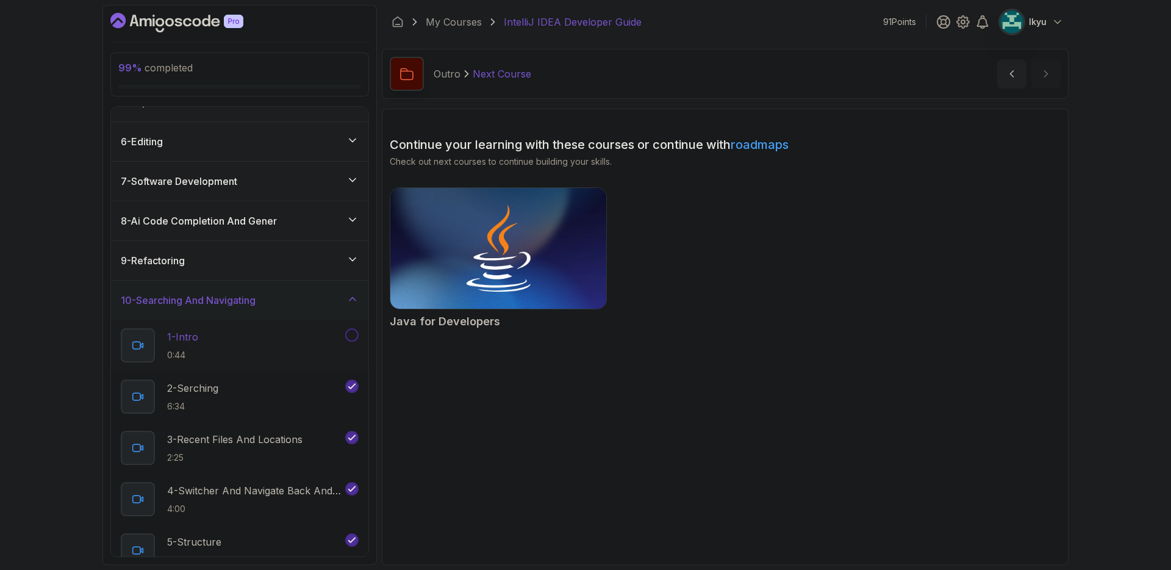
click at [351, 333] on button at bounding box center [351, 334] width 13 height 13
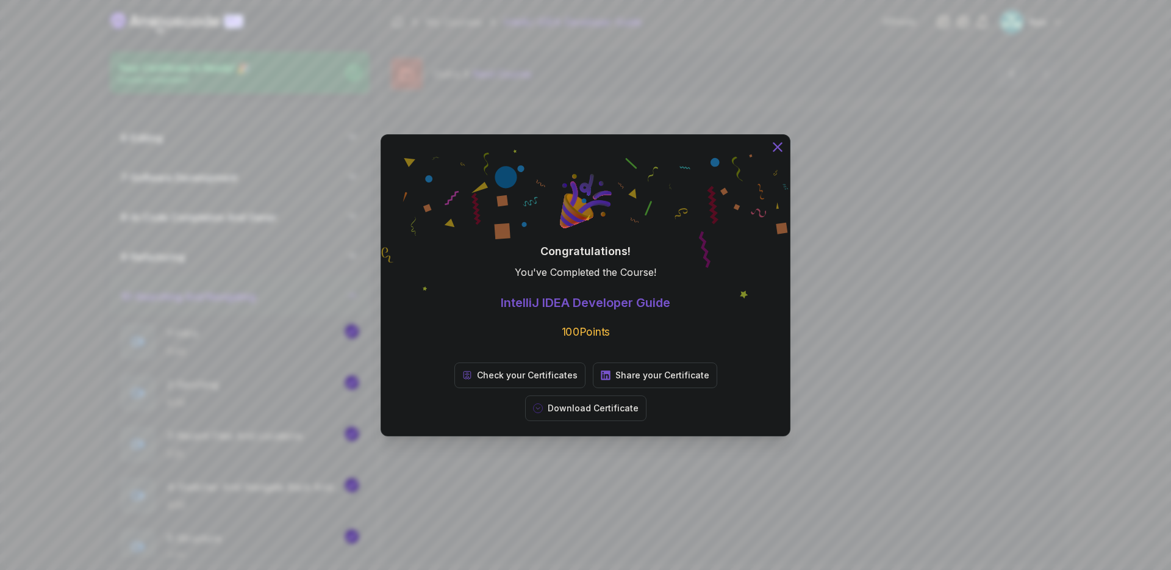
click at [777, 154] on icon at bounding box center [778, 146] width 16 height 16
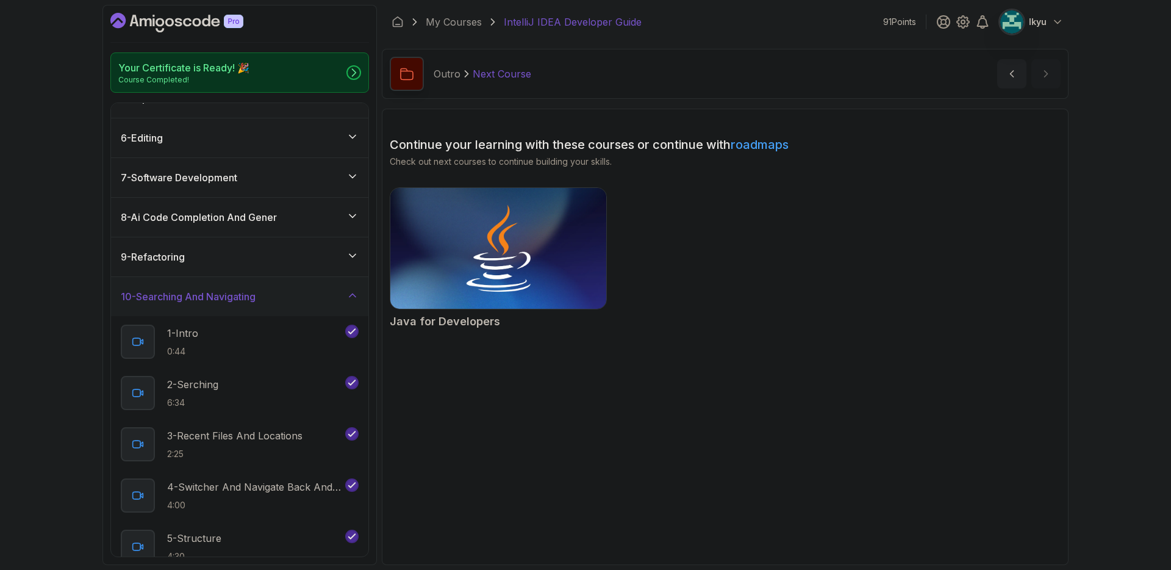
click at [285, 307] on div "10 - Searching And Navigating" at bounding box center [239, 296] width 257 height 39
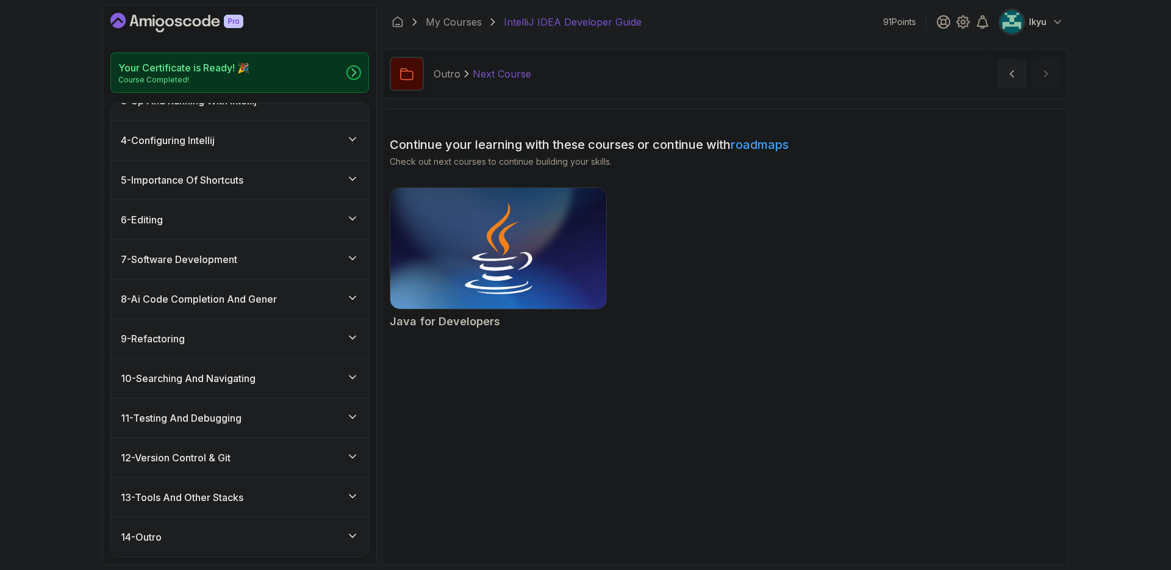
scroll to position [101, 0]
click at [509, 256] on img at bounding box center [498, 248] width 227 height 127
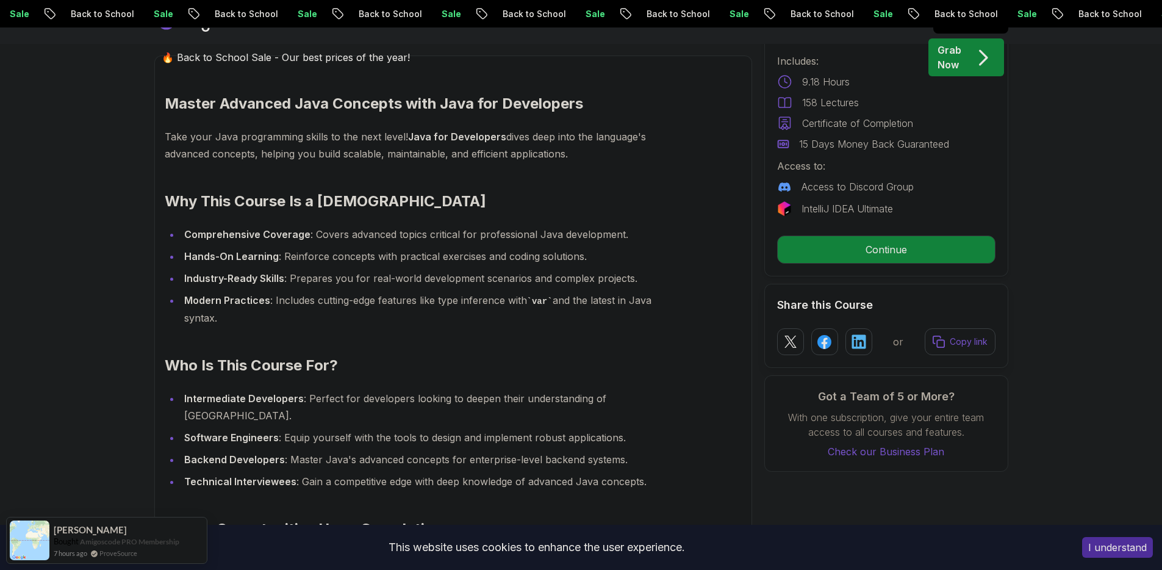
scroll to position [1026, 0]
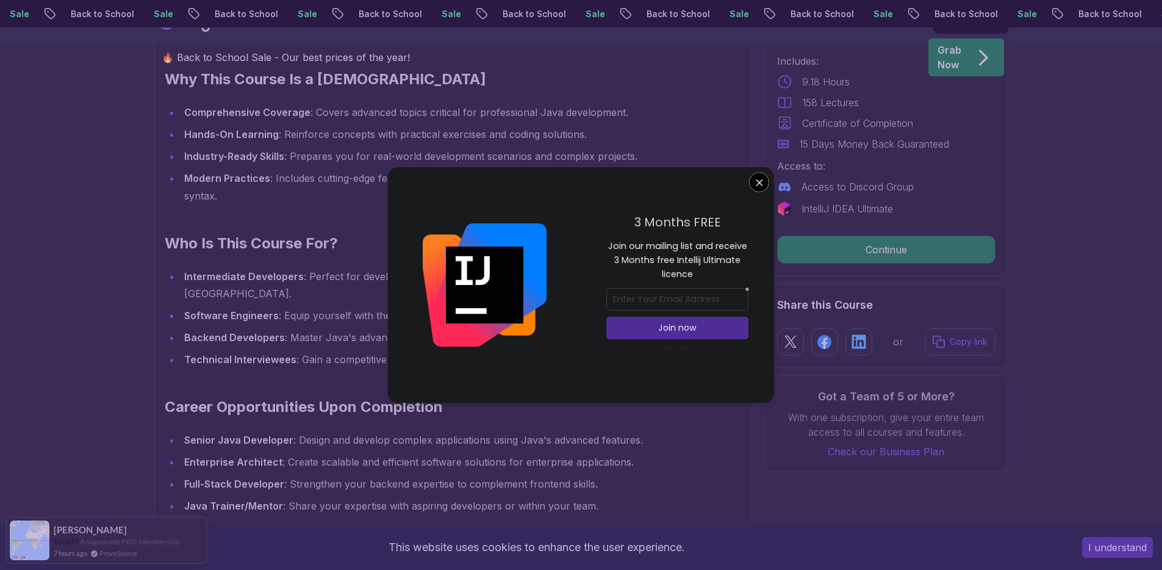
click at [749, 193] on div "3 Months FREE Join our mailing list and receive 3 Months free Intellij Ultimate…" at bounding box center [677, 284] width 193 height 235
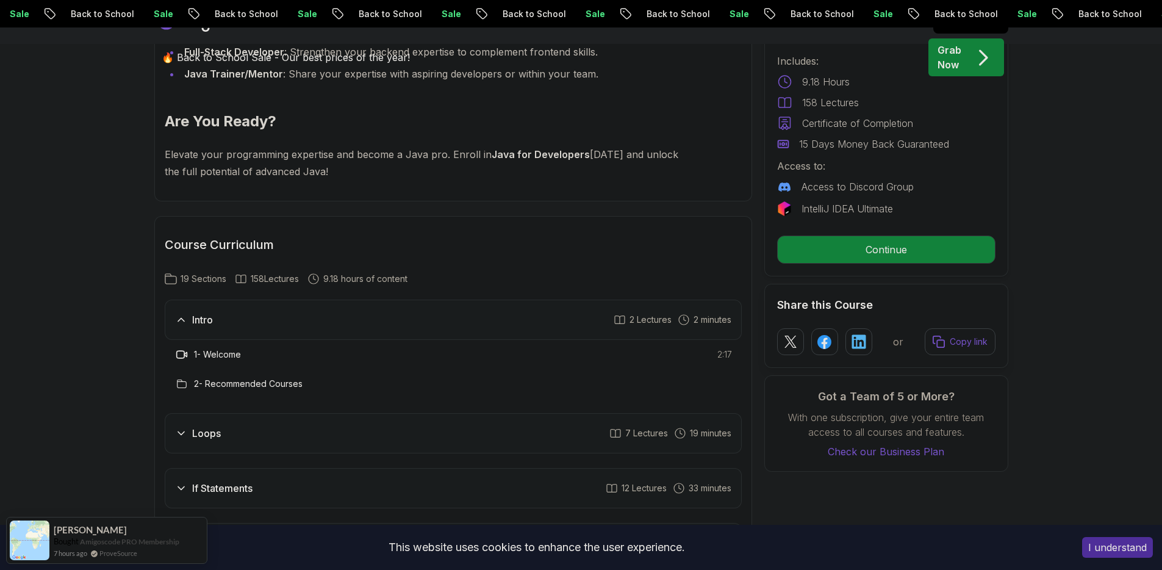
scroll to position [1461, 0]
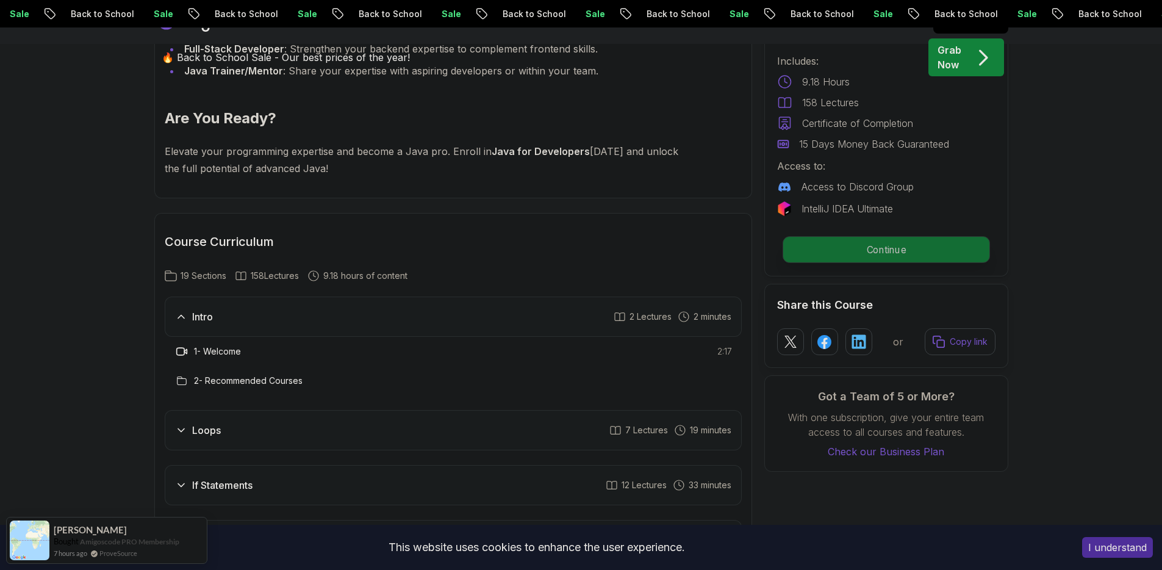
click at [867, 248] on p "Continue" at bounding box center [885, 250] width 206 height 26
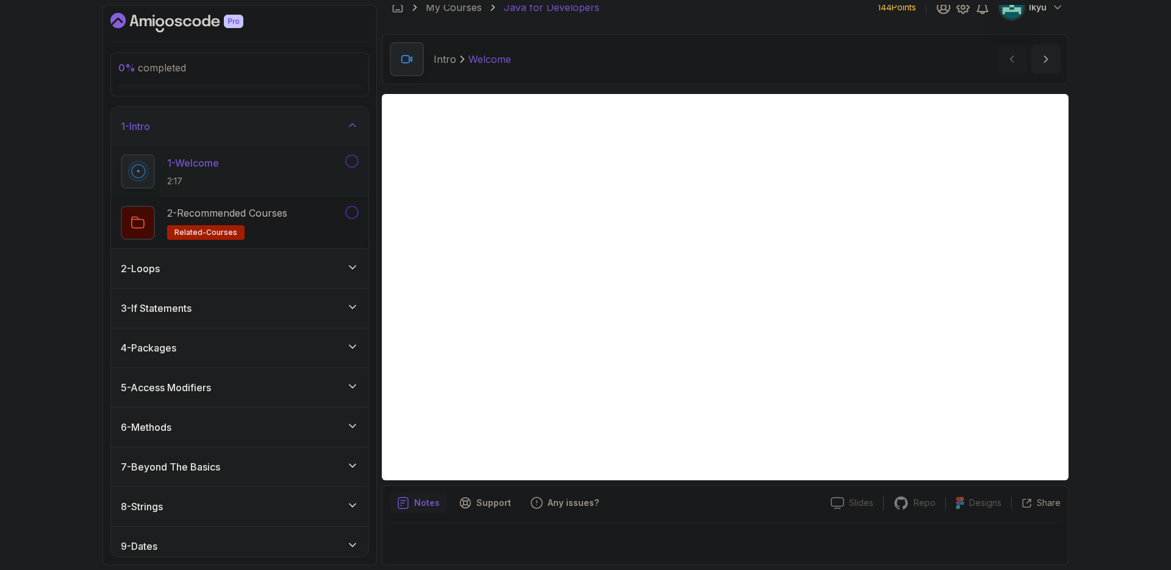
click at [349, 164] on button at bounding box center [351, 160] width 13 height 13
click at [273, 227] on h2 "2 - Recommended Courses related-courses" at bounding box center [227, 223] width 120 height 34
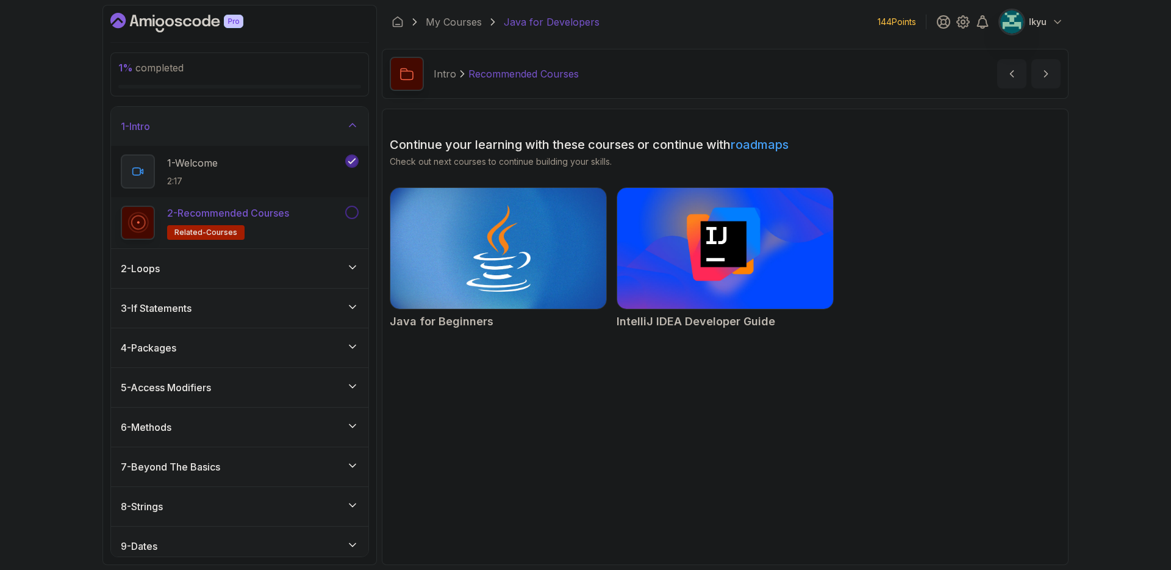
click at [349, 212] on button at bounding box center [351, 212] width 13 height 13
click at [295, 259] on div "2 - Loops" at bounding box center [239, 268] width 257 height 39
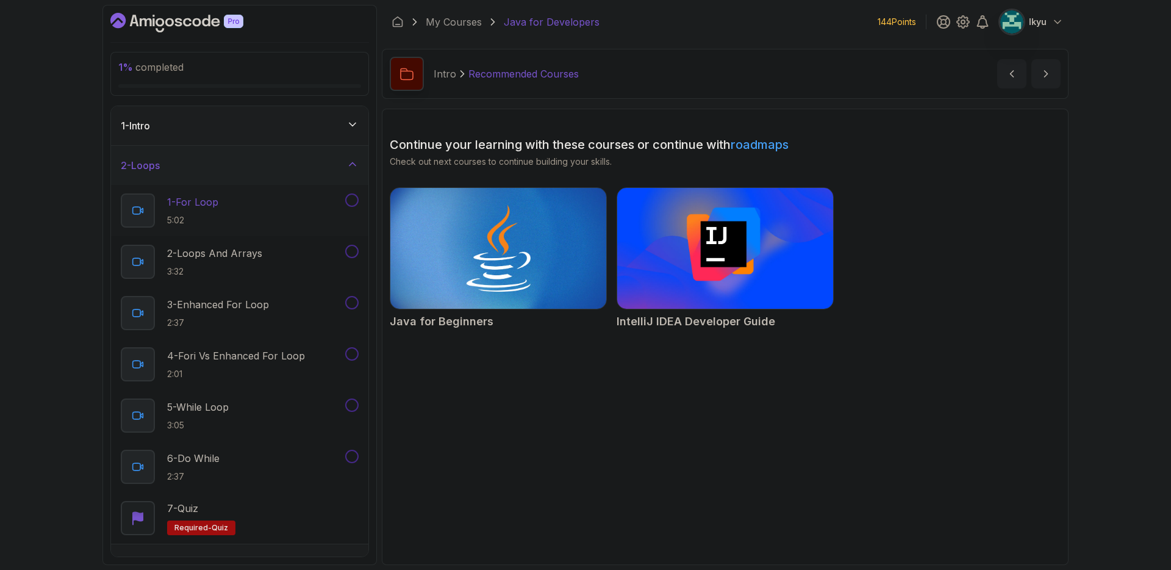
click at [285, 210] on div "1 - For Loop 5:02" at bounding box center [232, 210] width 222 height 34
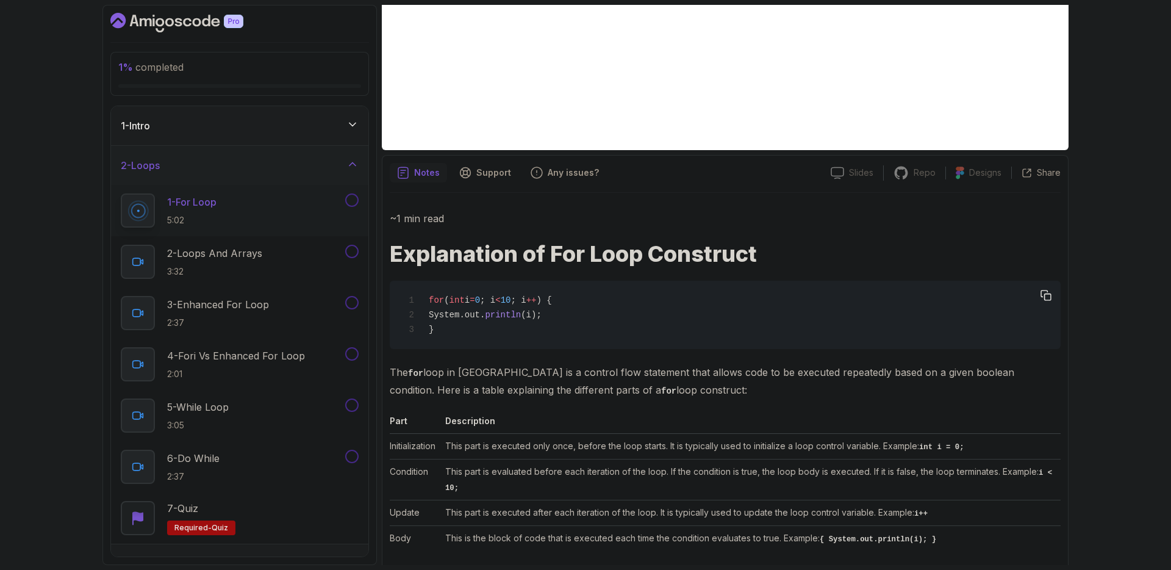
scroll to position [384, 0]
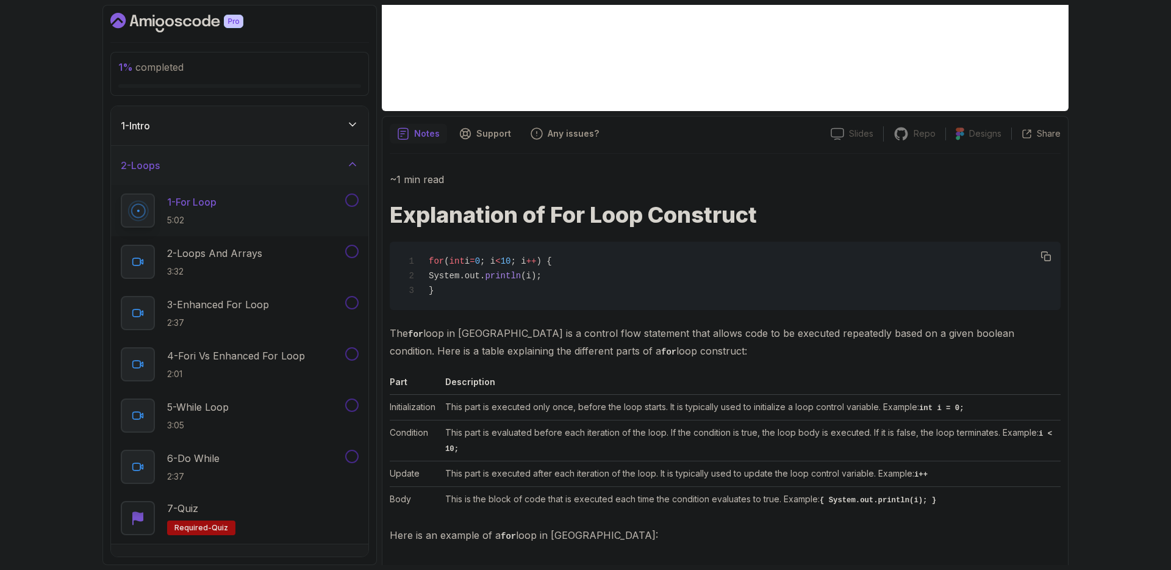
click at [644, 526] on p "Here is an example of a for loop in [GEOGRAPHIC_DATA]:" at bounding box center [725, 535] width 671 height 18
click at [608, 538] on p "Here is an example of a for loop in [GEOGRAPHIC_DATA]:" at bounding box center [725, 535] width 671 height 18
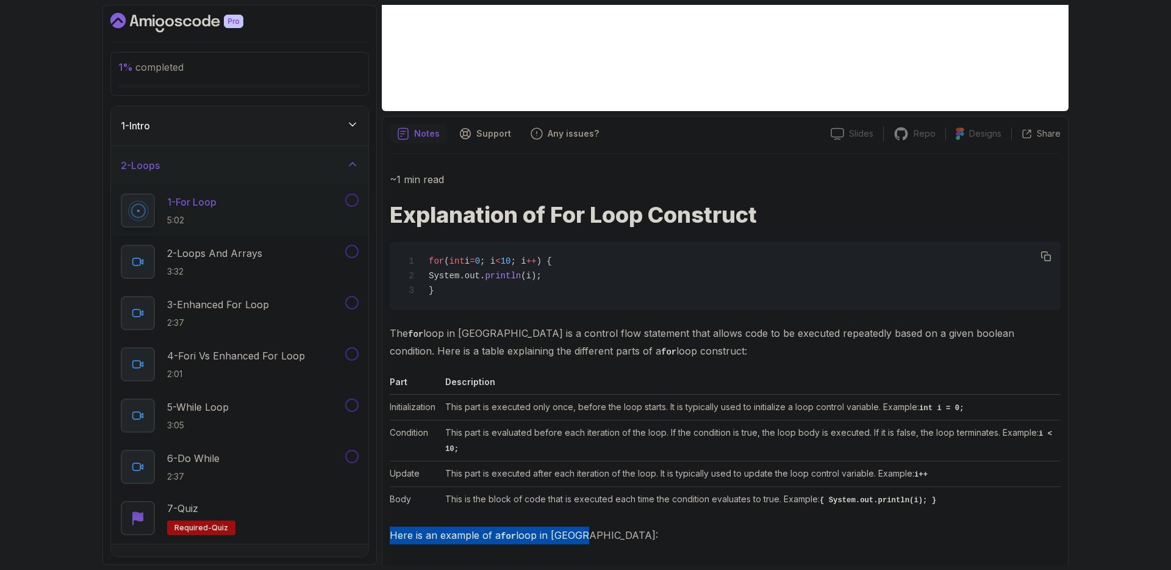
click at [608, 538] on p "Here is an example of a for loop in [GEOGRAPHIC_DATA]:" at bounding box center [725, 535] width 671 height 18
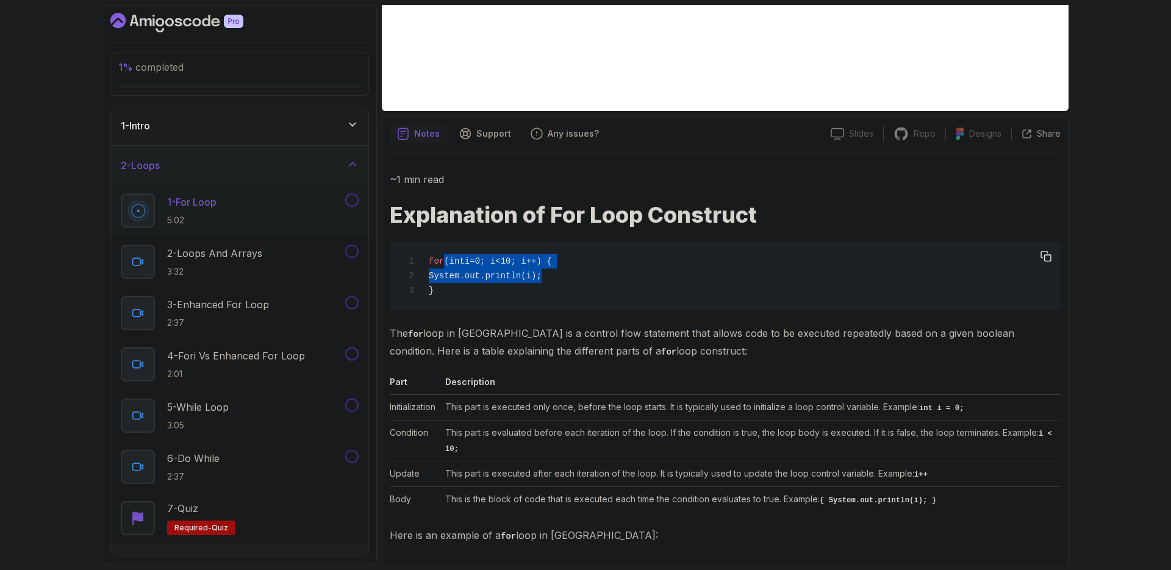
drag, startPoint x: 621, startPoint y: 276, endPoint x: 446, endPoint y: 263, distance: 175.5
click at [446, 263] on div "for ( int i = 0 ; i < 10 ; i ++ ) { System.out. println (i); }" at bounding box center [724, 276] width 651 height 54
click at [446, 263] on span "(" at bounding box center [446, 261] width 5 height 10
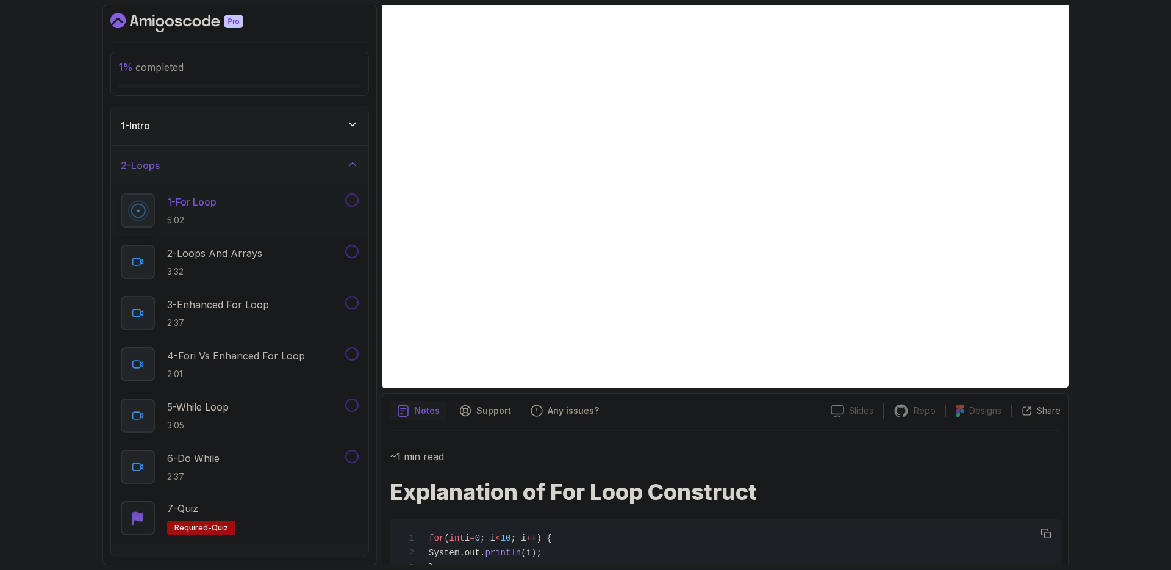
scroll to position [0, 0]
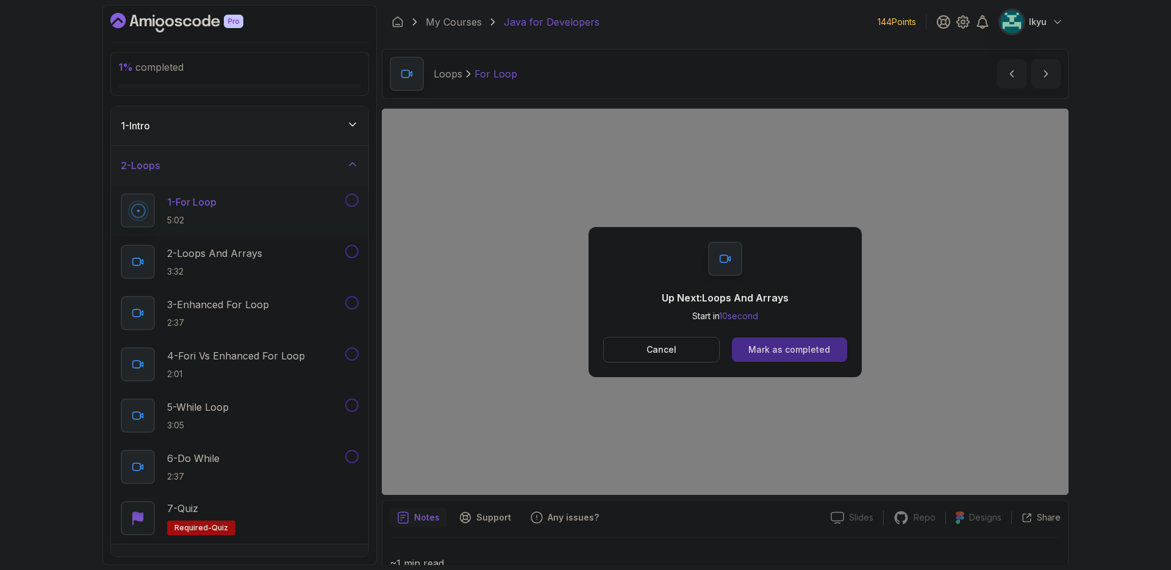
click at [841, 354] on button "Mark as completed" at bounding box center [789, 349] width 115 height 24
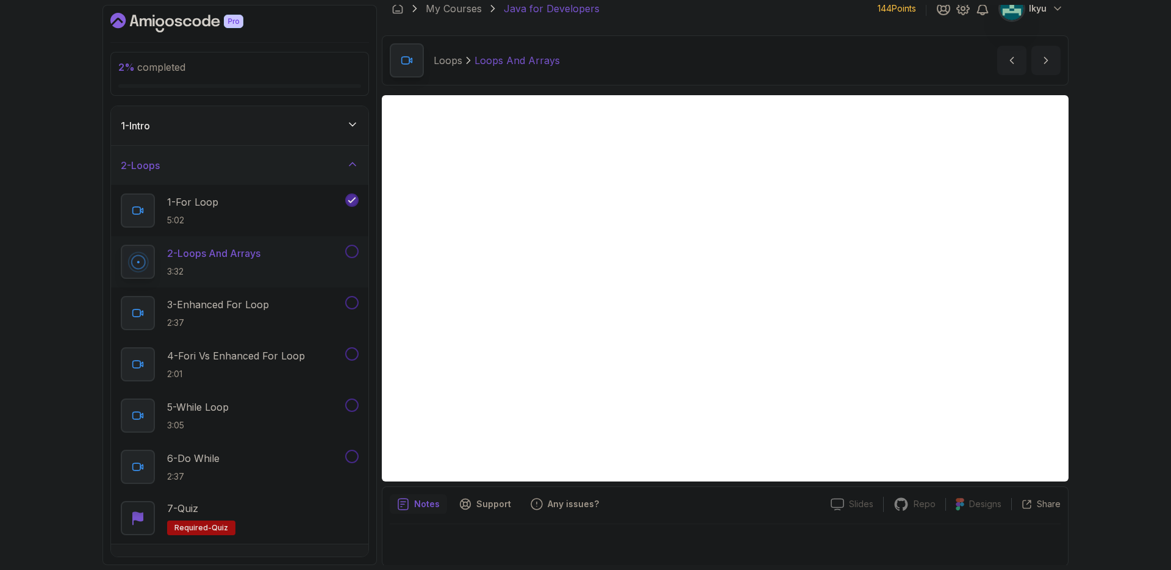
scroll to position [15, 0]
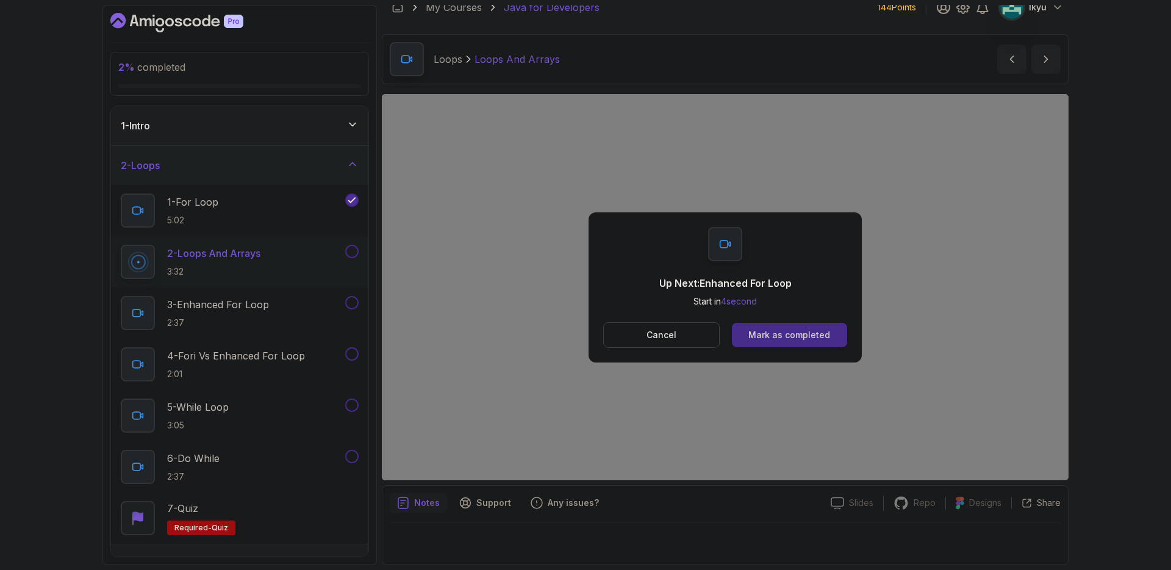
click at [776, 344] on button "Mark as completed" at bounding box center [789, 335] width 115 height 24
click at [815, 339] on div "Mark as completed" at bounding box center [789, 335] width 82 height 12
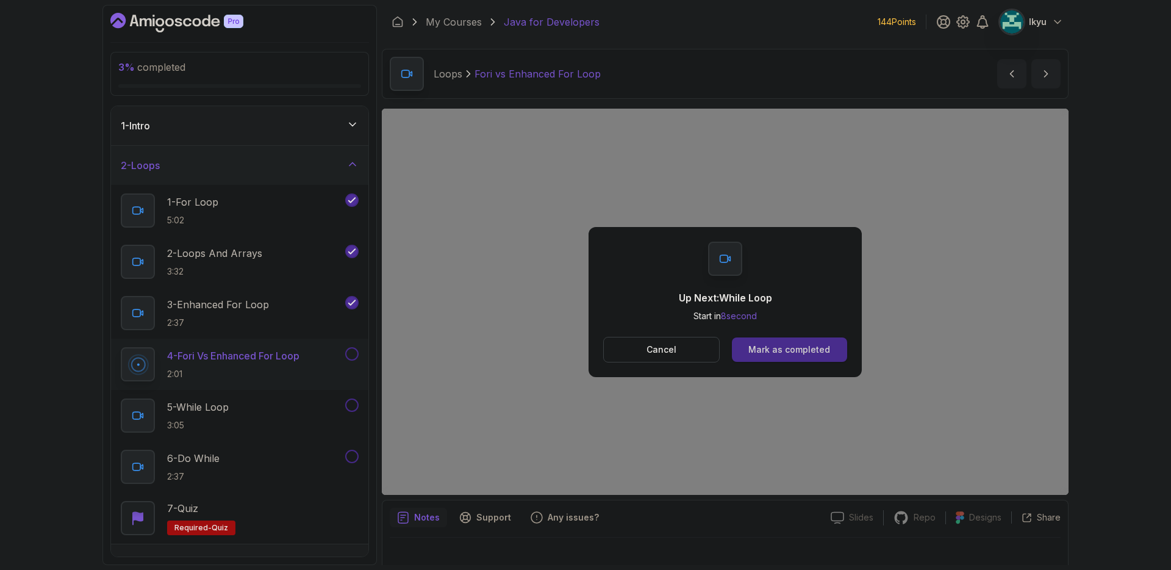
click at [787, 346] on div "Mark as completed" at bounding box center [789, 349] width 82 height 12
click at [810, 338] on button "Mark as completed" at bounding box center [789, 349] width 115 height 24
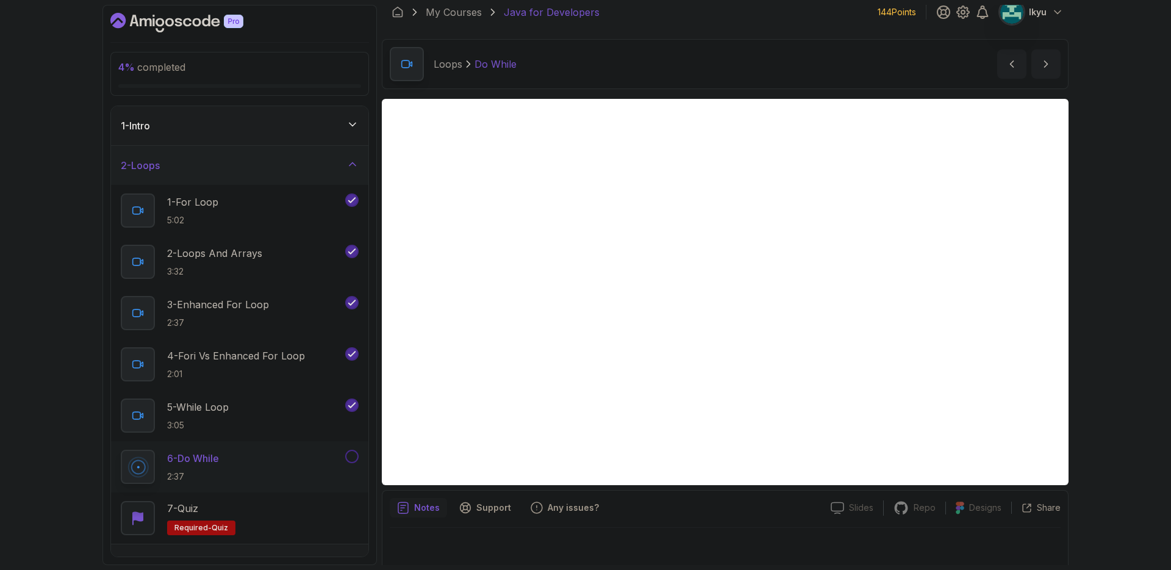
scroll to position [15, 0]
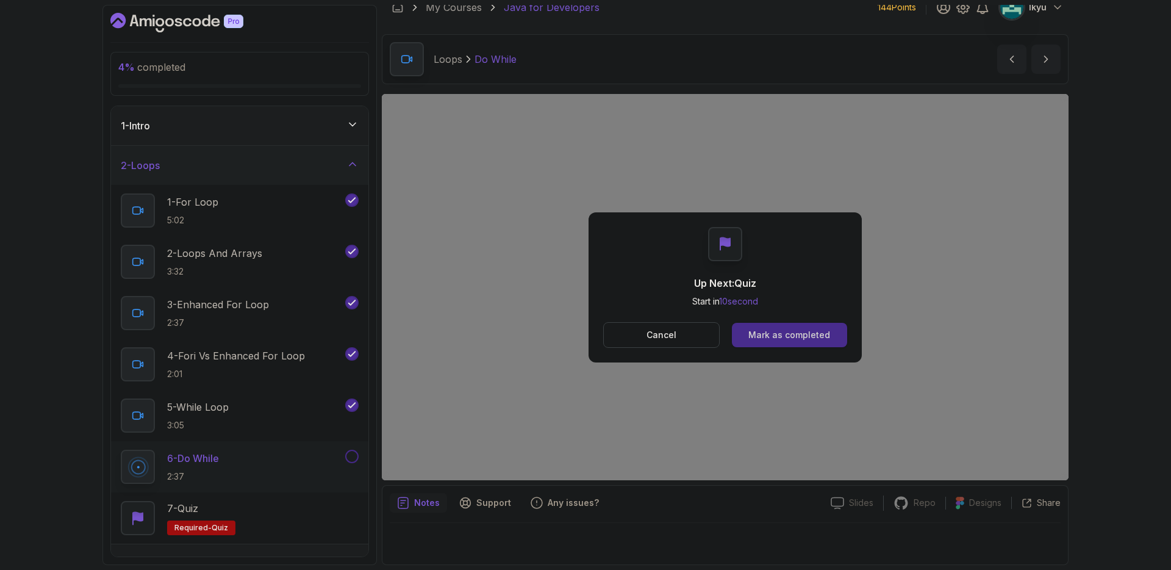
click at [798, 338] on div "Mark as completed" at bounding box center [789, 335] width 82 height 12
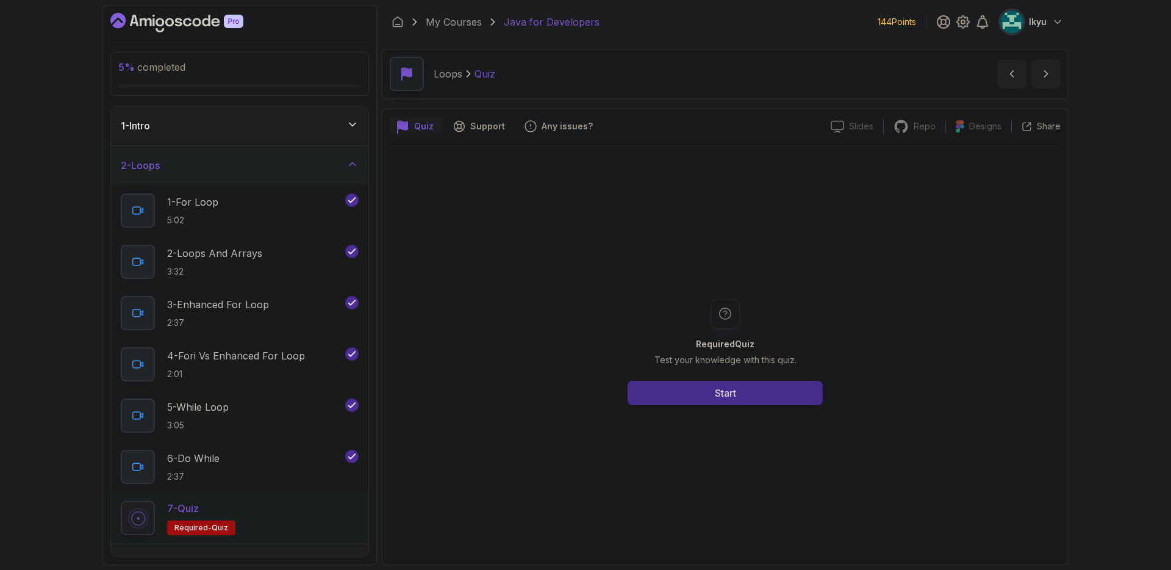
click at [776, 395] on button "Start" at bounding box center [725, 393] width 195 height 24
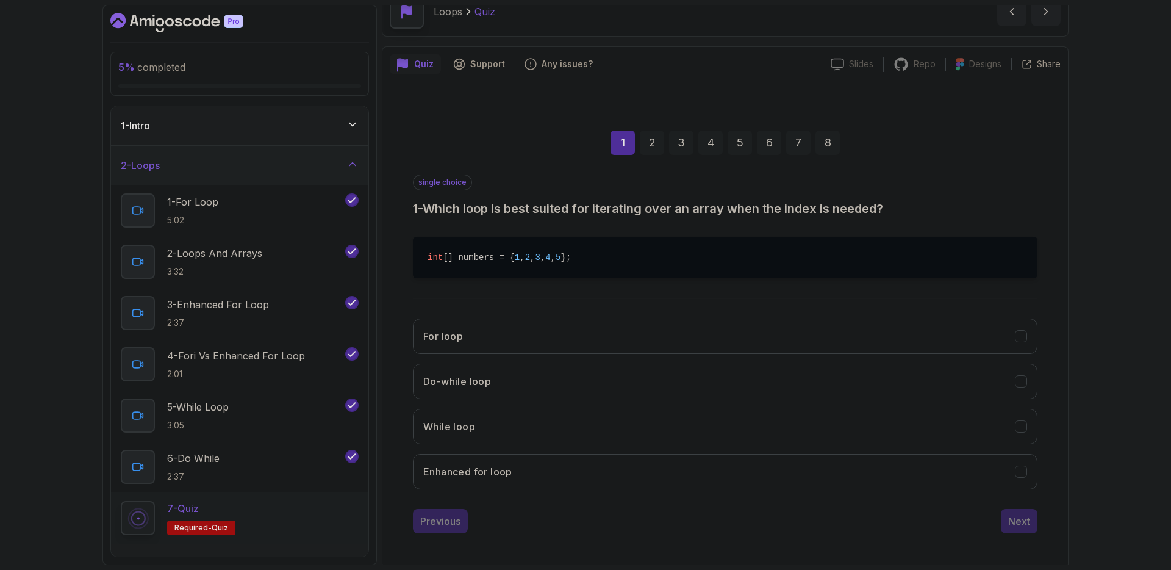
scroll to position [65, 0]
click at [564, 327] on button "For loop" at bounding box center [725, 332] width 624 height 35
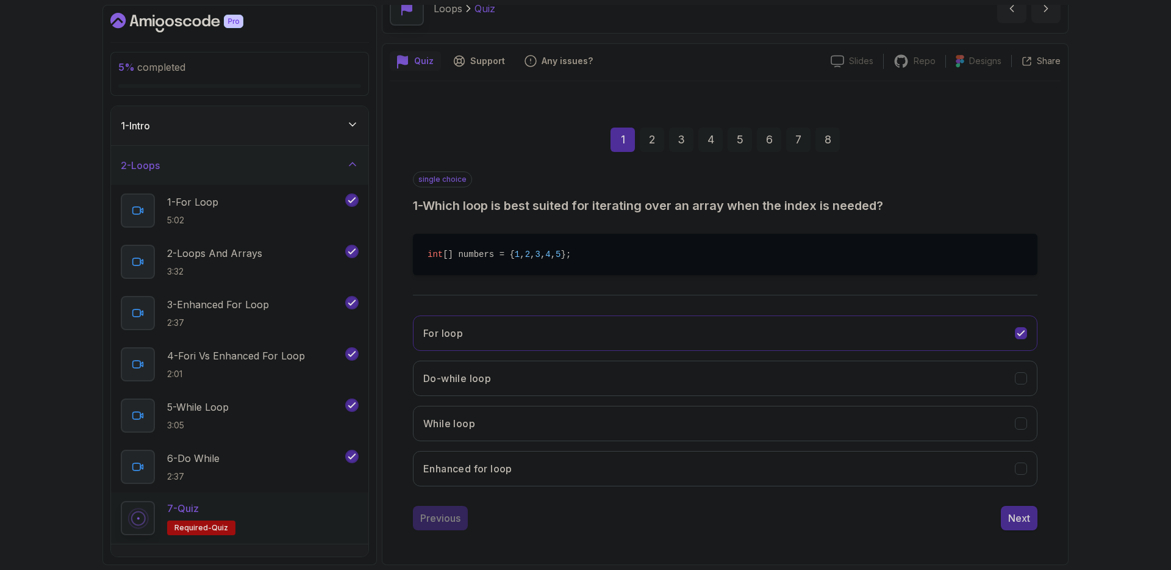
click at [1015, 523] on div "Next" at bounding box center [1019, 517] width 22 height 15
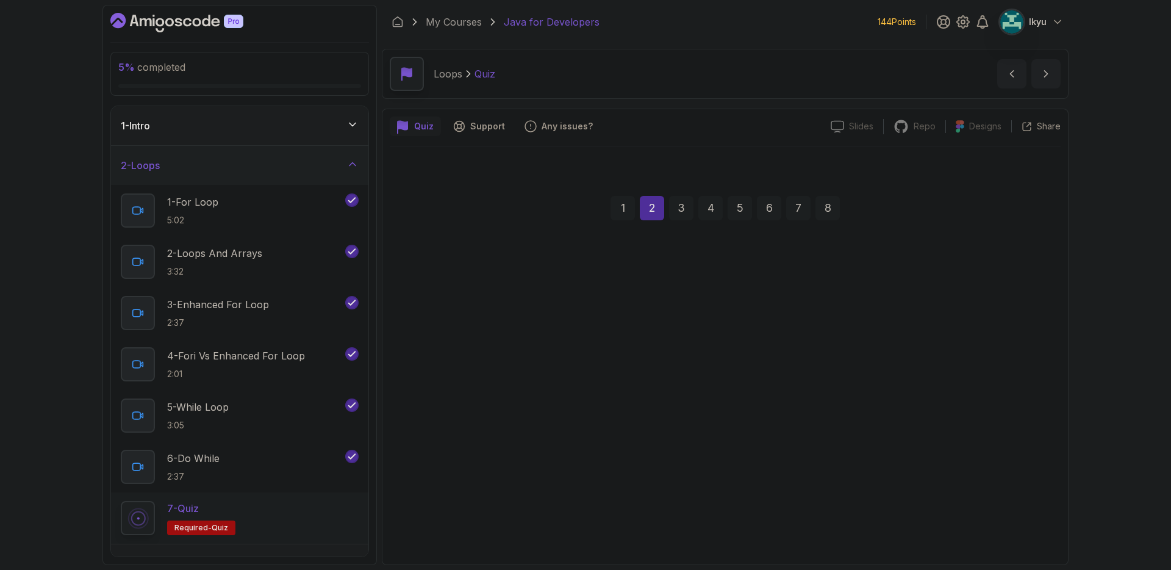
scroll to position [0, 0]
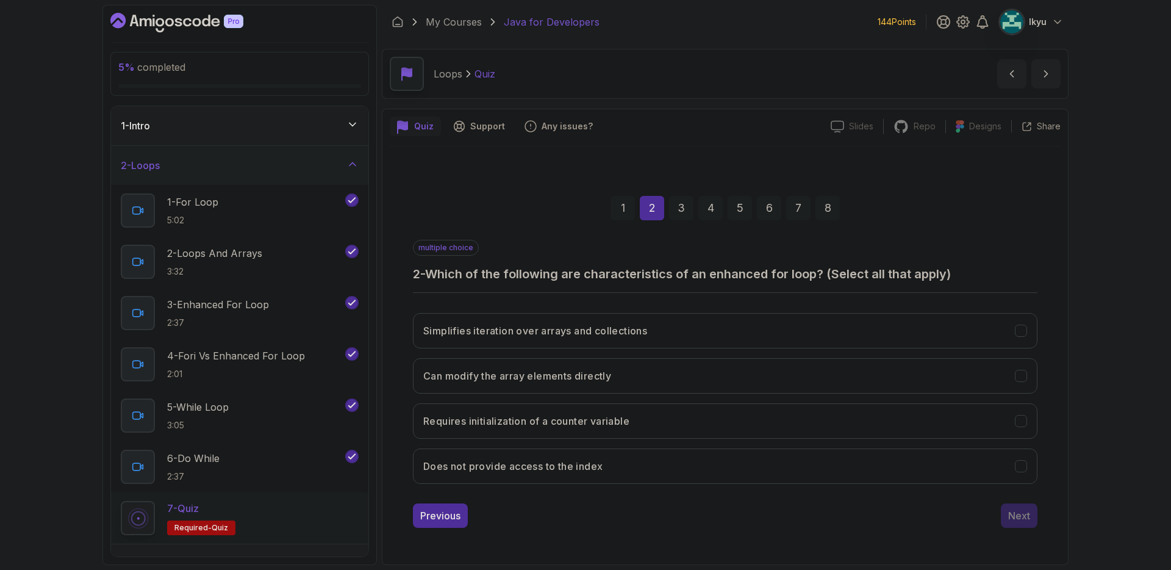
click at [633, 351] on div "Simplifies iteration over arrays and collections Can modify the array elements …" at bounding box center [725, 398] width 624 height 190
click at [634, 342] on button "Simplifies iteration over arrays and collections" at bounding box center [725, 330] width 624 height 35
click at [703, 458] on button "Does not provide access to the index" at bounding box center [725, 465] width 624 height 35
click at [1012, 520] on div "Next" at bounding box center [1019, 515] width 22 height 15
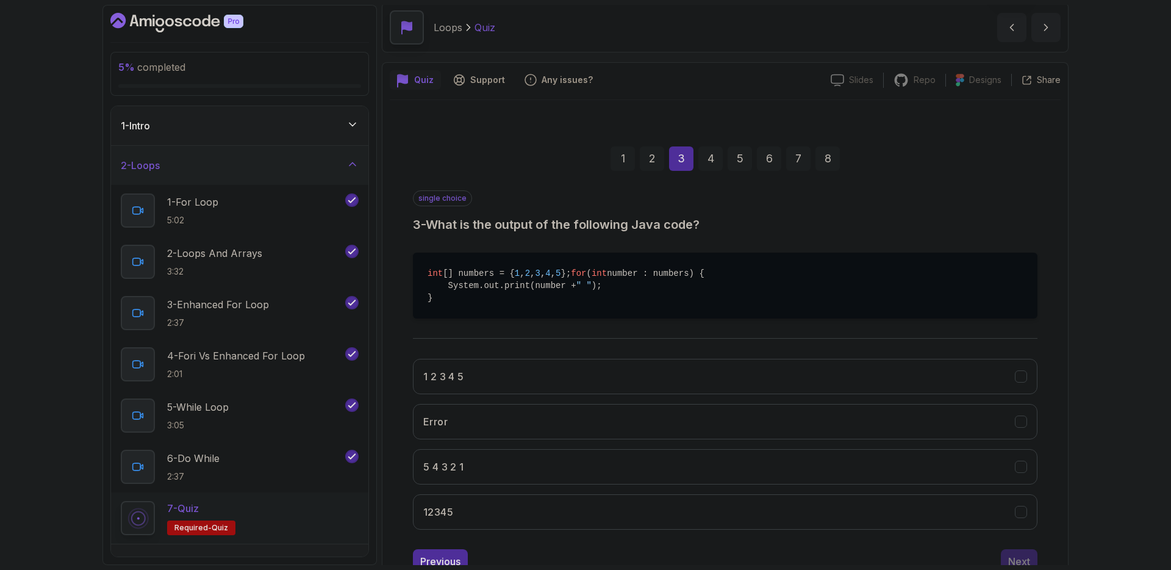
scroll to position [102, 0]
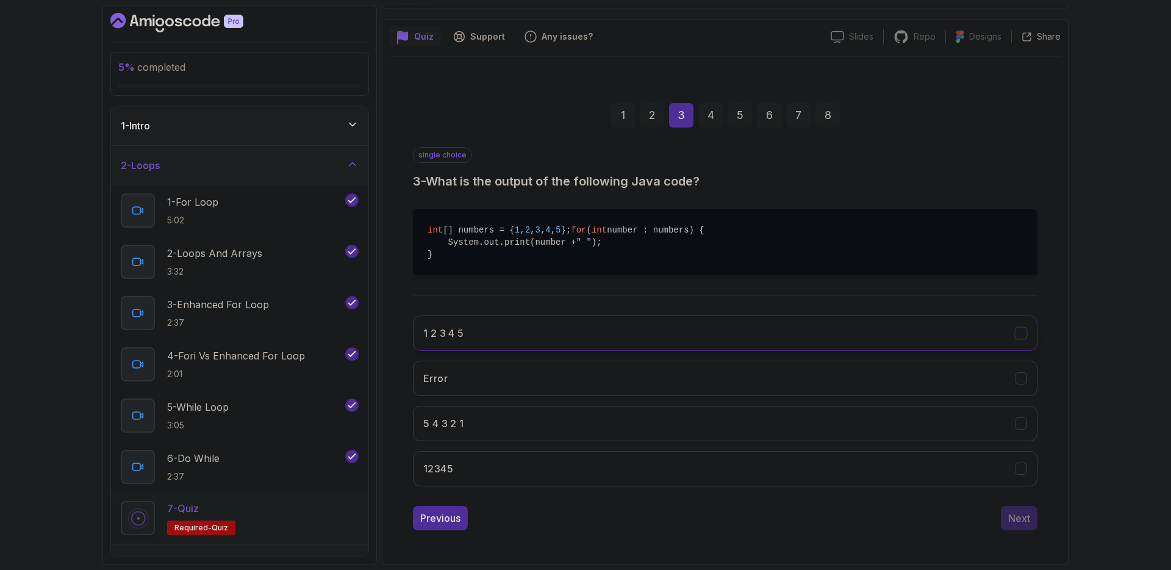
click at [559, 323] on button "1 2 3 4 5" at bounding box center [725, 332] width 624 height 35
click at [1032, 519] on button "Next" at bounding box center [1019, 518] width 37 height 24
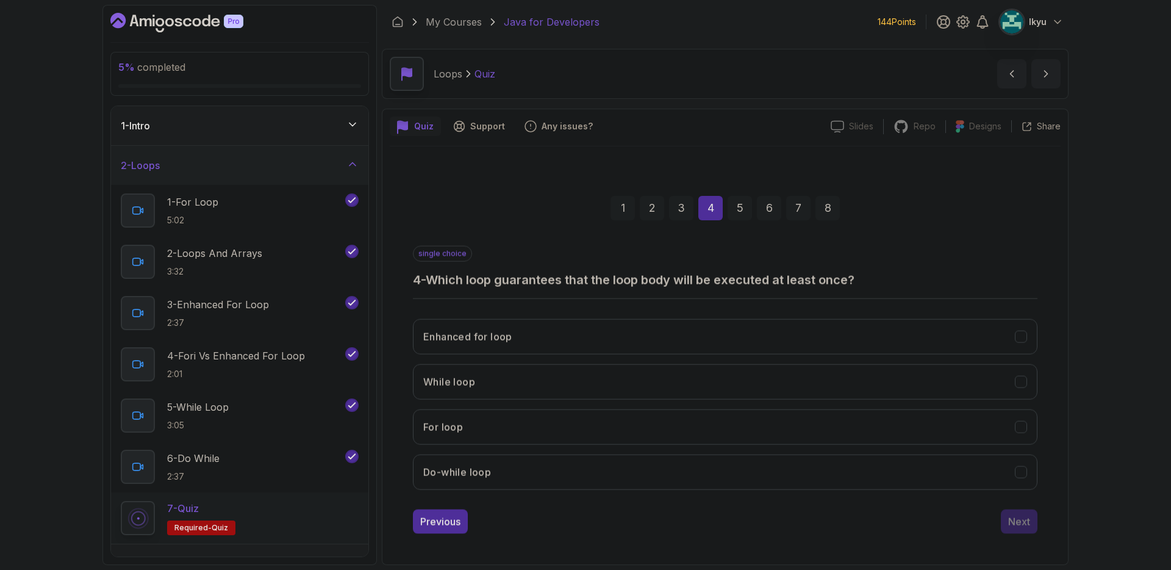
scroll to position [0, 0]
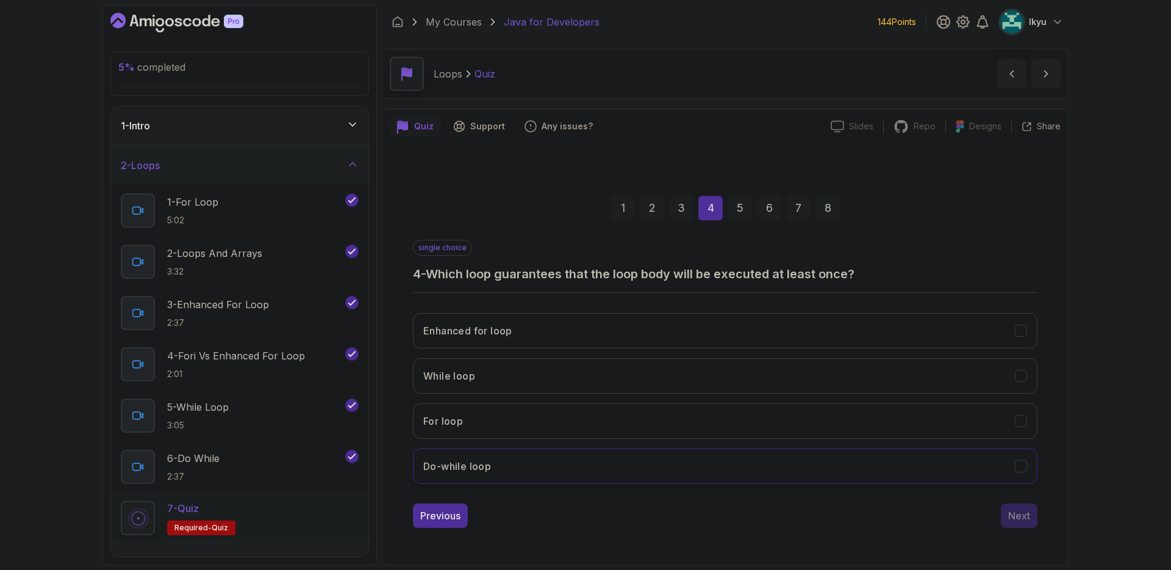
click at [543, 460] on button "Do-while loop" at bounding box center [725, 465] width 624 height 35
click at [1023, 513] on div "Next" at bounding box center [1019, 515] width 22 height 15
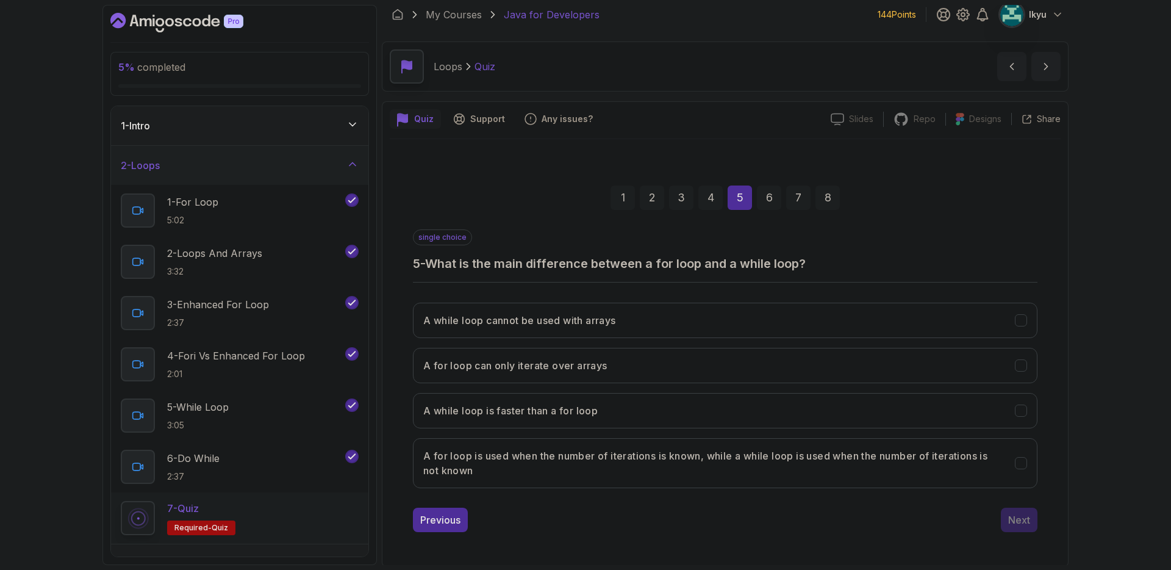
scroll to position [9, 0]
click at [659, 435] on div "A while loop cannot be used with arrays A for loop can only iterate over arrays…" at bounding box center [725, 393] width 624 height 205
click at [662, 440] on button "A for loop is used when the number of iterations is known, while a while loop i…" at bounding box center [725, 461] width 624 height 50
click at [1026, 523] on div "Next" at bounding box center [1019, 517] width 22 height 15
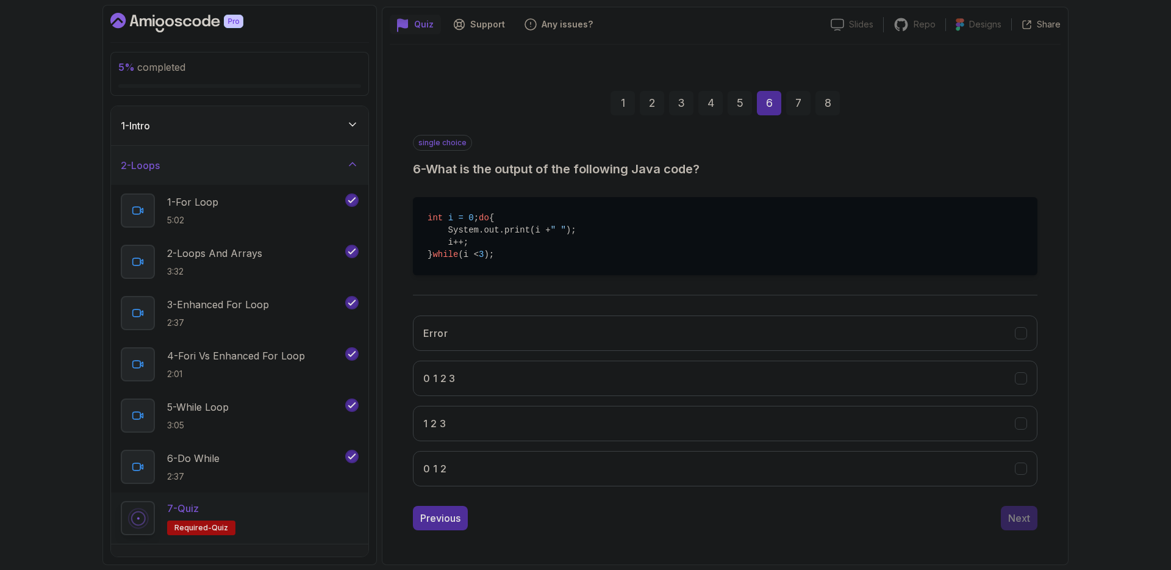
scroll to position [114, 0]
click at [498, 498] on div "single choice 6 - What is the output of the following Java code? int i = 0 ; do…" at bounding box center [725, 332] width 624 height 395
click at [503, 482] on button "0 1 2" at bounding box center [725, 468] width 624 height 35
drag, startPoint x: 1006, startPoint y: 521, endPoint x: 1001, endPoint y: 526, distance: 6.5
click at [1006, 521] on button "Next" at bounding box center [1019, 518] width 37 height 24
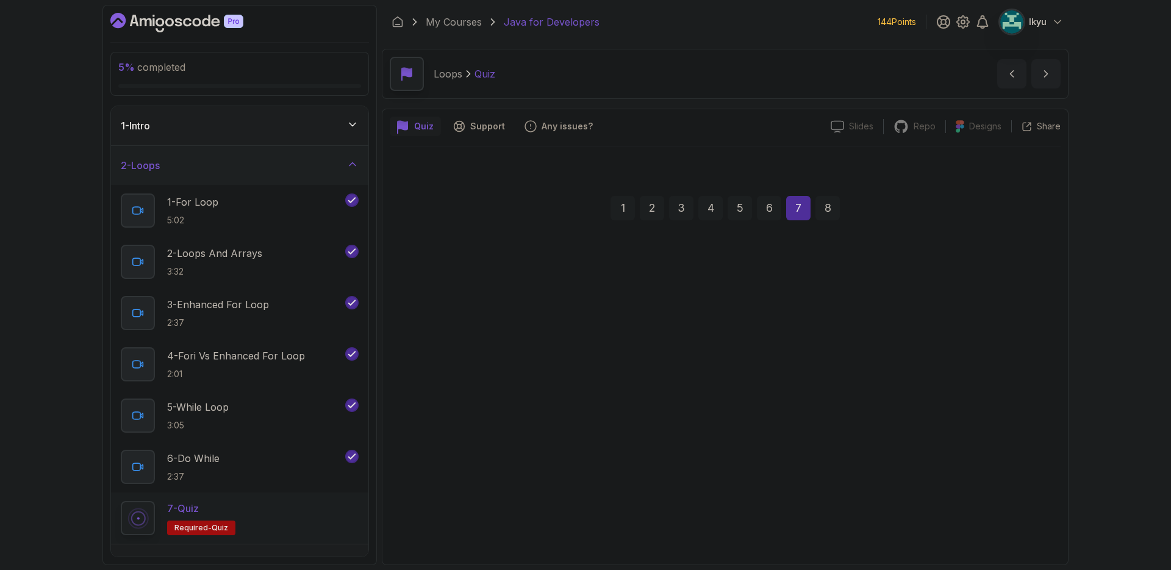
scroll to position [0, 0]
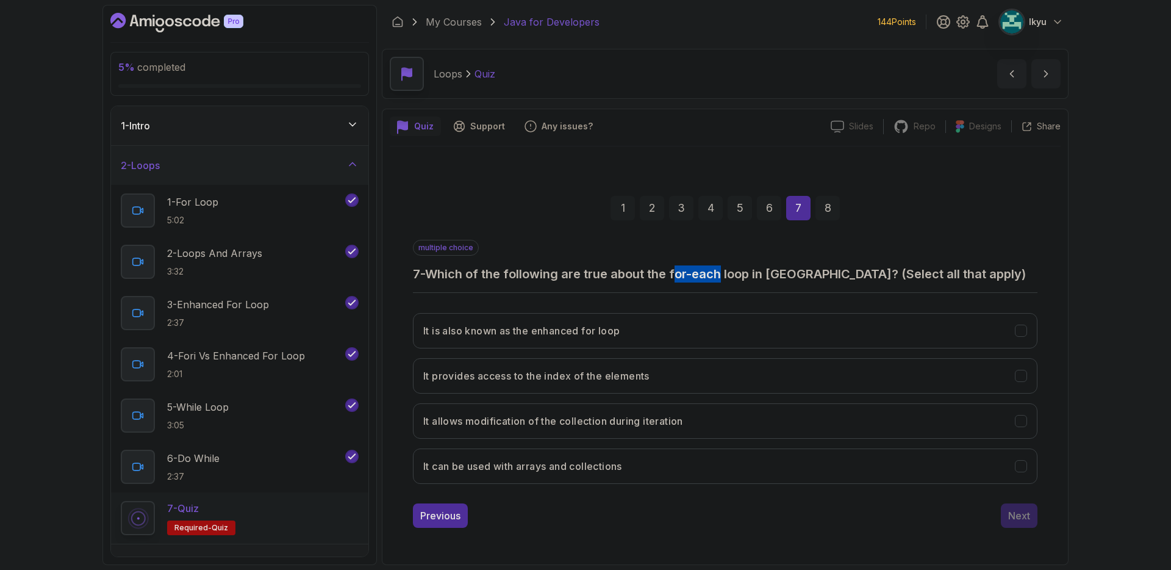
drag, startPoint x: 727, startPoint y: 272, endPoint x: 678, endPoint y: 274, distance: 49.5
click at [678, 274] on h3 "7 - Which of the following are true about the for-each loop in [GEOGRAPHIC_DATA…" at bounding box center [725, 273] width 624 height 17
click at [754, 277] on h3 "7 - Which of the following are true about the for-each loop in [GEOGRAPHIC_DATA…" at bounding box center [725, 273] width 624 height 17
click at [628, 330] on button "It is also known as the enhanced for loop" at bounding box center [725, 330] width 624 height 35
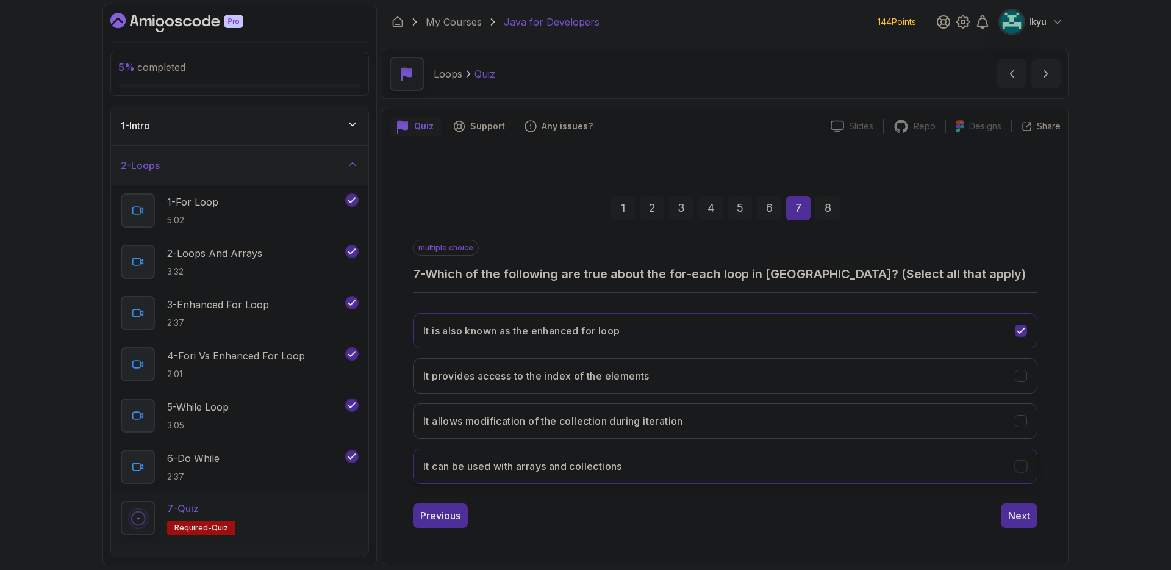
click at [744, 460] on button "It can be used with arrays and collections" at bounding box center [725, 465] width 624 height 35
click at [1014, 519] on div "Next" at bounding box center [1019, 515] width 22 height 15
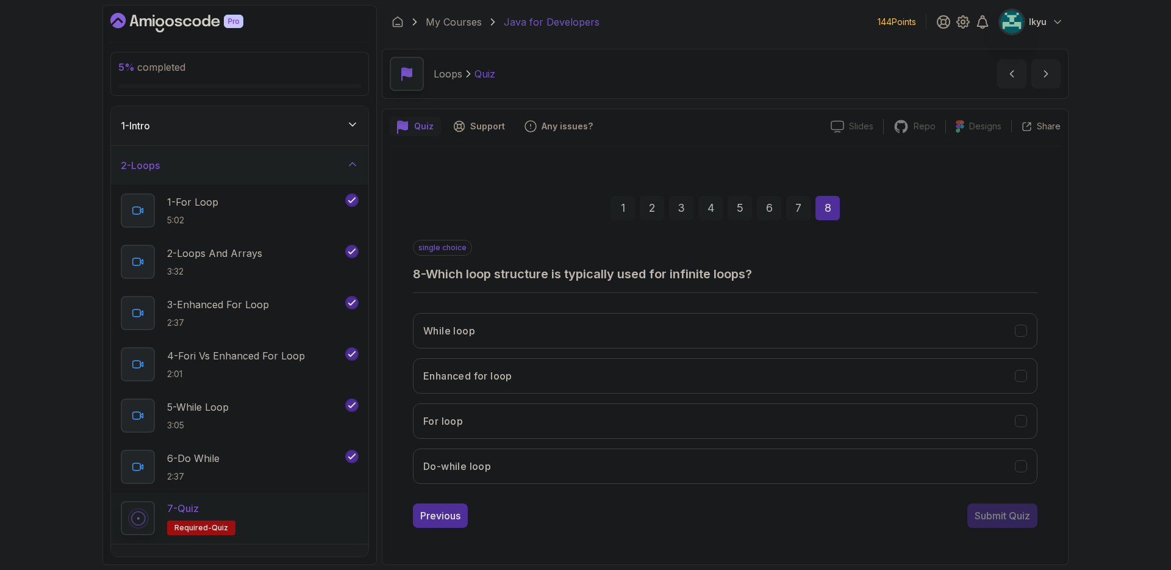
click at [584, 309] on div "While loop Enhanced for loop For loop Do-while loop" at bounding box center [725, 398] width 624 height 190
click at [586, 317] on button "While loop" at bounding box center [725, 330] width 624 height 35
click at [995, 520] on div "Submit Quiz" at bounding box center [1001, 515] width 55 height 15
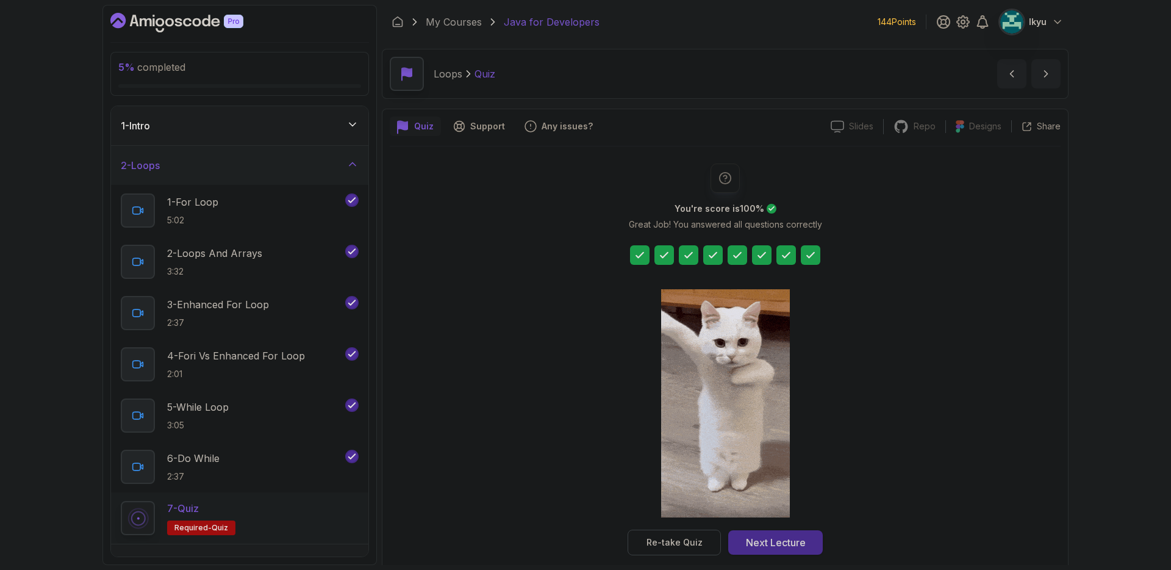
click at [778, 538] on div "Next Lecture" at bounding box center [776, 542] width 60 height 15
